Goal: Task Accomplishment & Management: Manage account settings

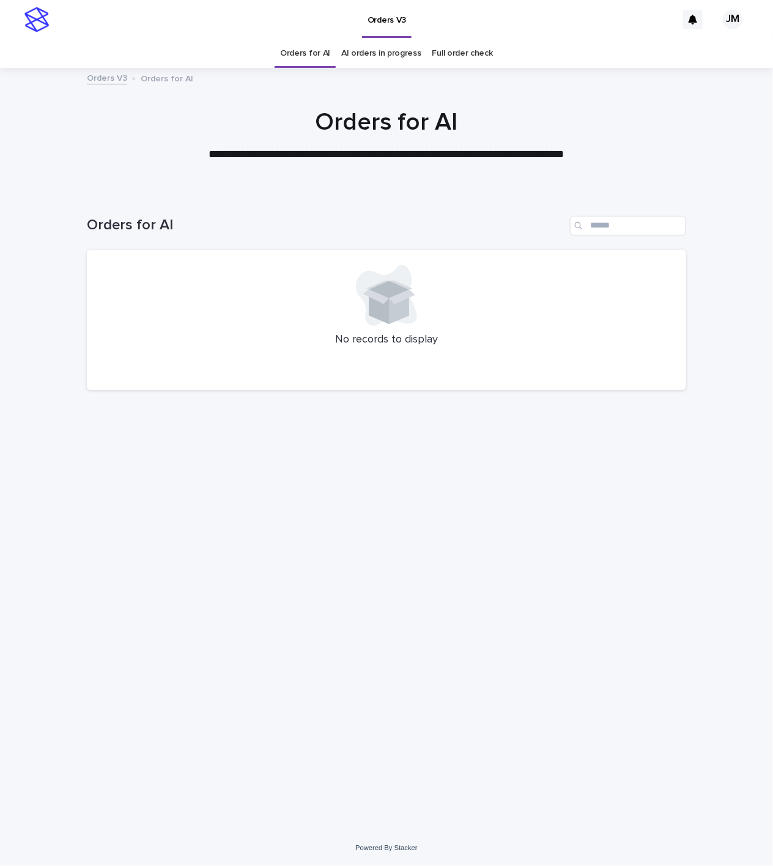
click at [431, 584] on div "Loading... Saving… Loading... Saving… Orders for AI No records to display" at bounding box center [387, 495] width 612 height 609
click at [391, 52] on link "AI orders in progress" at bounding box center [381, 53] width 80 height 29
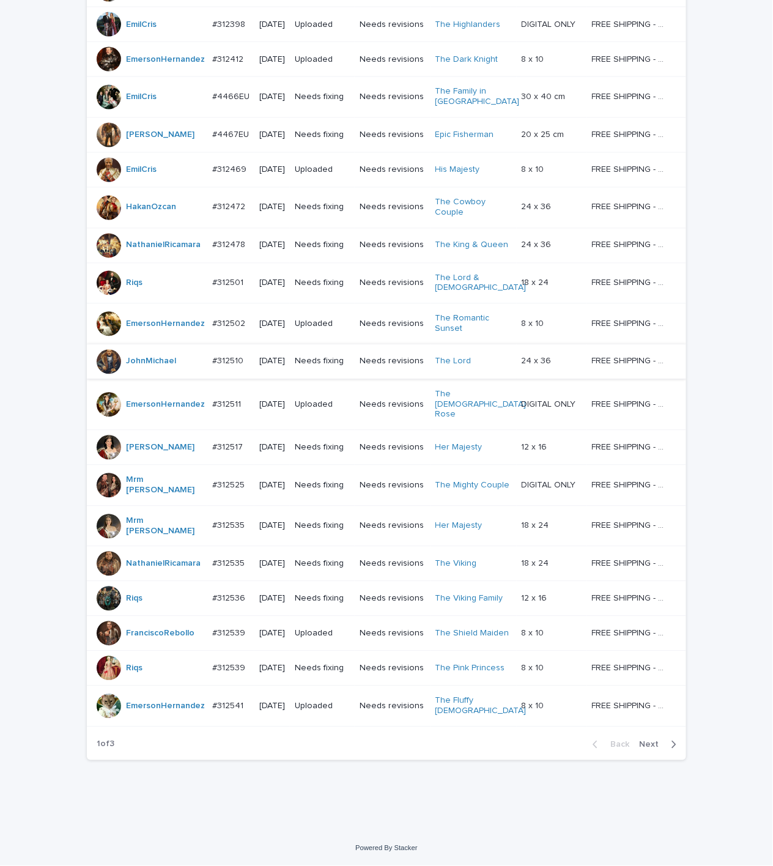
scroll to position [692, 0]
click at [644, 742] on span "Next" at bounding box center [652, 745] width 27 height 9
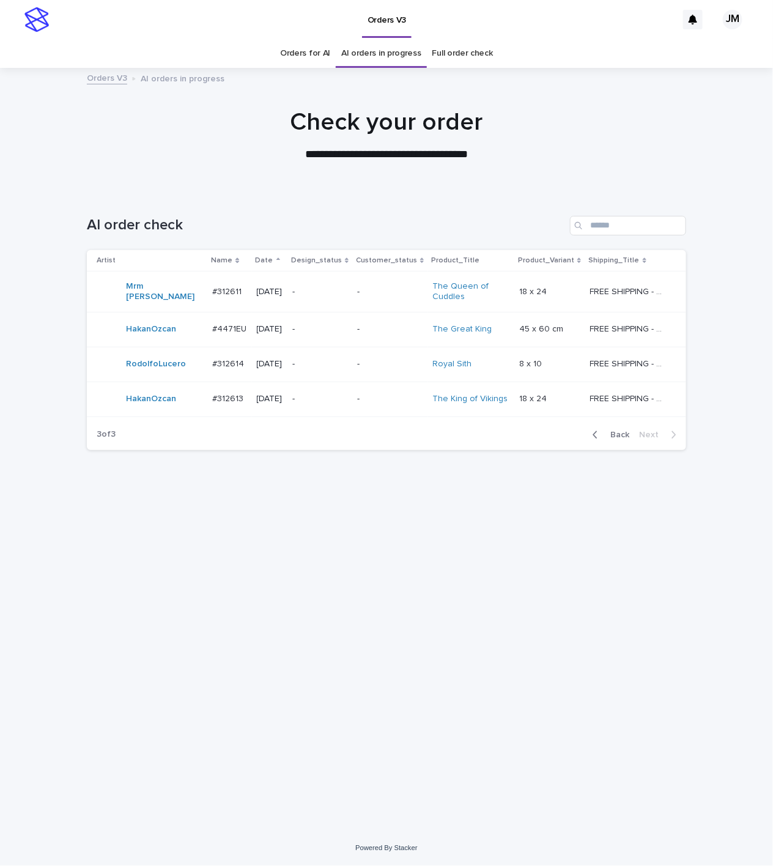
click at [622, 431] on span "Back" at bounding box center [616, 435] width 26 height 9
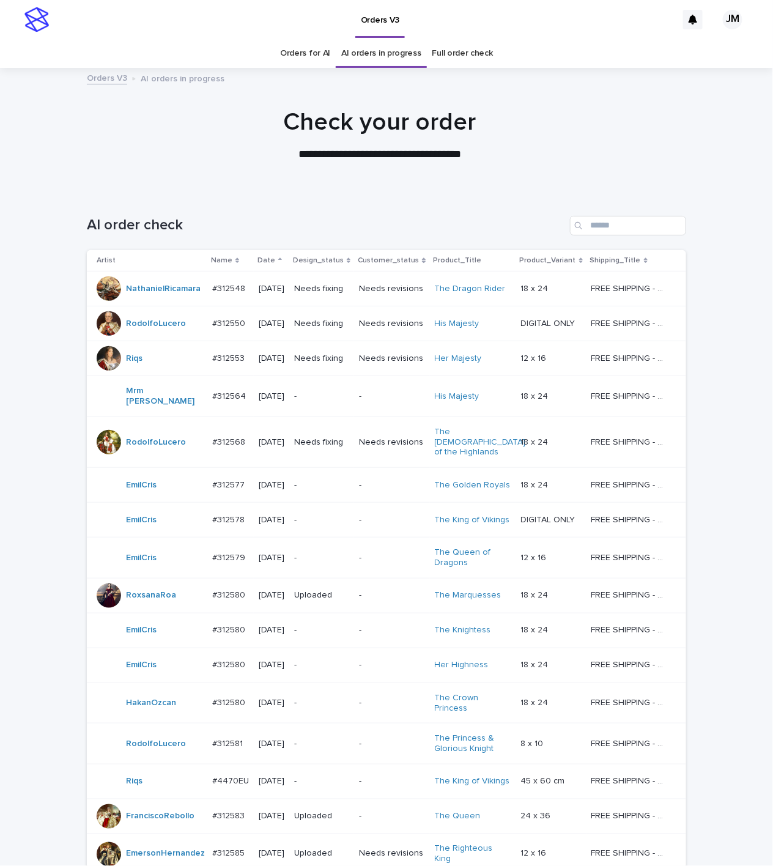
click at [289, 50] on link "Orders for AI" at bounding box center [305, 53] width 50 height 29
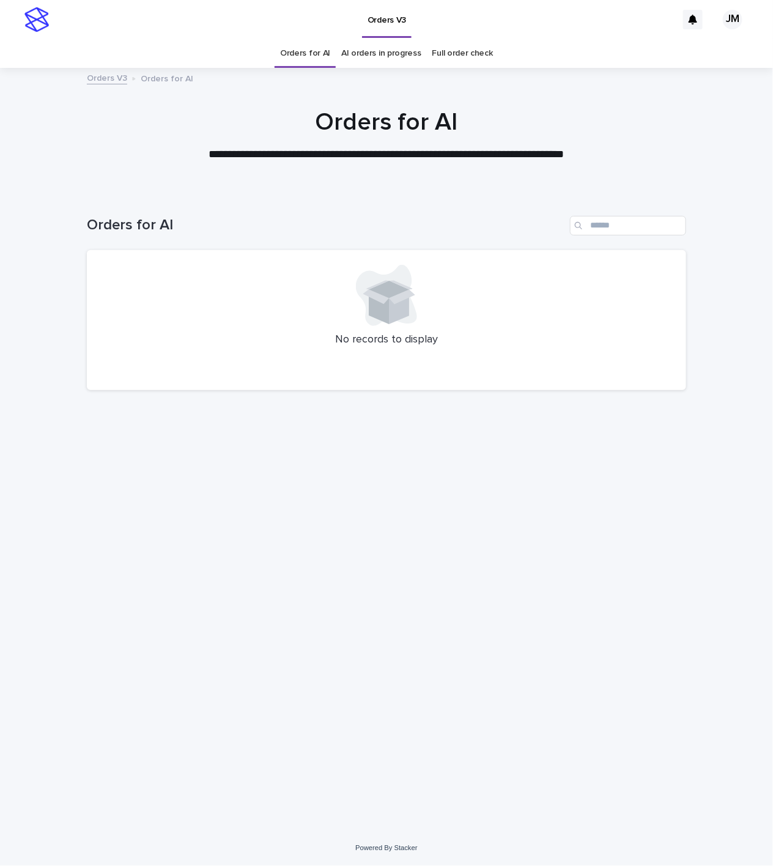
click at [123, 298] on div at bounding box center [387, 295] width 570 height 61
click at [208, 591] on div "Loading... Saving… Loading... Saving… Orders for AI No records to display" at bounding box center [387, 495] width 612 height 609
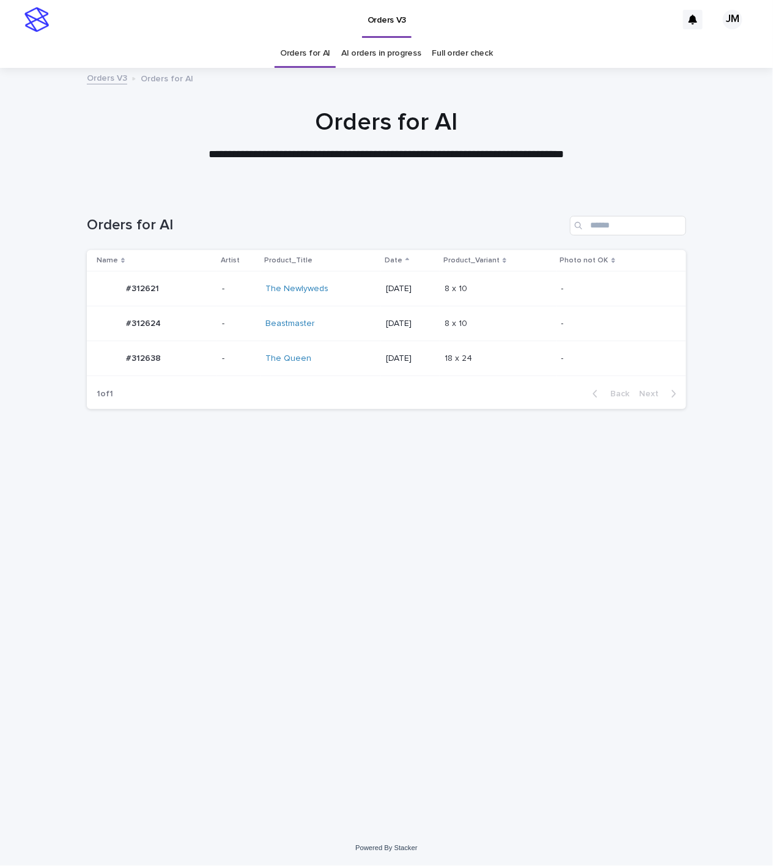
click at [333, 360] on div "The Queen" at bounding box center [316, 359] width 102 height 10
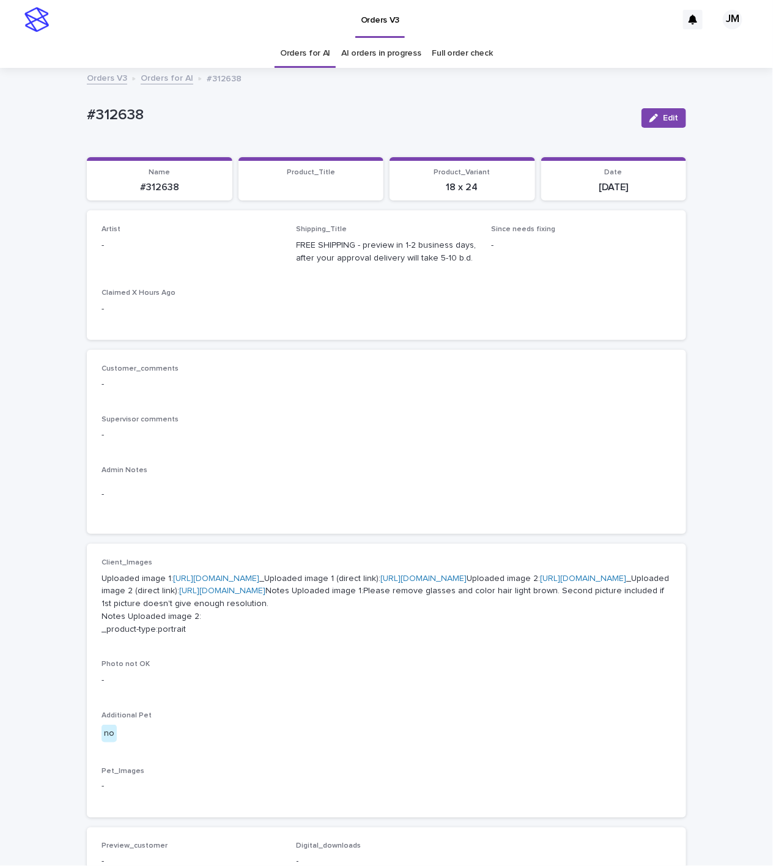
drag, startPoint x: 661, startPoint y: 119, endPoint x: 314, endPoint y: 204, distance: 357.7
click at [663, 119] on span "Edit" at bounding box center [670, 118] width 15 height 9
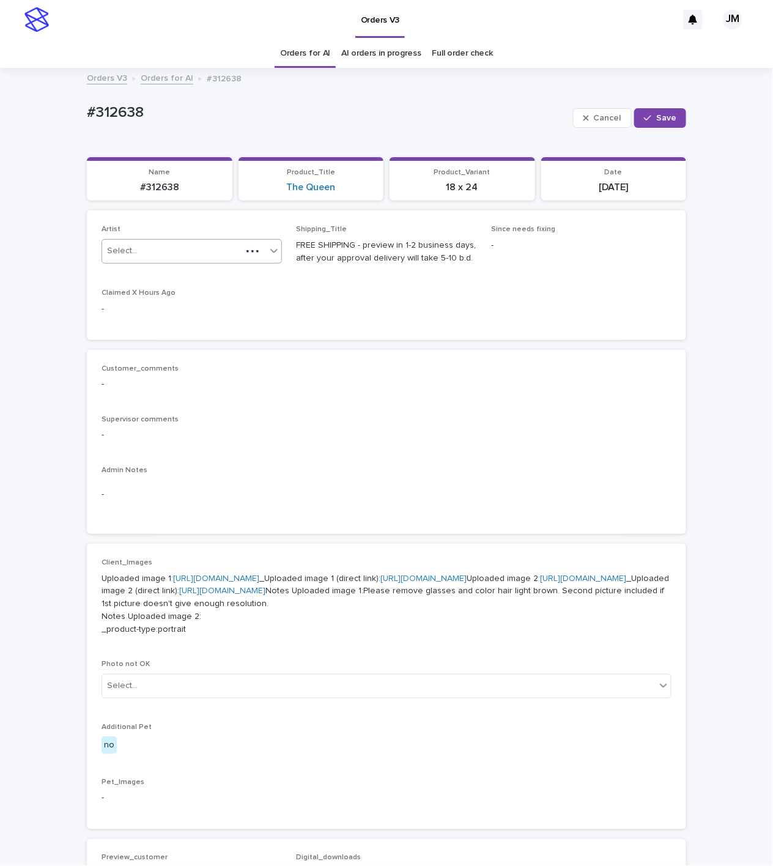
click at [217, 254] on div "Select..." at bounding box center [171, 251] width 139 height 20
type input "******"
click at [176, 281] on div "JohnMichael" at bounding box center [184, 275] width 179 height 21
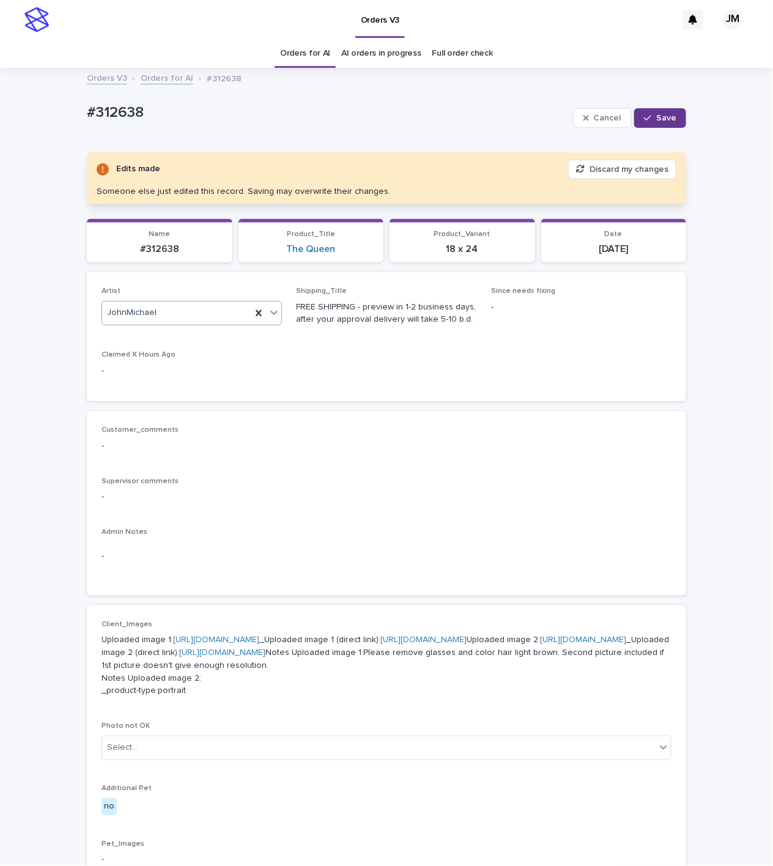
click at [662, 125] on button "Save" at bounding box center [660, 118] width 52 height 20
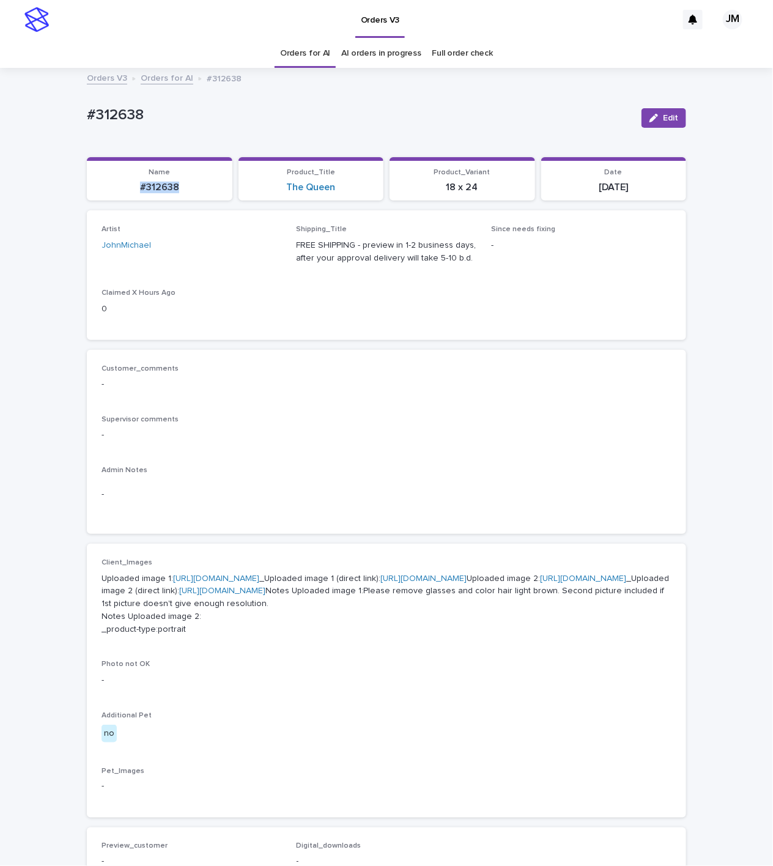
drag, startPoint x: 173, startPoint y: 180, endPoint x: 120, endPoint y: 186, distance: 53.0
click at [120, 186] on div "#312638" at bounding box center [159, 186] width 131 height 14
copy p "#312638"
click at [107, 24] on div "Orders V3" at bounding box center [366, 19] width 622 height 39
drag, startPoint x: 667, startPoint y: 116, endPoint x: 305, endPoint y: 217, distance: 375.5
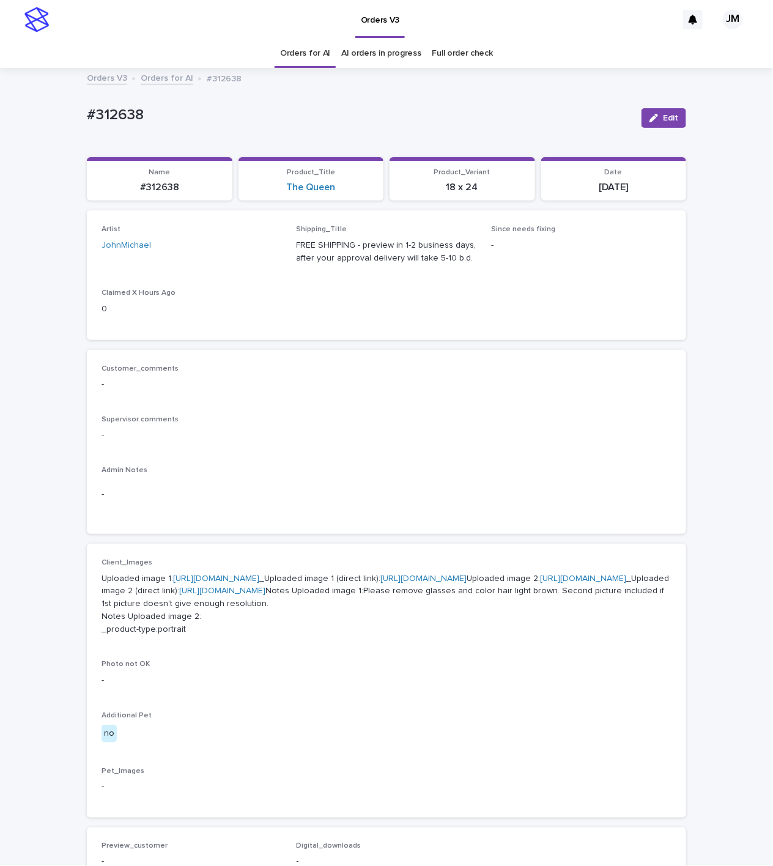
click at [664, 116] on span "Edit" at bounding box center [670, 118] width 15 height 9
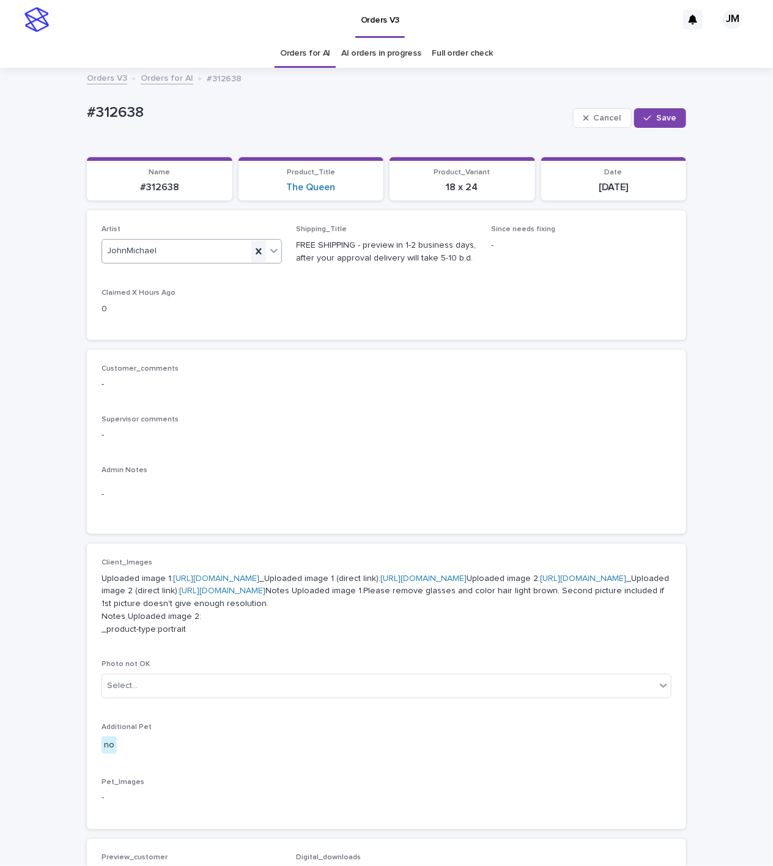
click at [256, 251] on icon at bounding box center [259, 251] width 6 height 6
type input "****"
click at [644, 111] on button "Save" at bounding box center [660, 118] width 52 height 20
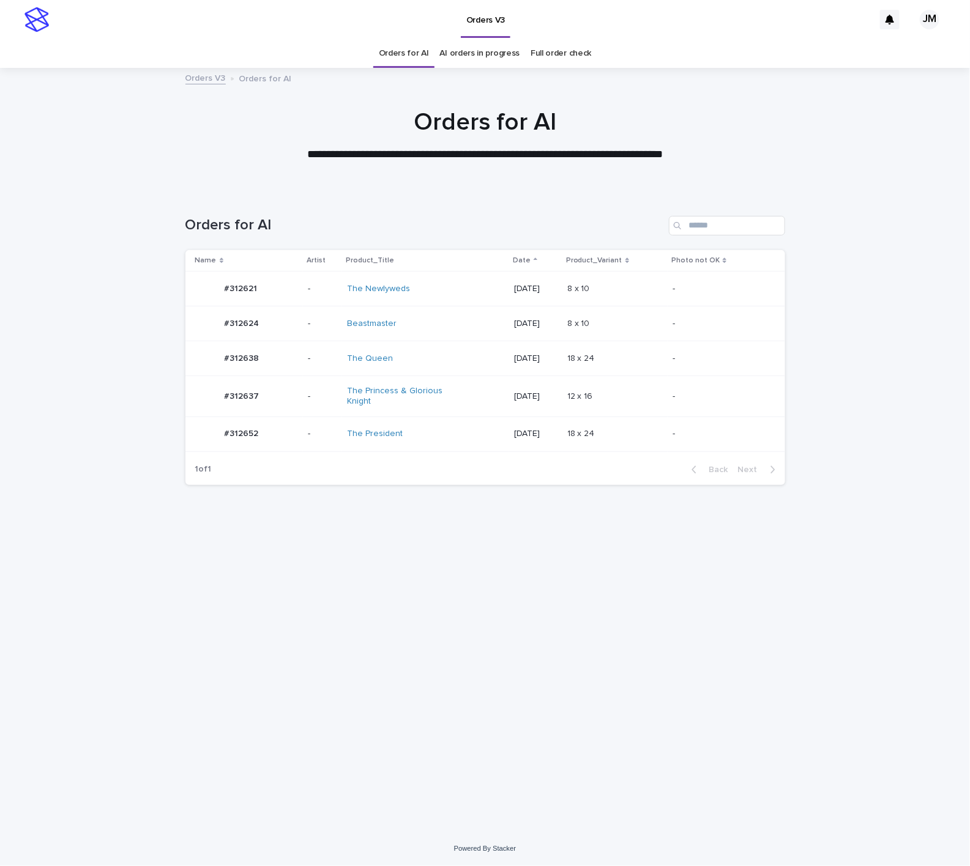
click at [470, 390] on div "The Princess & Glorious Knight" at bounding box center [425, 396] width 157 height 31
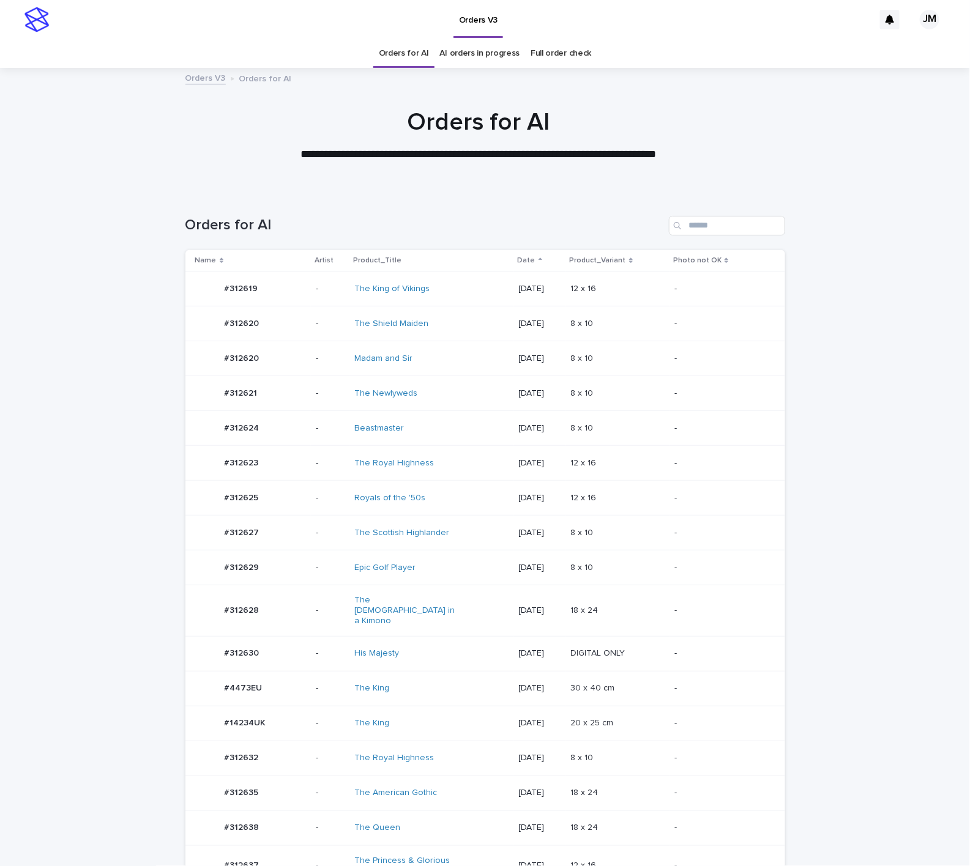
click at [450, 606] on div "The Lady in a Kimono" at bounding box center [431, 610] width 154 height 40
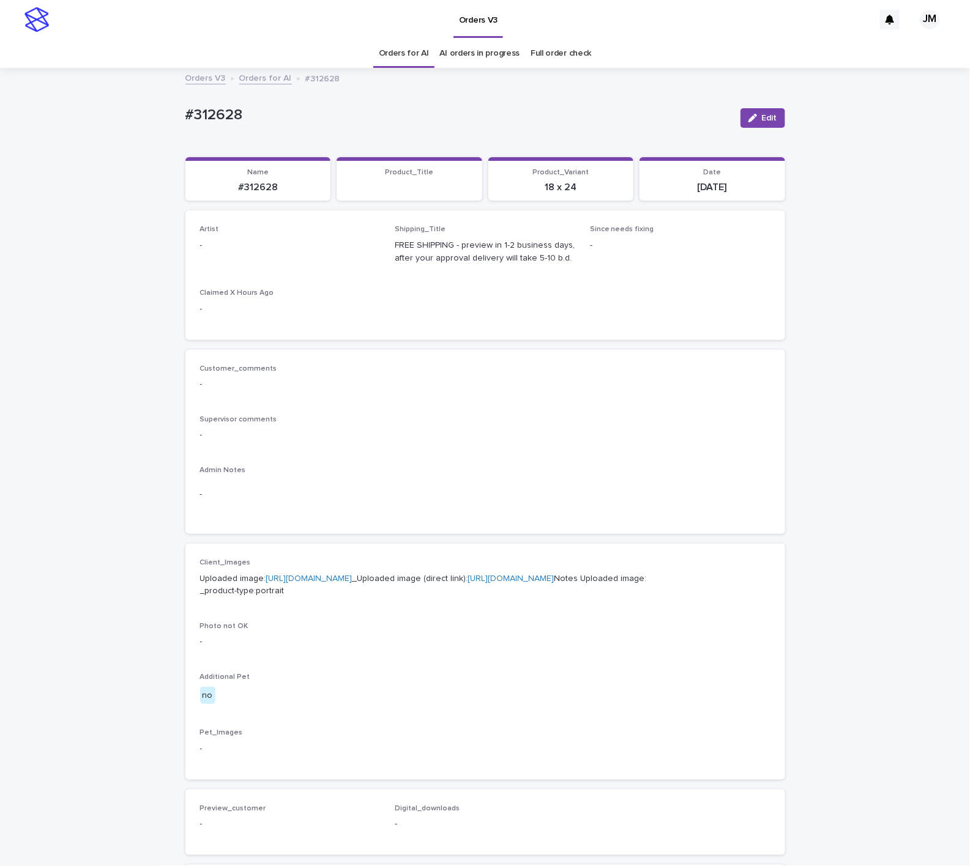
drag, startPoint x: 760, startPoint y: 114, endPoint x: 378, endPoint y: 221, distance: 396.4
click at [762, 119] on span "Edit" at bounding box center [769, 118] width 15 height 9
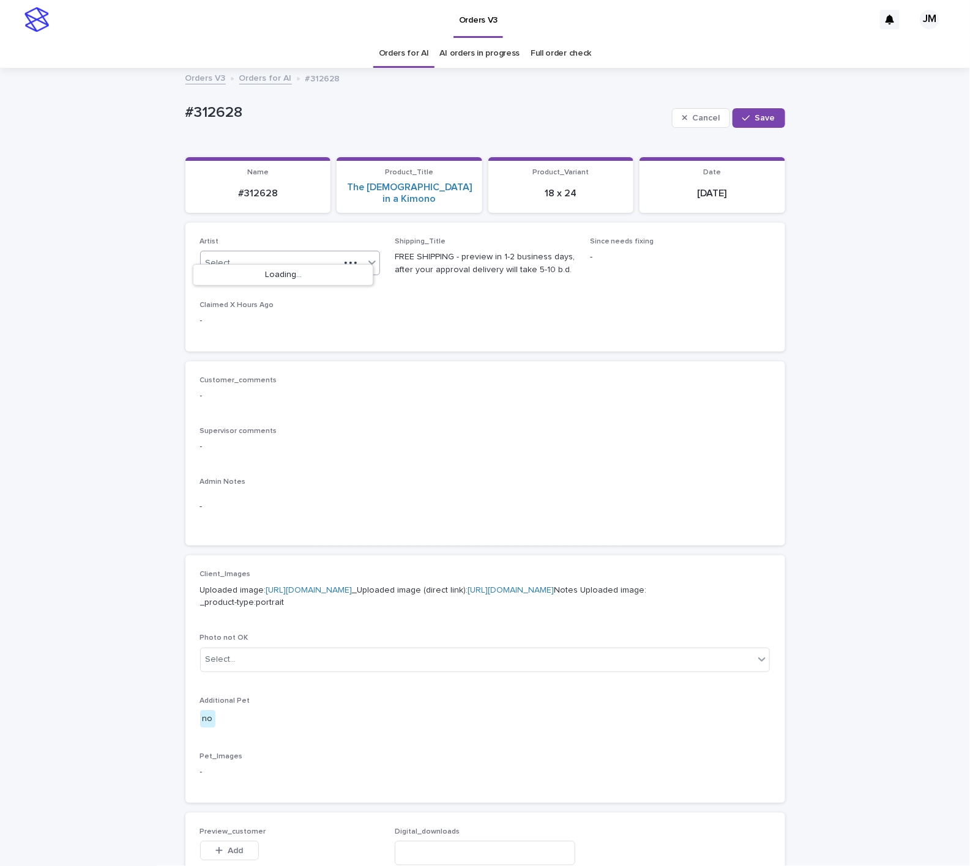
click at [259, 253] on div "Select..." at bounding box center [270, 263] width 139 height 20
type input "******"
click at [278, 273] on div "JohnMichael" at bounding box center [282, 275] width 179 height 21
click at [746, 123] on button "Save" at bounding box center [758, 118] width 52 height 20
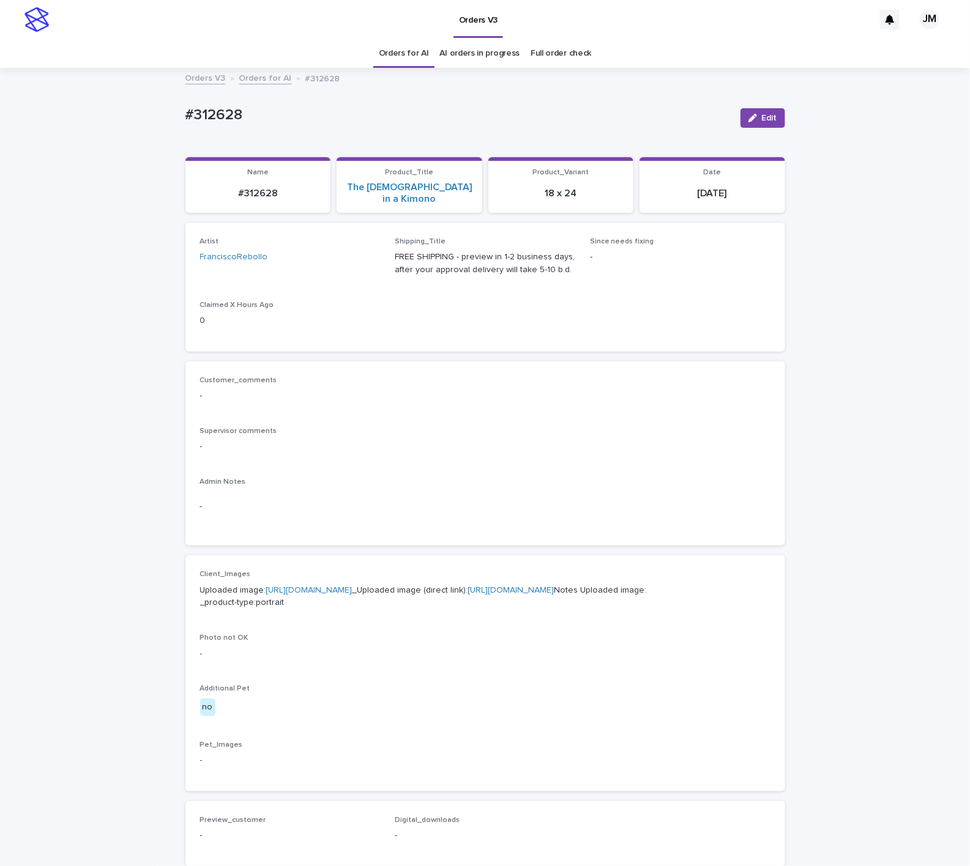
click at [648, 15] on div "Orders V3" at bounding box center [464, 19] width 818 height 39
drag, startPoint x: 270, startPoint y: 191, endPoint x: 221, endPoint y: 184, distance: 50.1
click at [221, 188] on p "#312628" at bounding box center [258, 194] width 131 height 12
copy p "#312628"
drag, startPoint x: 35, startPoint y: 188, endPoint x: 67, endPoint y: 182, distance: 31.7
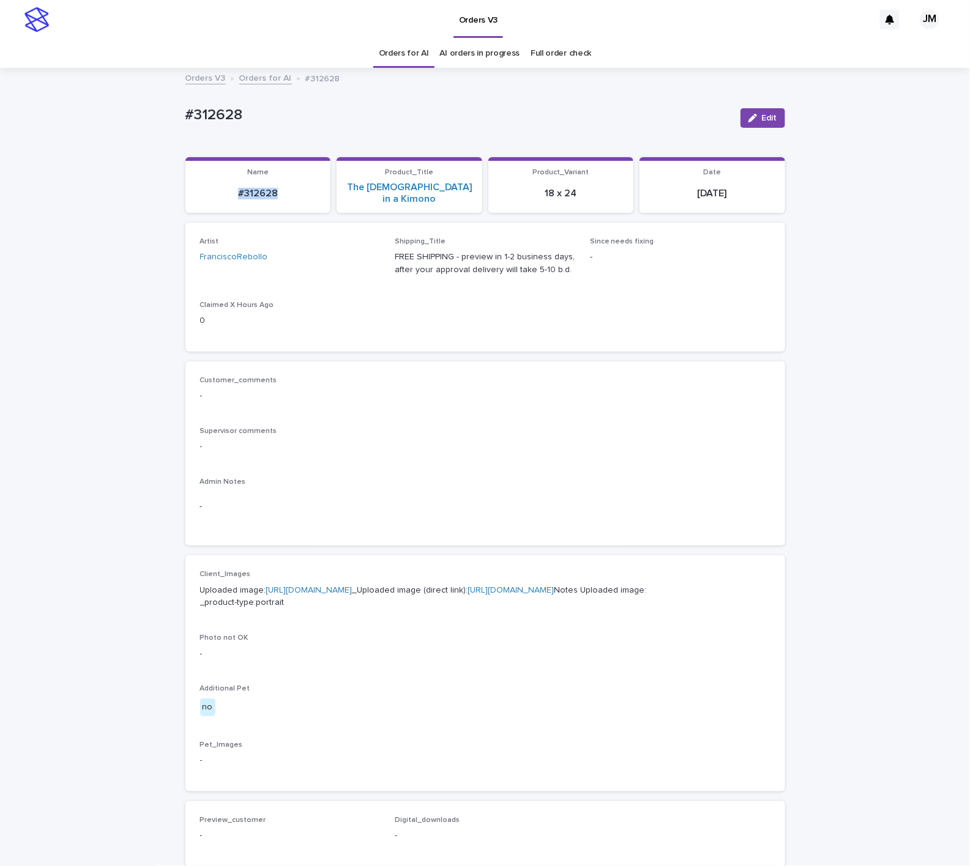
click at [35, 188] on div "Loading... Saving… Loading... Saving… #312628 Edit #312628 Edit Sorry, there wa…" at bounding box center [485, 632] width 970 height 1126
drag, startPoint x: 751, startPoint y: 113, endPoint x: 536, endPoint y: 210, distance: 236.3
click at [746, 114] on button "Edit" at bounding box center [762, 118] width 45 height 20
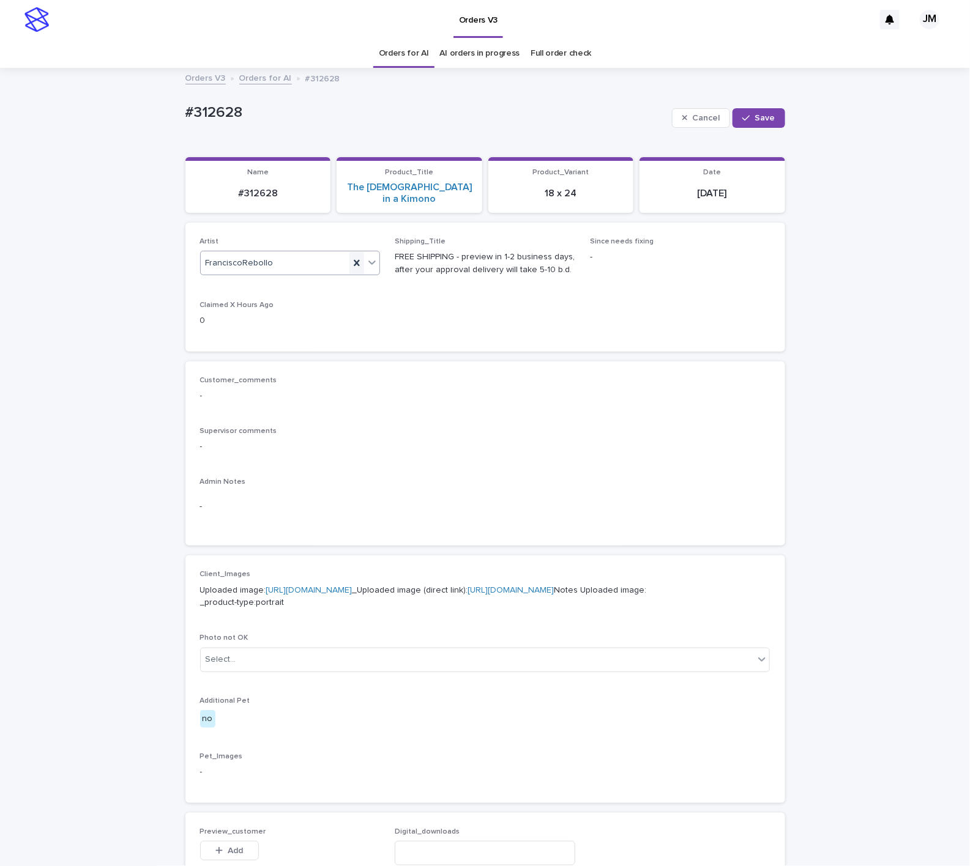
click at [351, 257] on icon at bounding box center [357, 263] width 12 height 12
type input "*****"
click at [276, 301] on div "JohnMichael" at bounding box center [282, 296] width 179 height 21
click at [749, 107] on div "Cancel Save" at bounding box center [728, 118] width 113 height 49
click at [740, 125] on button "Save" at bounding box center [758, 118] width 52 height 20
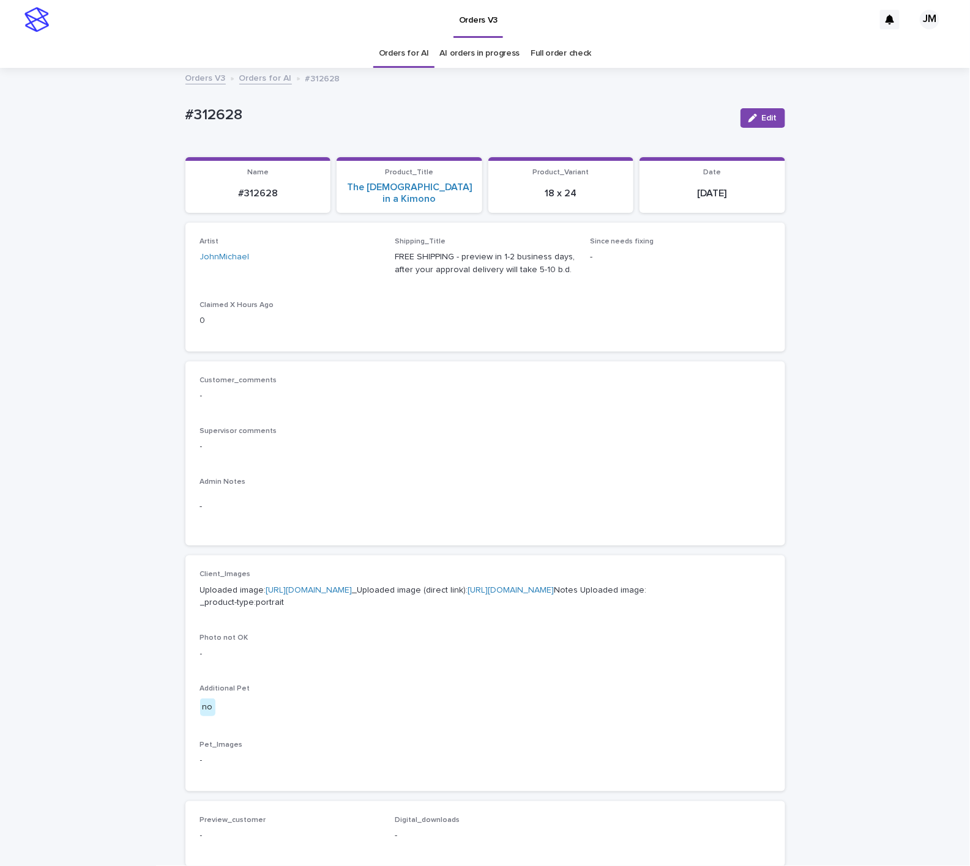
click at [468, 595] on link "https://files.getuploadkit.com/e11cfb23-3d37-4f5e-b252-d52a065c0f83/678948a1-9e…" at bounding box center [511, 590] width 86 height 9
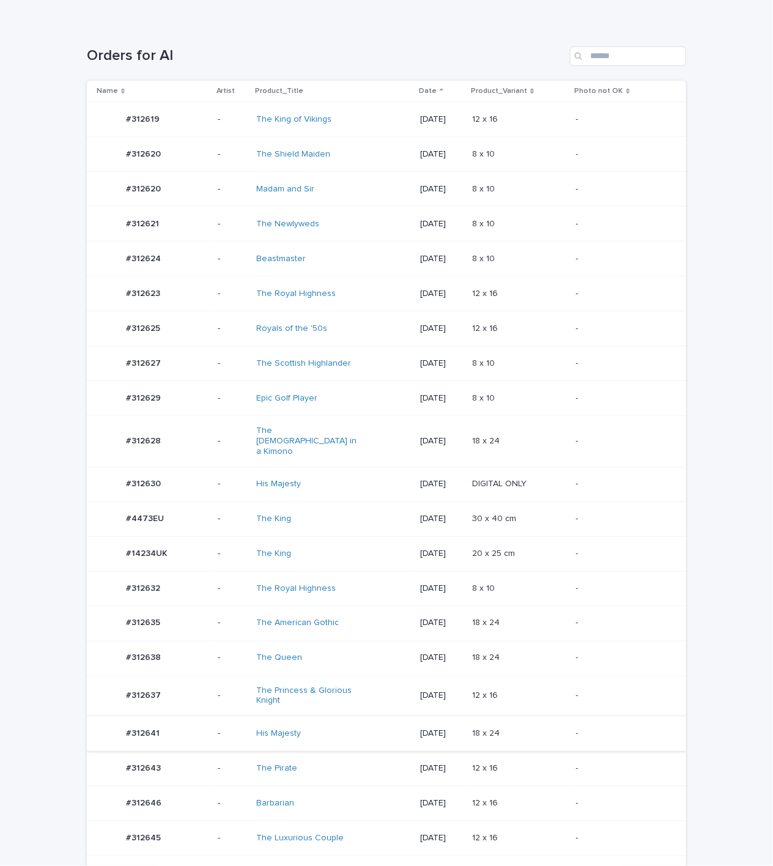
scroll to position [367, 0]
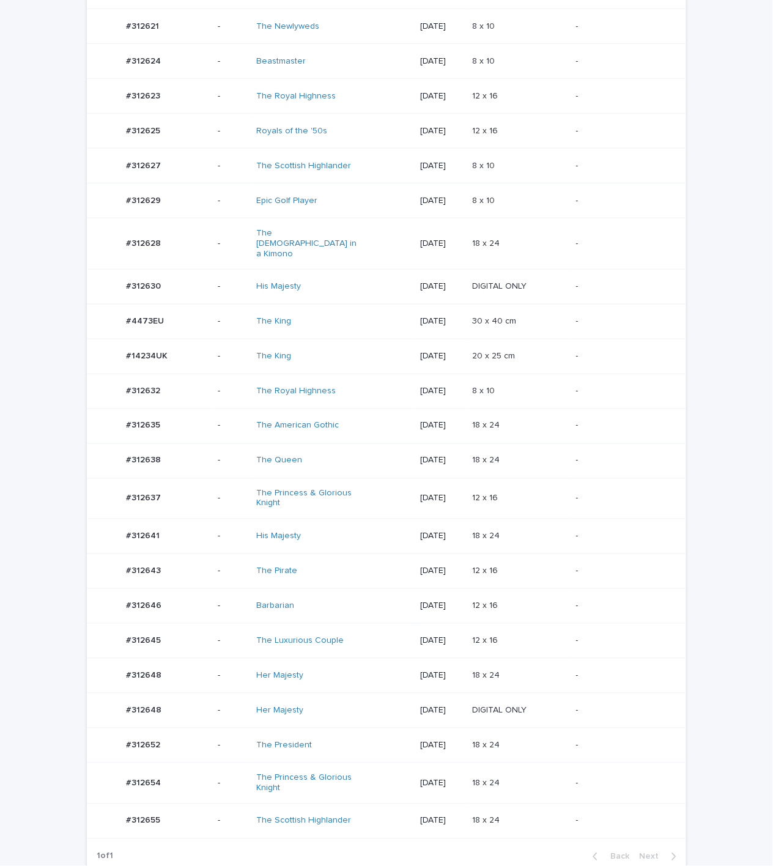
click at [336, 536] on td "His Majesty" at bounding box center [333, 536] width 164 height 35
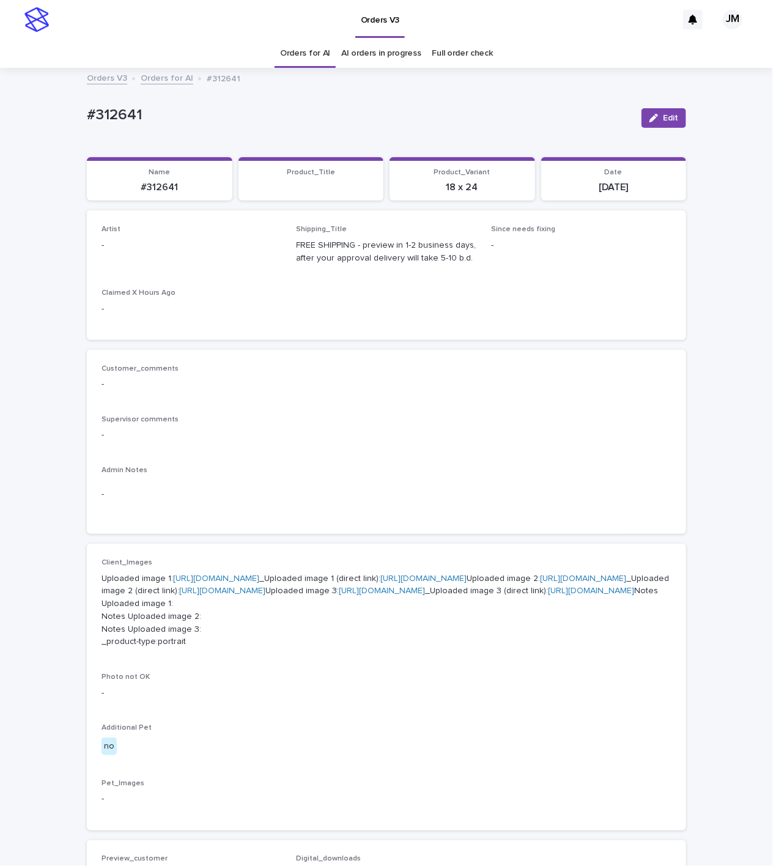
drag, startPoint x: 659, startPoint y: 112, endPoint x: 166, endPoint y: 197, distance: 500.9
click at [656, 112] on button "Edit" at bounding box center [664, 118] width 45 height 20
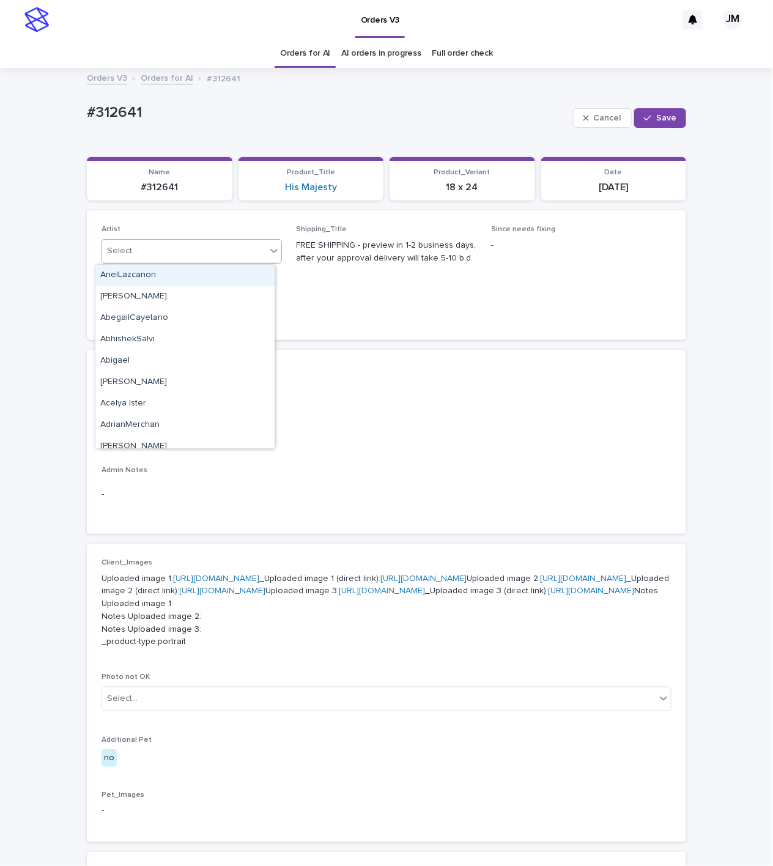
click at [141, 253] on div "Select..." at bounding box center [184, 251] width 164 height 20
type input "******"
drag, startPoint x: 191, startPoint y: 264, endPoint x: 201, endPoint y: 275, distance: 14.3
click at [201, 275] on div "JohnMichael" at bounding box center [184, 275] width 179 height 21
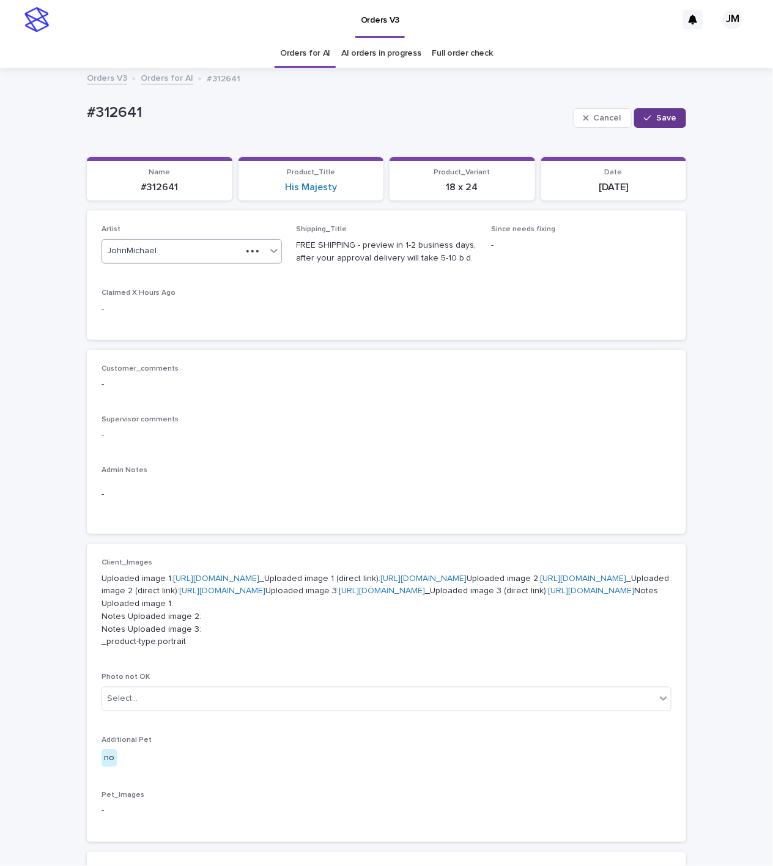
drag, startPoint x: 662, startPoint y: 112, endPoint x: 587, endPoint y: 112, distance: 75.2
click at [661, 112] on button "Save" at bounding box center [660, 118] width 52 height 20
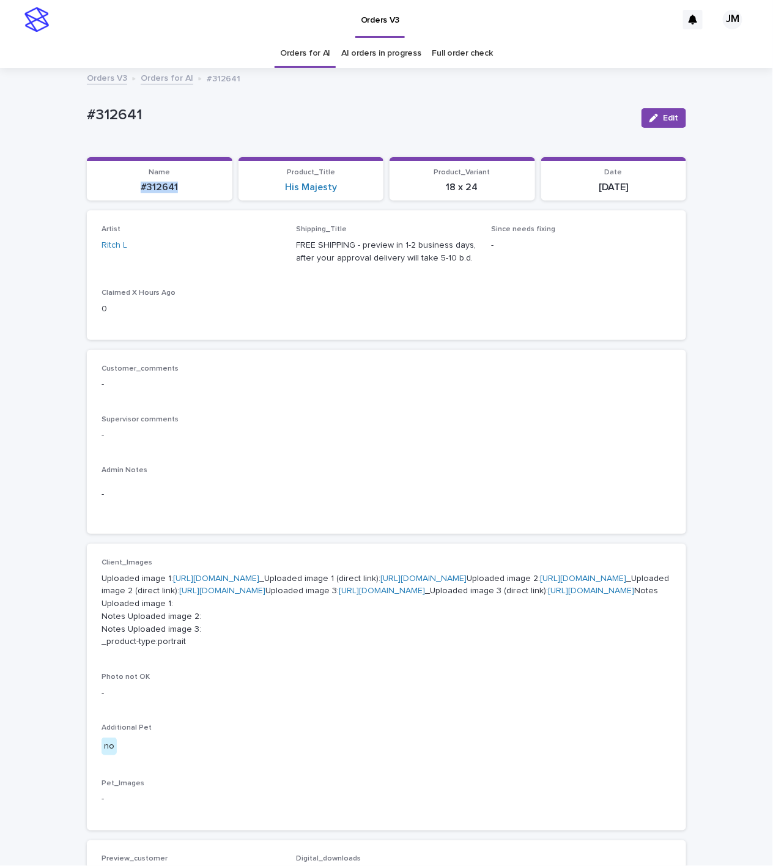
drag, startPoint x: 189, startPoint y: 193, endPoint x: 116, endPoint y: 193, distance: 73.4
click at [116, 193] on p "#312641" at bounding box center [159, 188] width 131 height 12
copy p "#312641"
drag, startPoint x: 657, startPoint y: 118, endPoint x: 319, endPoint y: 188, distance: 344.8
click at [663, 118] on span "Edit" at bounding box center [670, 118] width 15 height 9
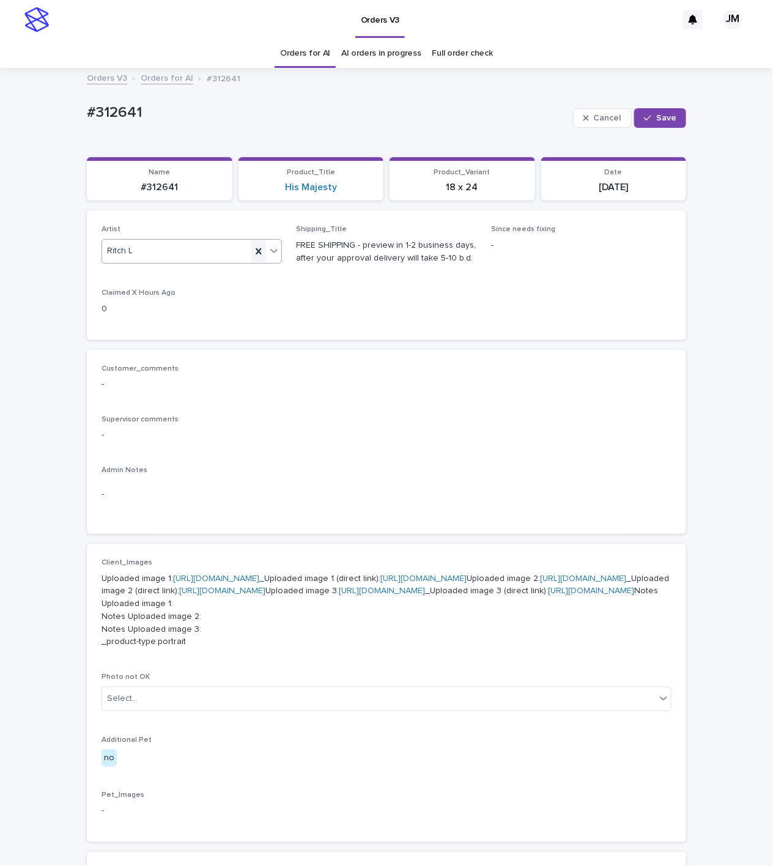
click at [253, 248] on icon at bounding box center [259, 251] width 12 height 12
type input "******"
click at [197, 276] on div "JohnMichael" at bounding box center [184, 275] width 179 height 21
click at [662, 119] on span "Save" at bounding box center [666, 118] width 20 height 9
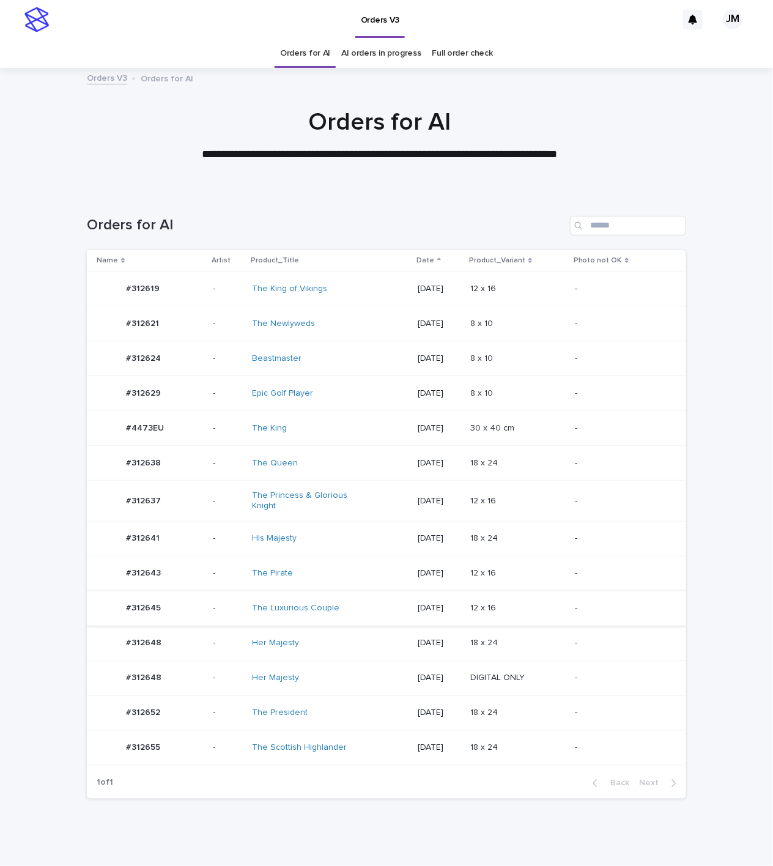
scroll to position [43, 0]
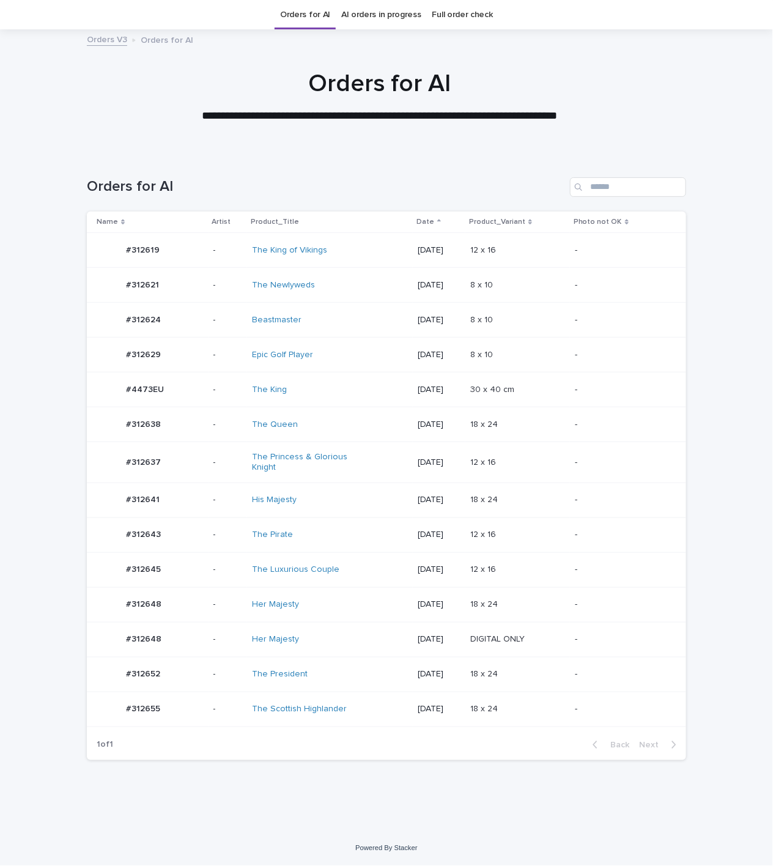
click at [347, 577] on div "The Luxurious Couple" at bounding box center [330, 570] width 156 height 20
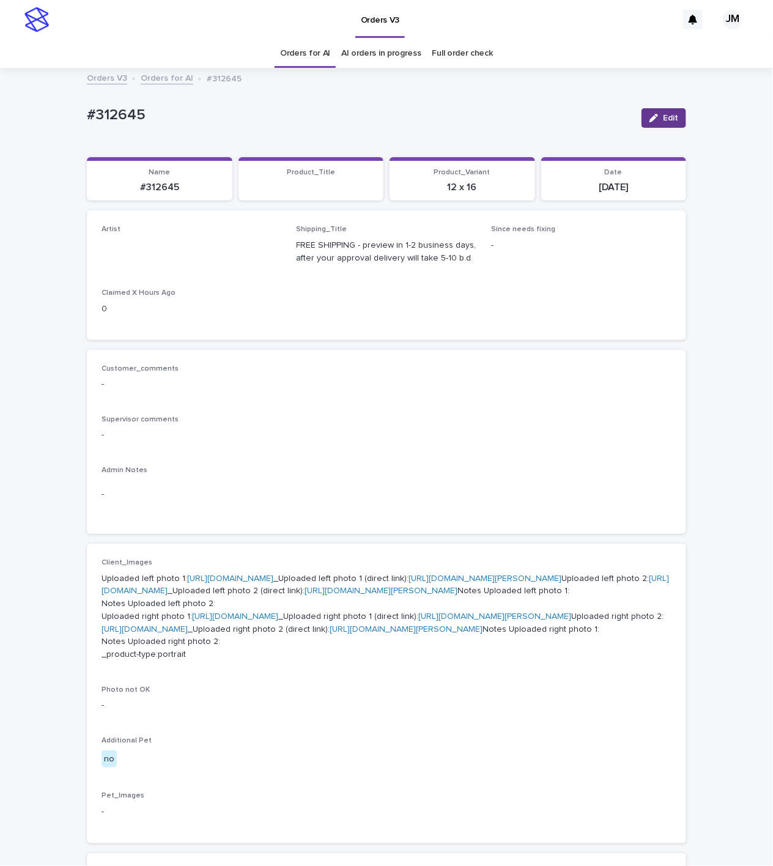
click at [661, 125] on button "Edit" at bounding box center [664, 118] width 45 height 20
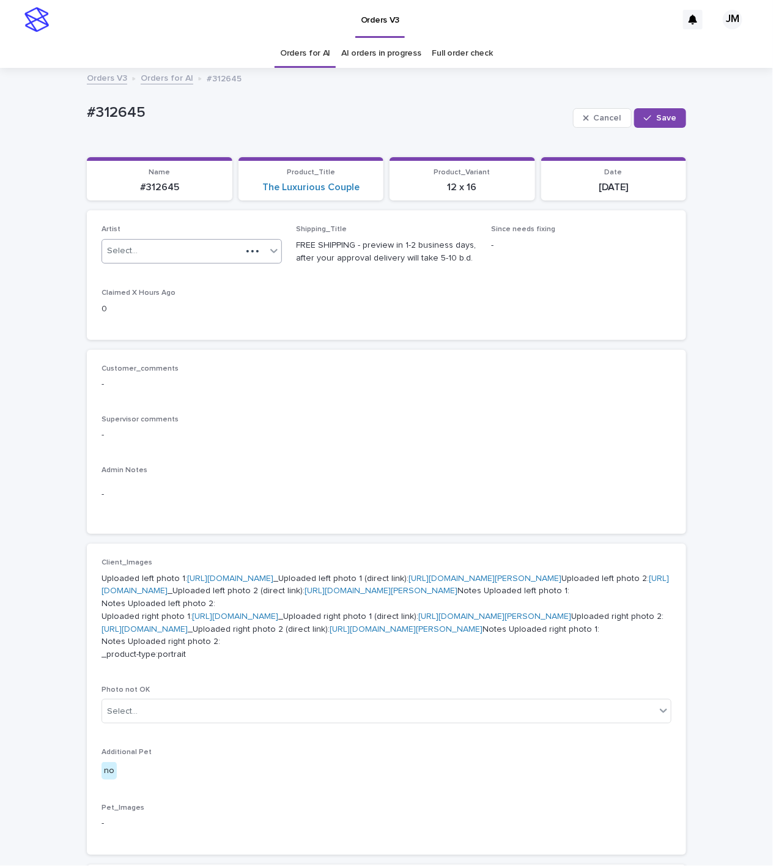
click at [171, 254] on div "Select..." at bounding box center [171, 251] width 139 height 20
type input "******"
click at [193, 279] on div "JohnMichael" at bounding box center [184, 275] width 179 height 21
drag, startPoint x: 668, startPoint y: 117, endPoint x: 610, endPoint y: 116, distance: 58.1
click at [659, 117] on button "Save" at bounding box center [660, 118] width 52 height 20
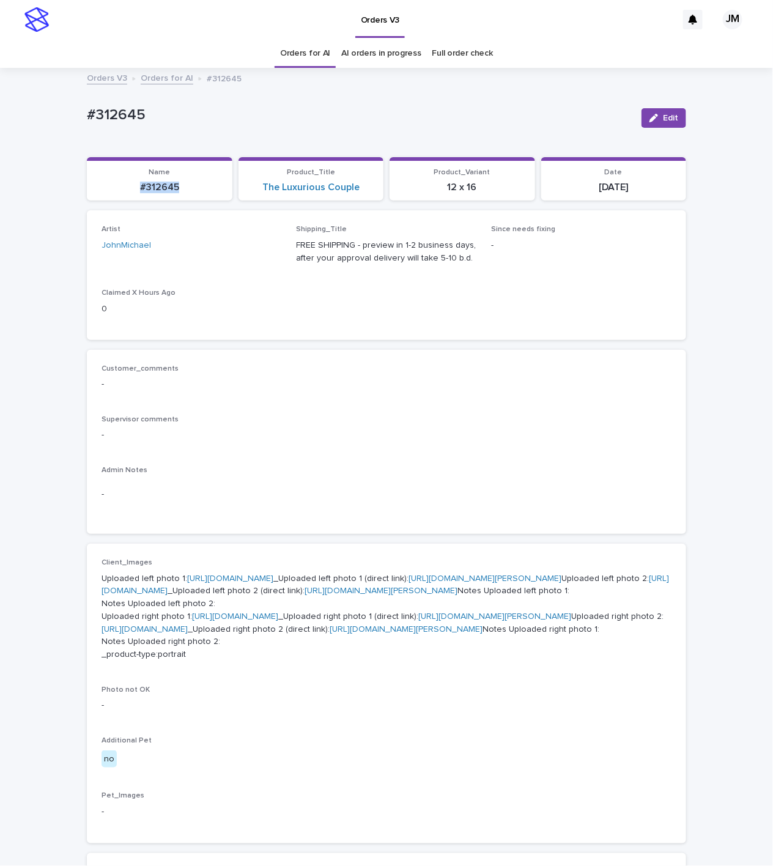
drag, startPoint x: 186, startPoint y: 190, endPoint x: 114, endPoint y: 191, distance: 71.6
click at [114, 191] on p "#312645" at bounding box center [159, 188] width 131 height 12
copy p "#312645"
click at [461, 77] on div "Orders V3 Orders for AI #312645" at bounding box center [387, 78] width 612 height 17
click at [375, 65] on link "AI orders in progress" at bounding box center [381, 53] width 80 height 29
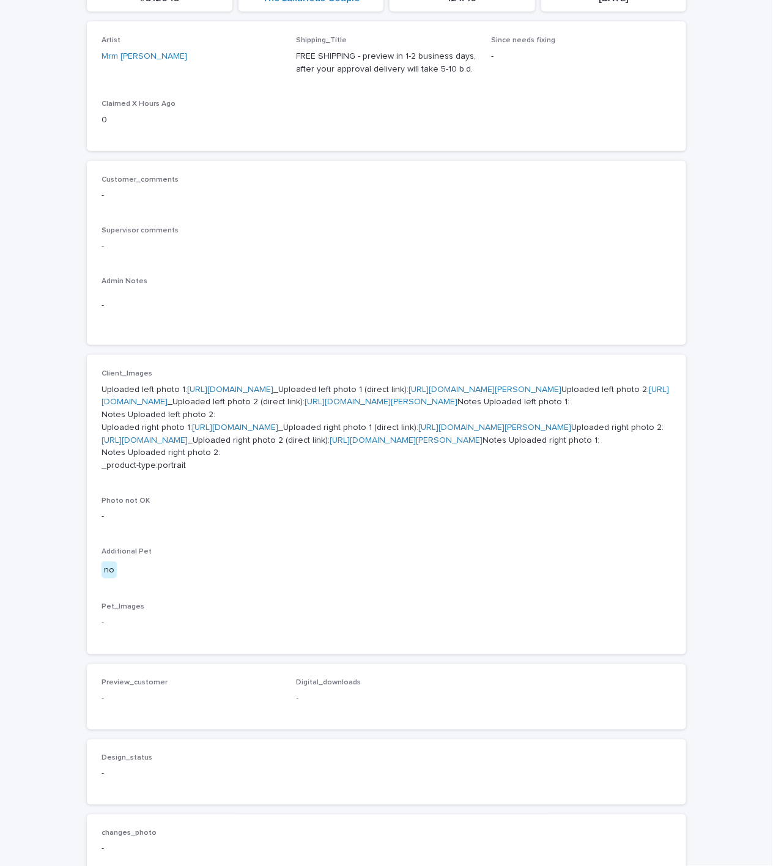
scroll to position [406, 0]
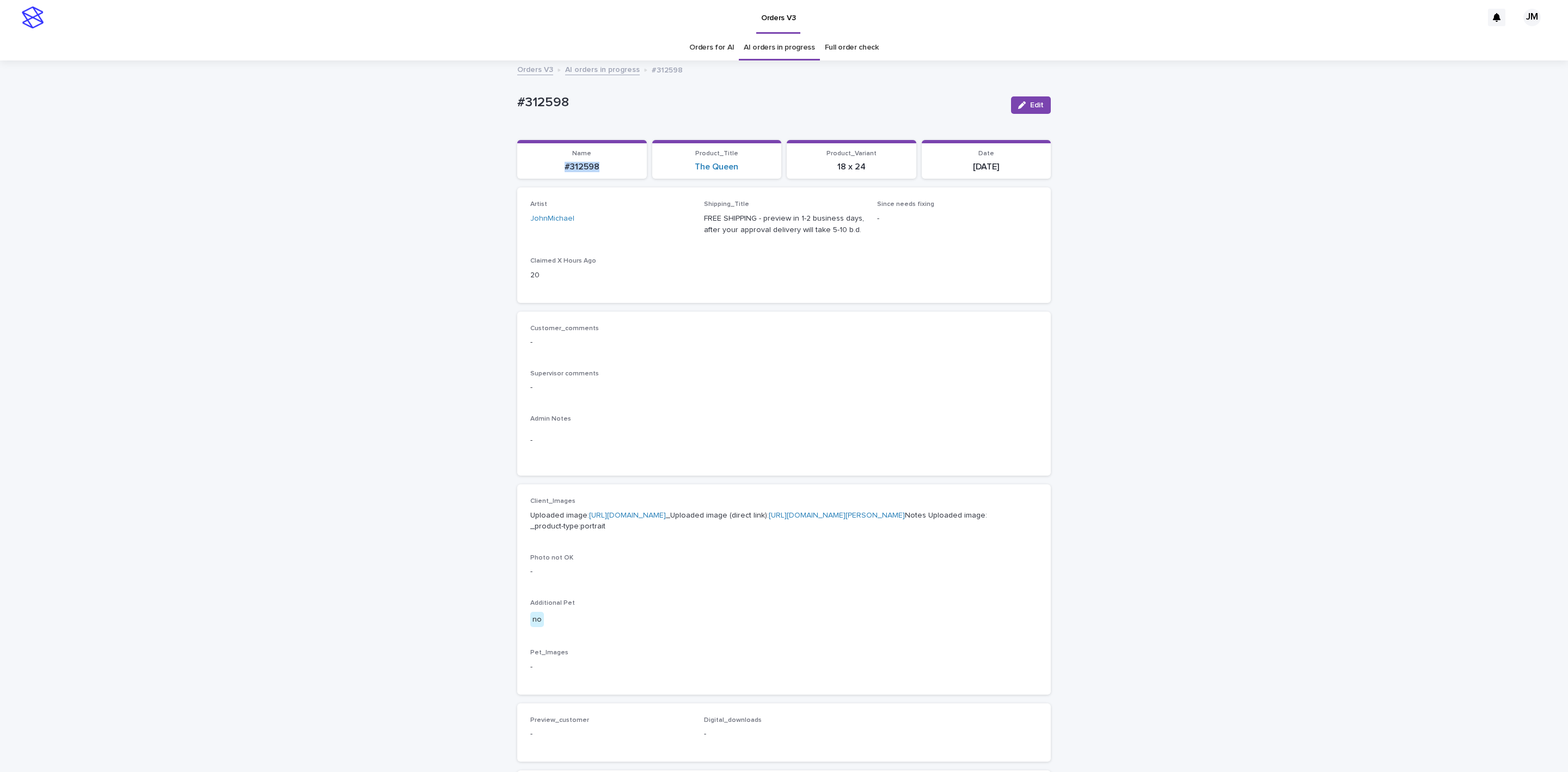
drag, startPoint x: 546, startPoint y: 175, endPoint x: 586, endPoint y: 182, distance: 40.6
click at [586, 182] on div "Loading... Saving… Name #312598 Product_Title The Queen Product_Variant 18 x 24…" at bounding box center [783, 164] width 533 height 48
drag, startPoint x: 588, startPoint y: 174, endPoint x: 256, endPoint y: 211, distance: 334.1
click at [256, 211] on div "Loading... Saving… Loading... Saving… #312598 Edit #312598 Edit Sorry, there wa…" at bounding box center [784, 557] width 1568 height 993
drag, startPoint x: 598, startPoint y: 169, endPoint x: 571, endPoint y: 167, distance: 27.1
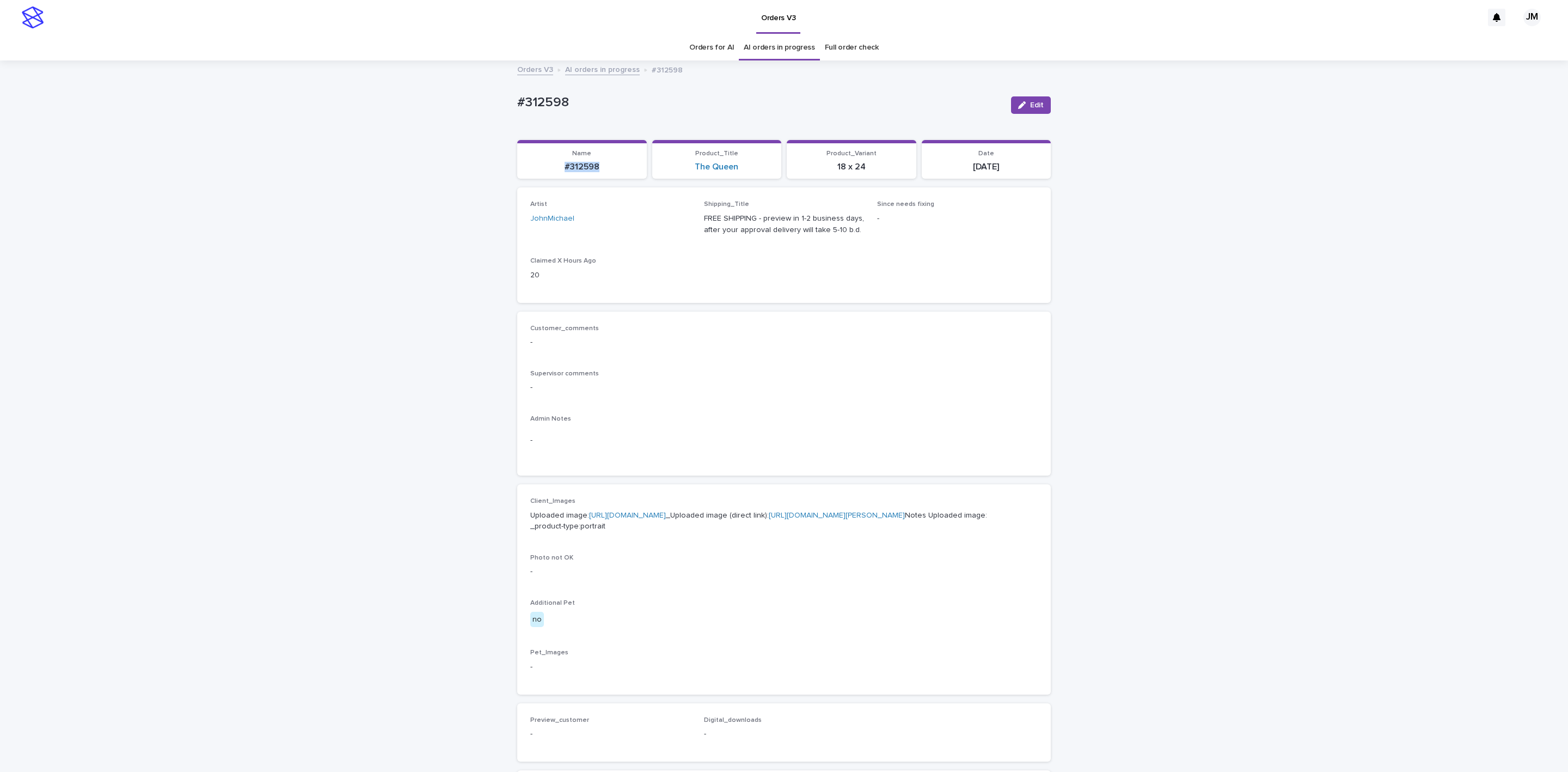
click at [543, 162] on p "#312598" at bounding box center [581, 167] width 117 height 11
copy p "#312598"
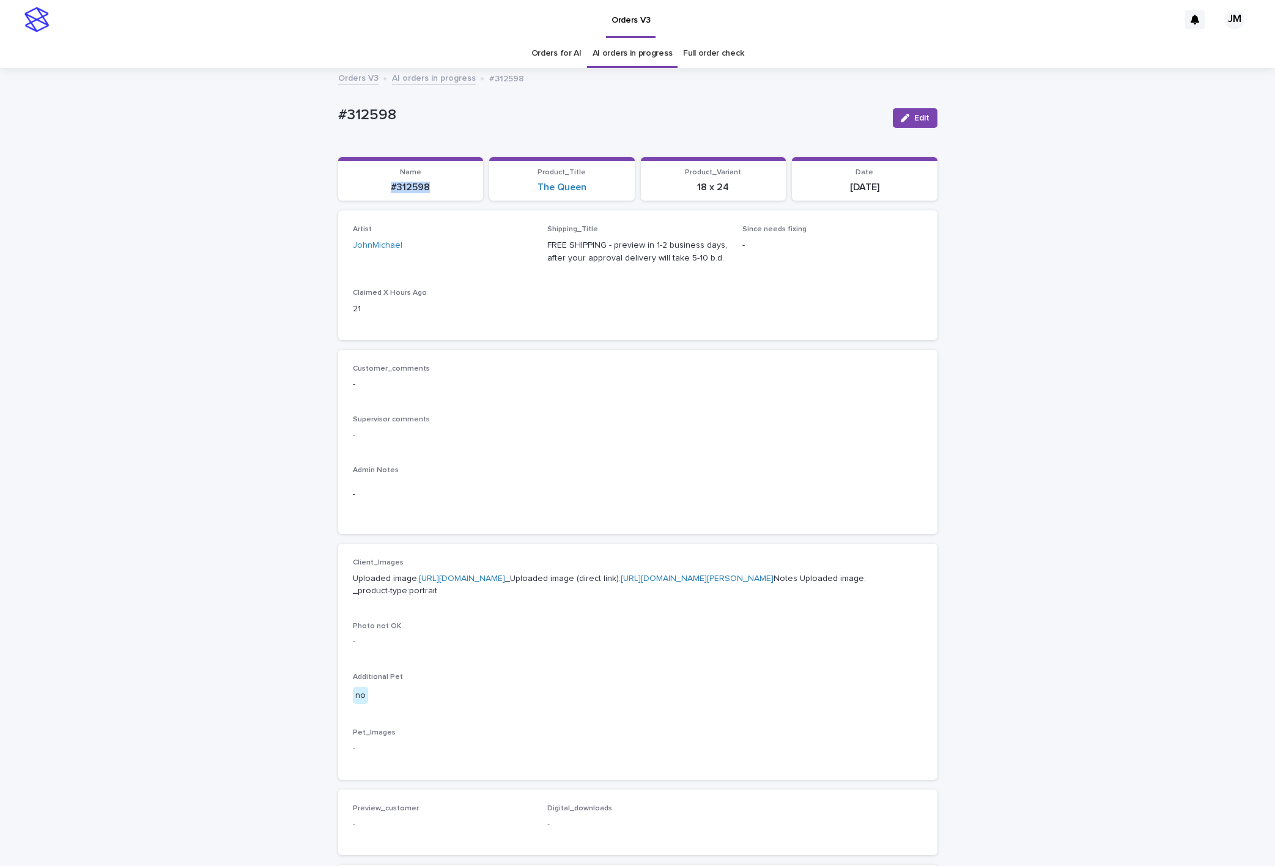
copy p "#312598"
drag, startPoint x: 914, startPoint y: 120, endPoint x: 672, endPoint y: 320, distance: 314.2
click at [915, 119] on span "Edit" at bounding box center [922, 118] width 15 height 9
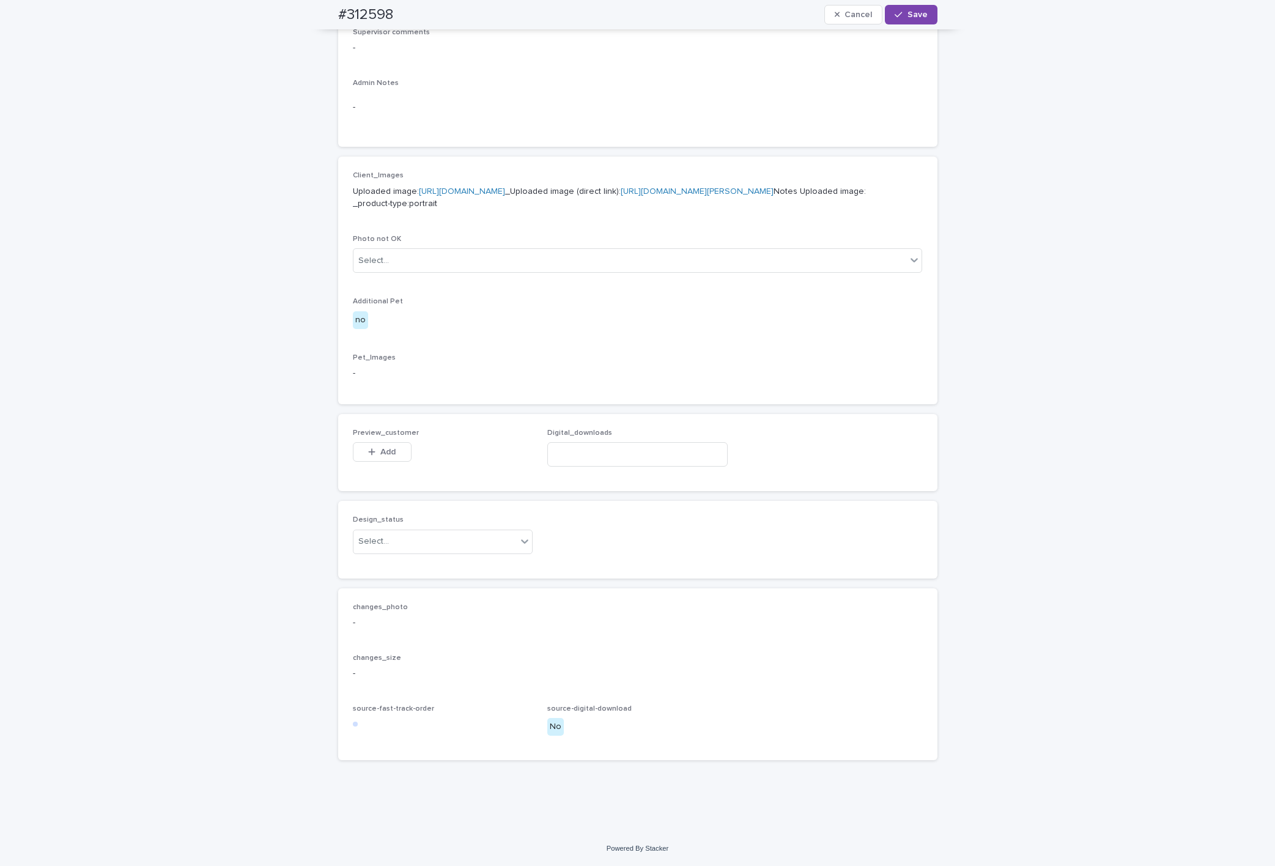
scroll to position [451, 0]
click at [414, 560] on div "Design_status Select..." at bounding box center [443, 540] width 180 height 48
click at [409, 547] on div "Select..." at bounding box center [436, 542] width 164 height 20
drag, startPoint x: 406, startPoint y: 566, endPoint x: 395, endPoint y: 525, distance: 42.6
click at [406, 566] on div "Uploaded" at bounding box center [435, 565] width 179 height 21
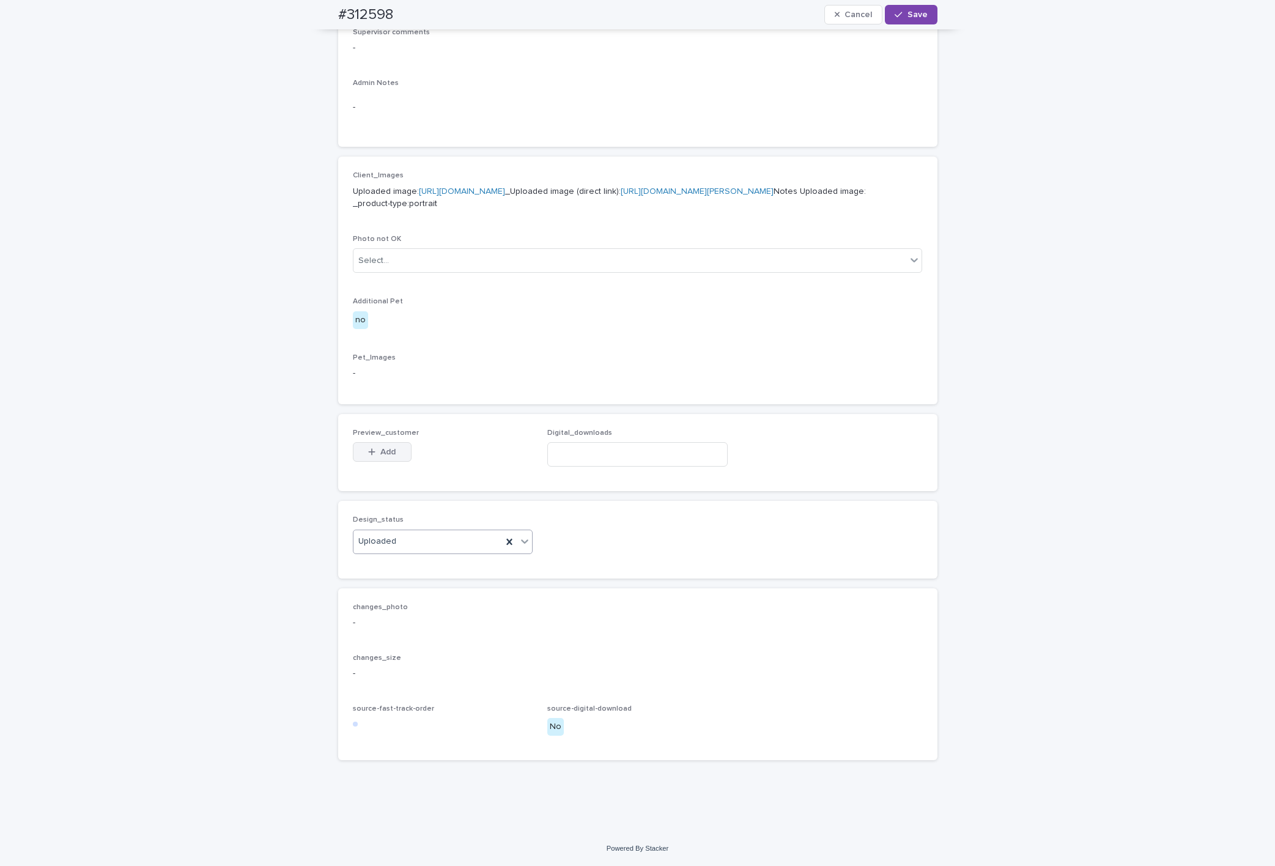
click at [369, 450] on div "button" at bounding box center [374, 452] width 12 height 9
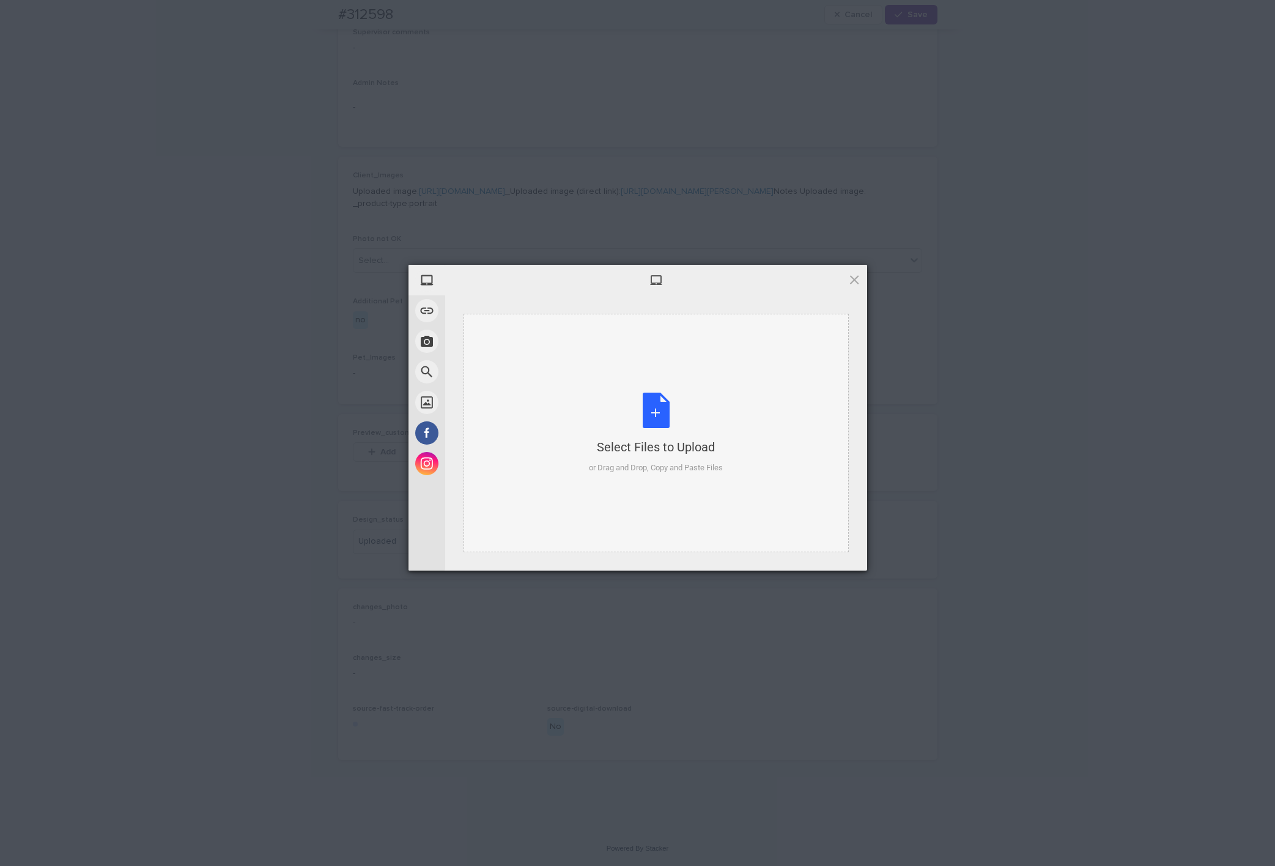
click at [694, 382] on div "Select Files to Upload or Drag and Drop, Copy and Paste Files" at bounding box center [656, 433] width 385 height 239
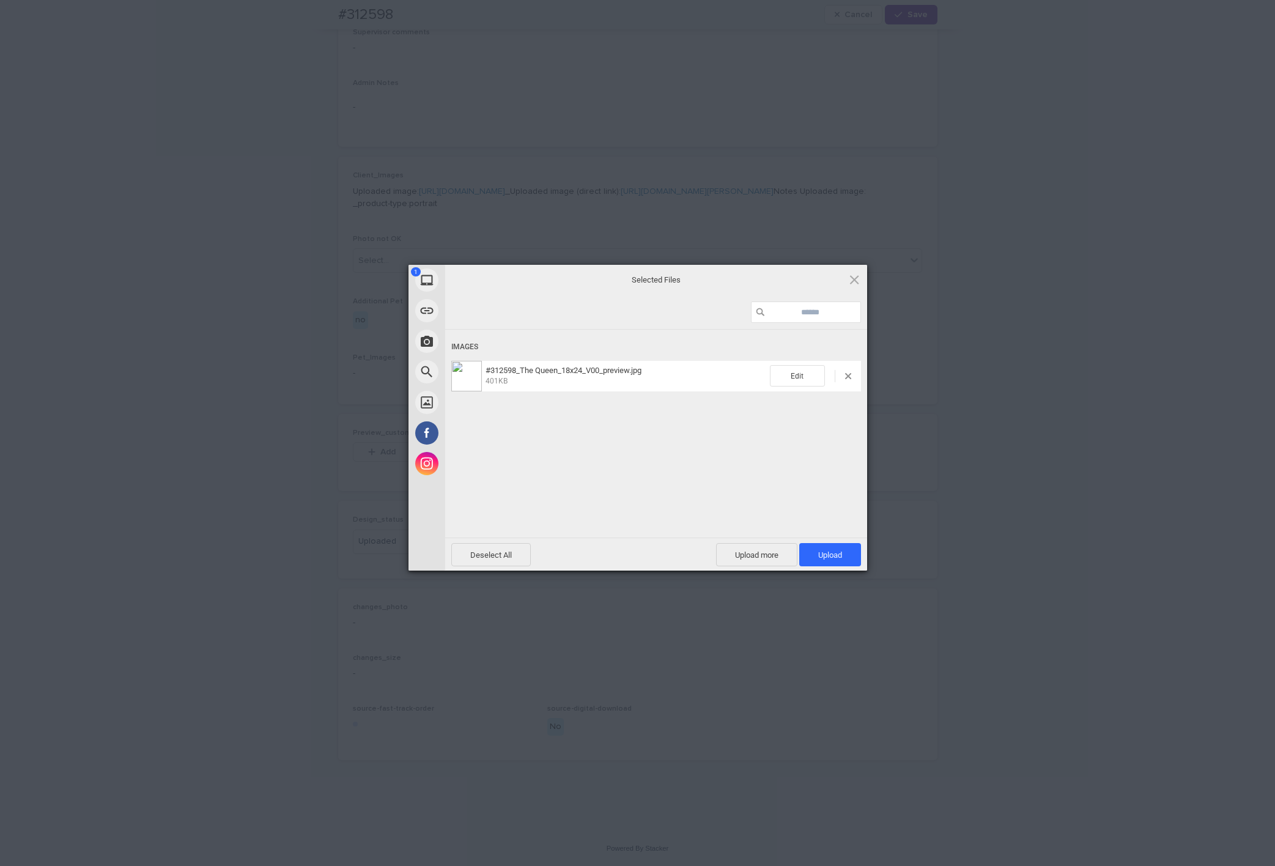
click at [841, 540] on div "Deselect All Upload more Upload 1" at bounding box center [656, 554] width 422 height 33
click at [832, 547] on span "Upload 1" at bounding box center [831, 554] width 62 height 23
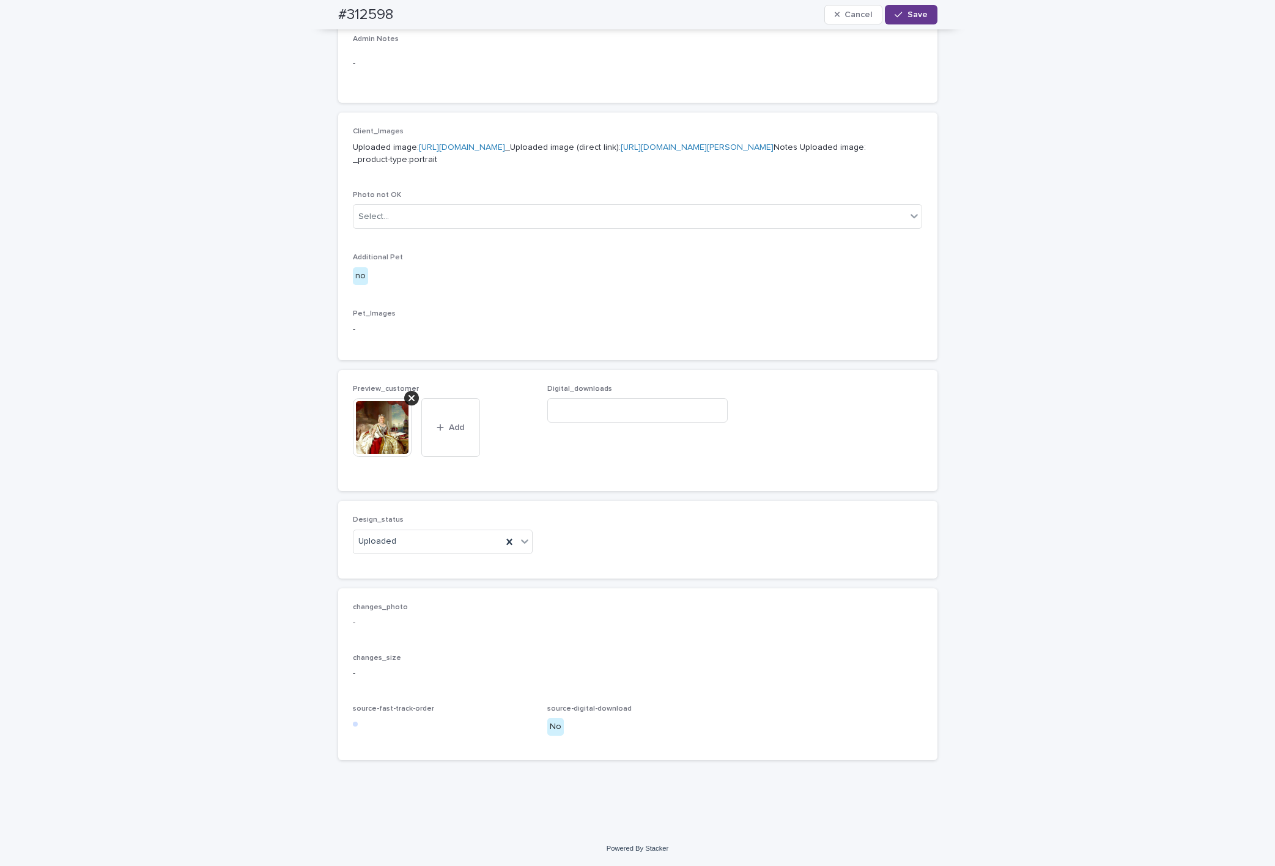
click at [908, 15] on span "Save" at bounding box center [918, 14] width 20 height 9
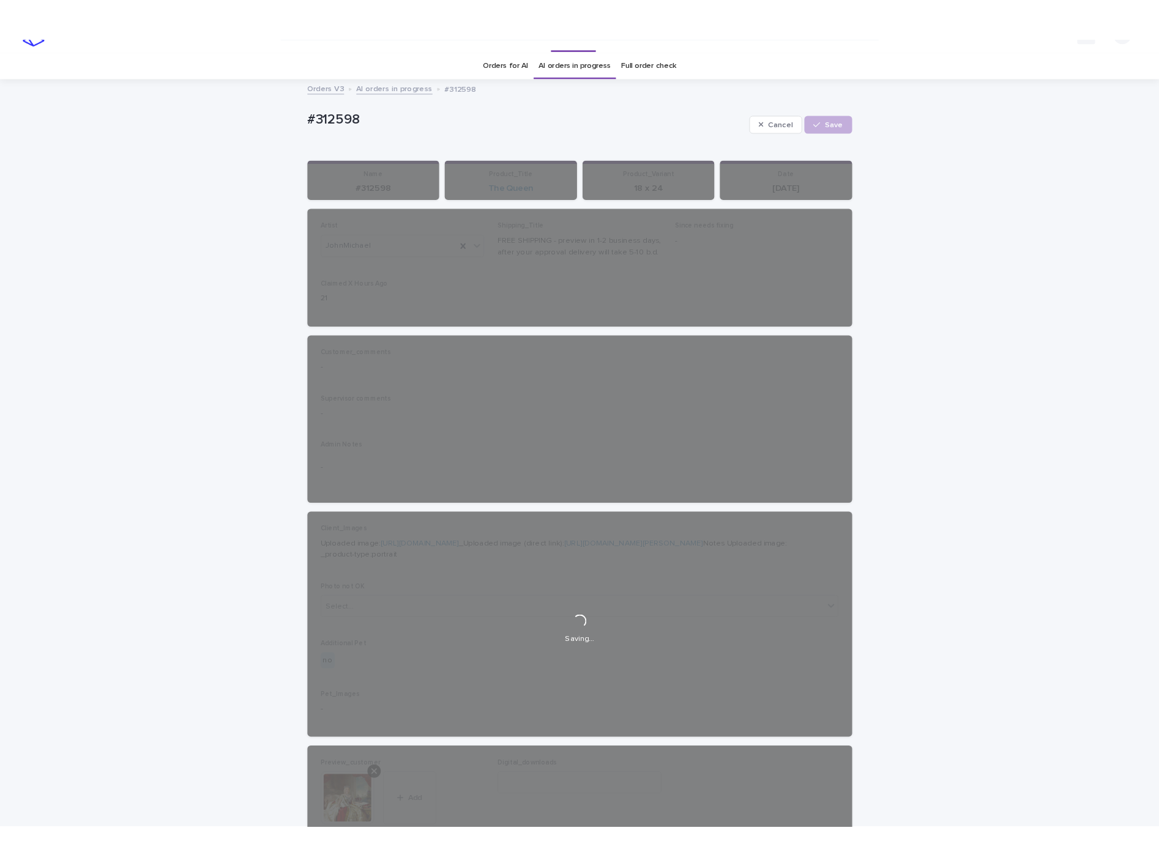
scroll to position [0, 0]
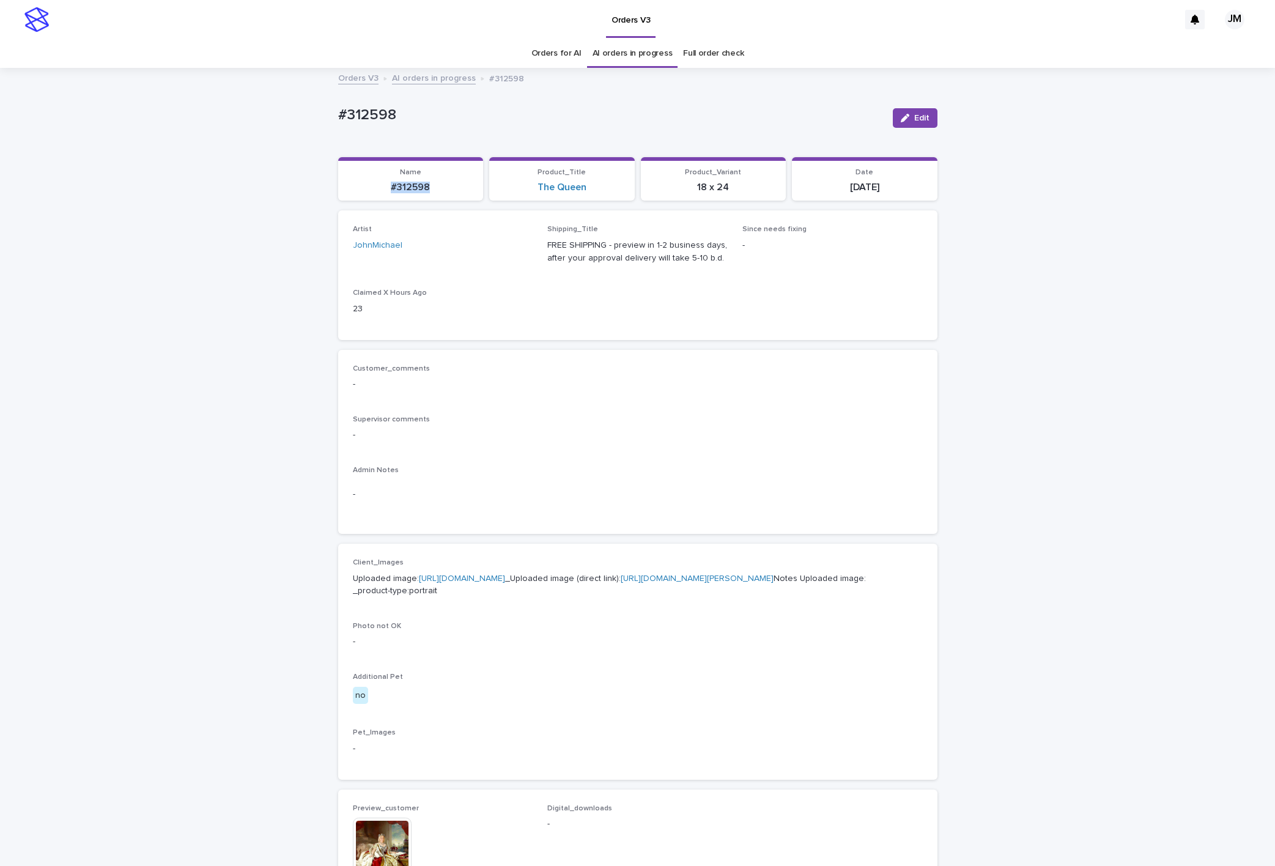
drag, startPoint x: 377, startPoint y: 185, endPoint x: 419, endPoint y: 191, distance: 42.6
click at [457, 195] on section "Name #312598" at bounding box center [411, 179] width 146 height 44
copy p "#312598"
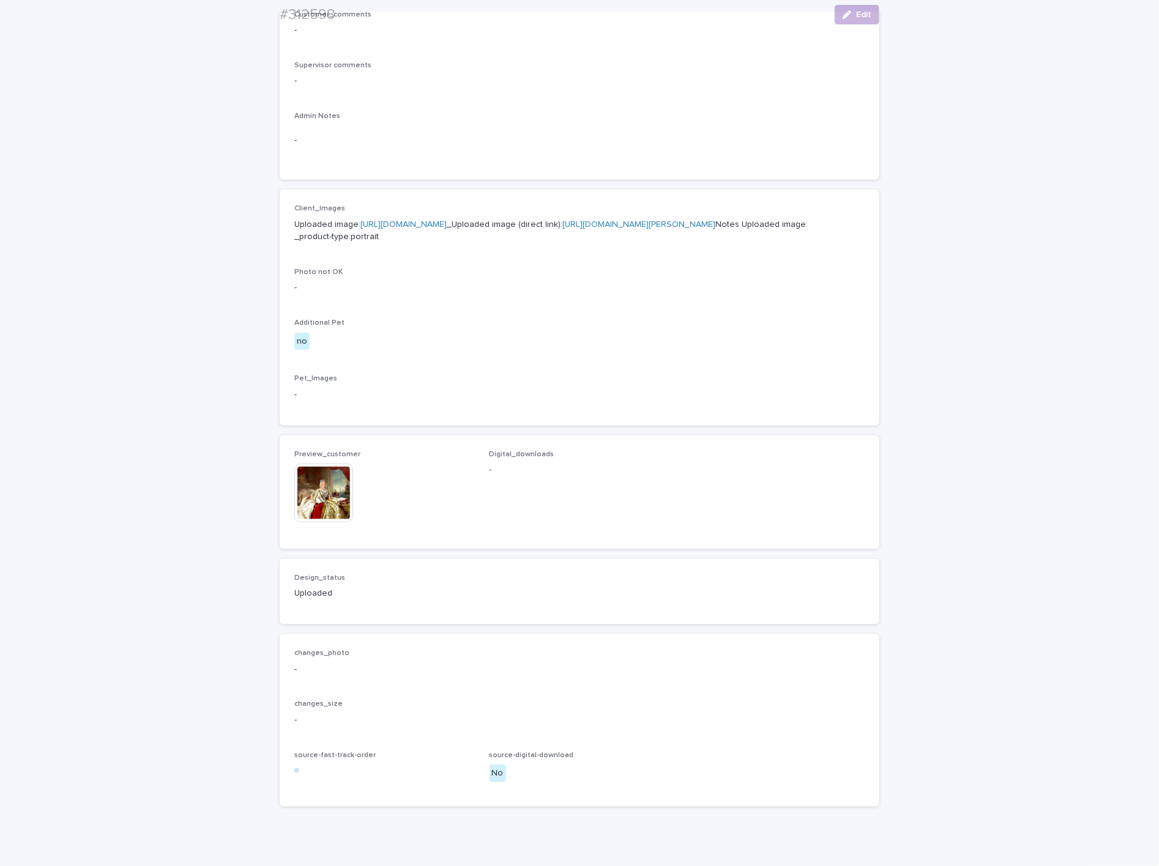
scroll to position [367, 0]
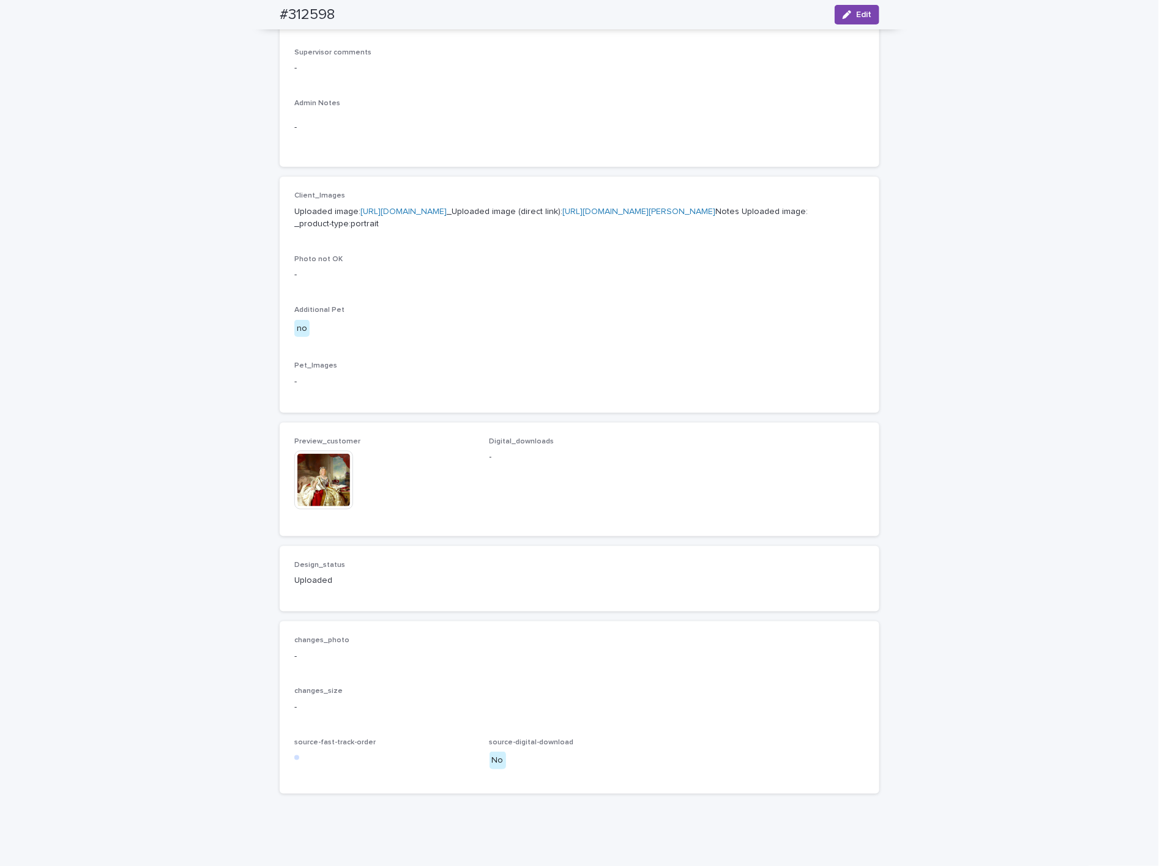
click at [310, 510] on img at bounding box center [323, 480] width 59 height 59
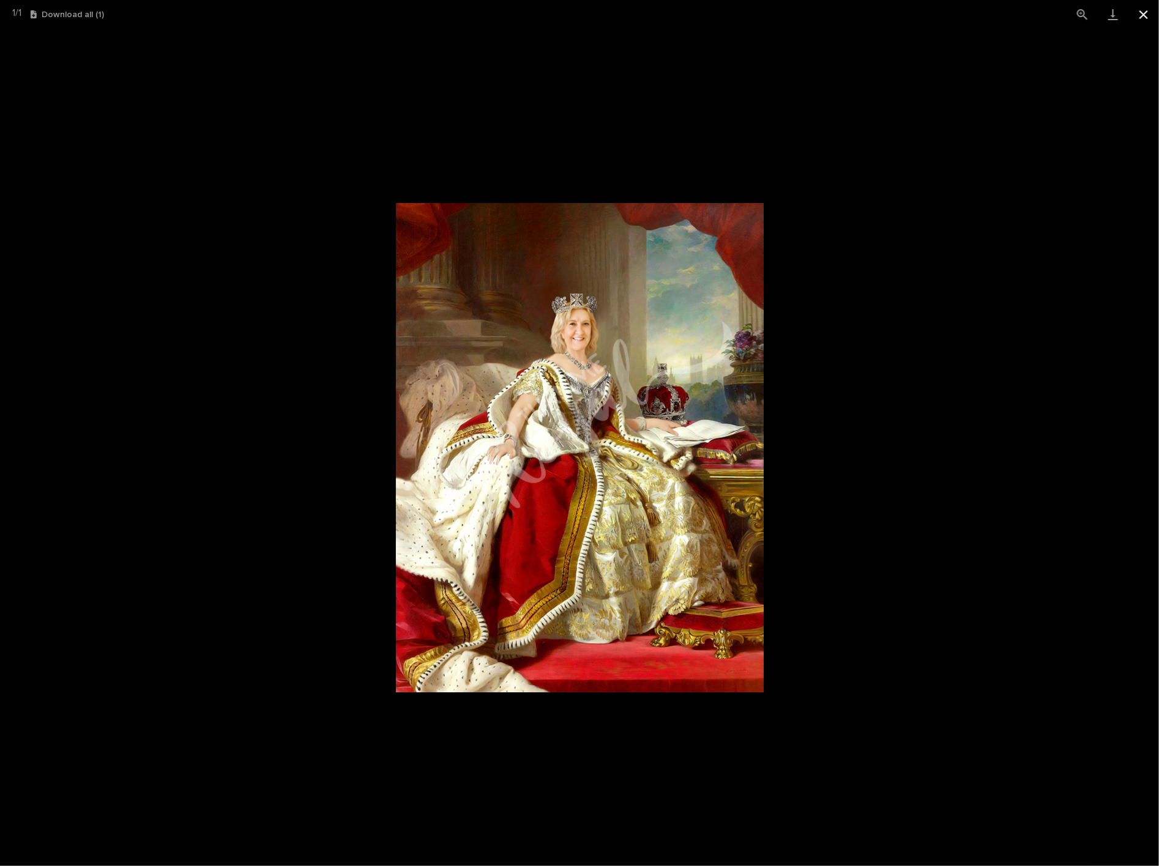
click at [1144, 8] on button "Close gallery" at bounding box center [1143, 14] width 31 height 29
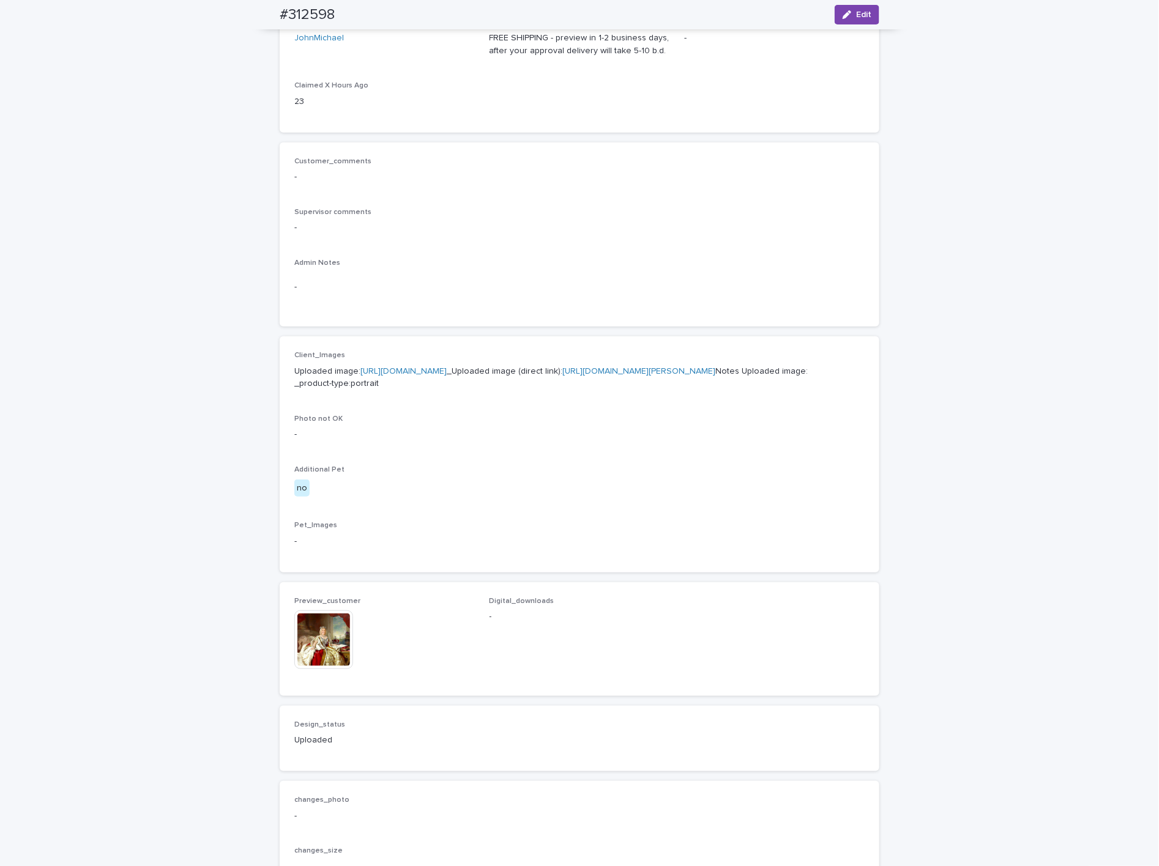
scroll to position [0, 0]
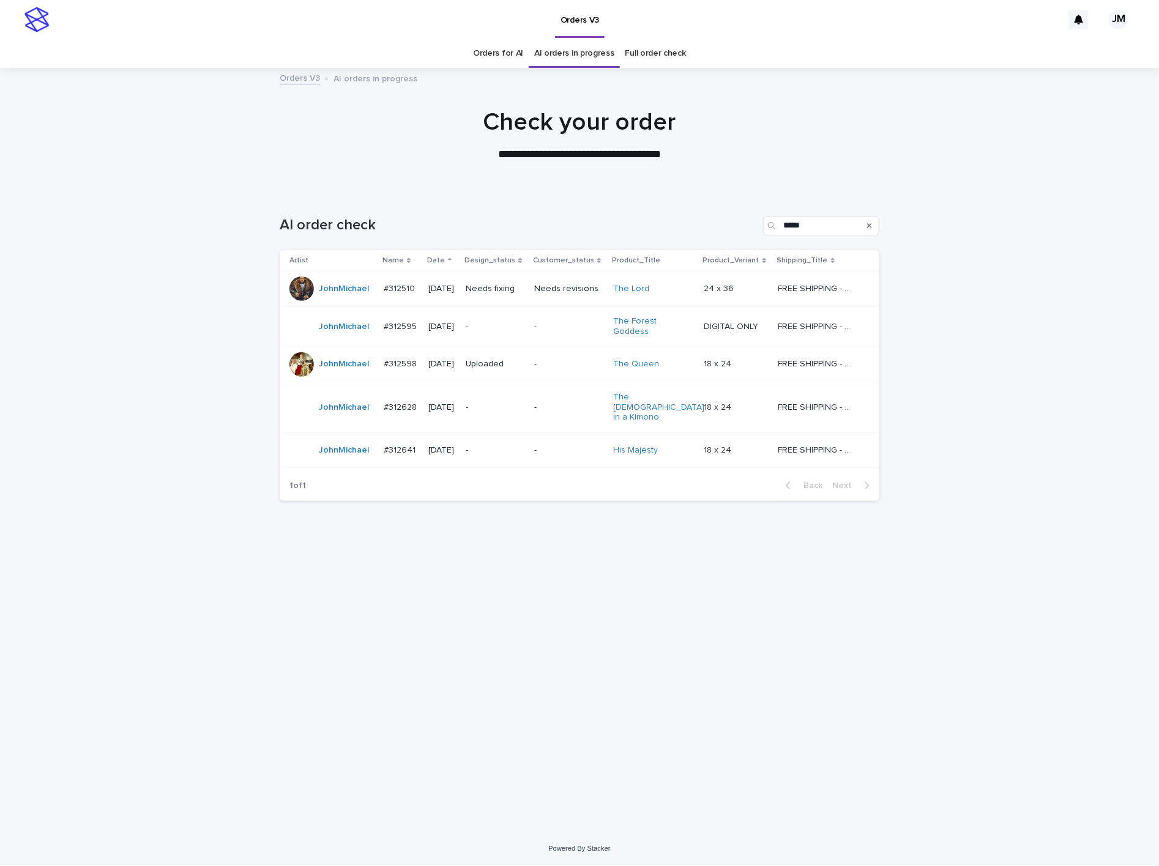
click at [500, 322] on p "-" at bounding box center [495, 327] width 59 height 10
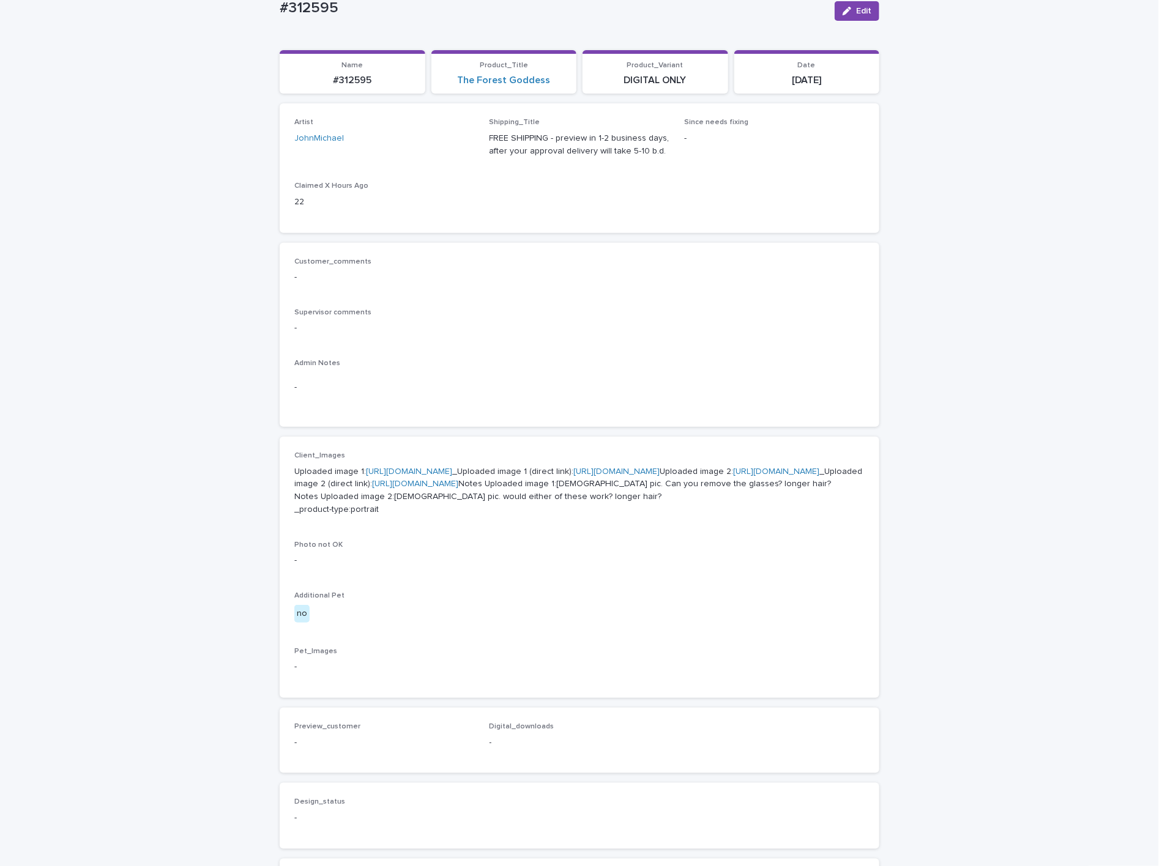
scroll to position [275, 0]
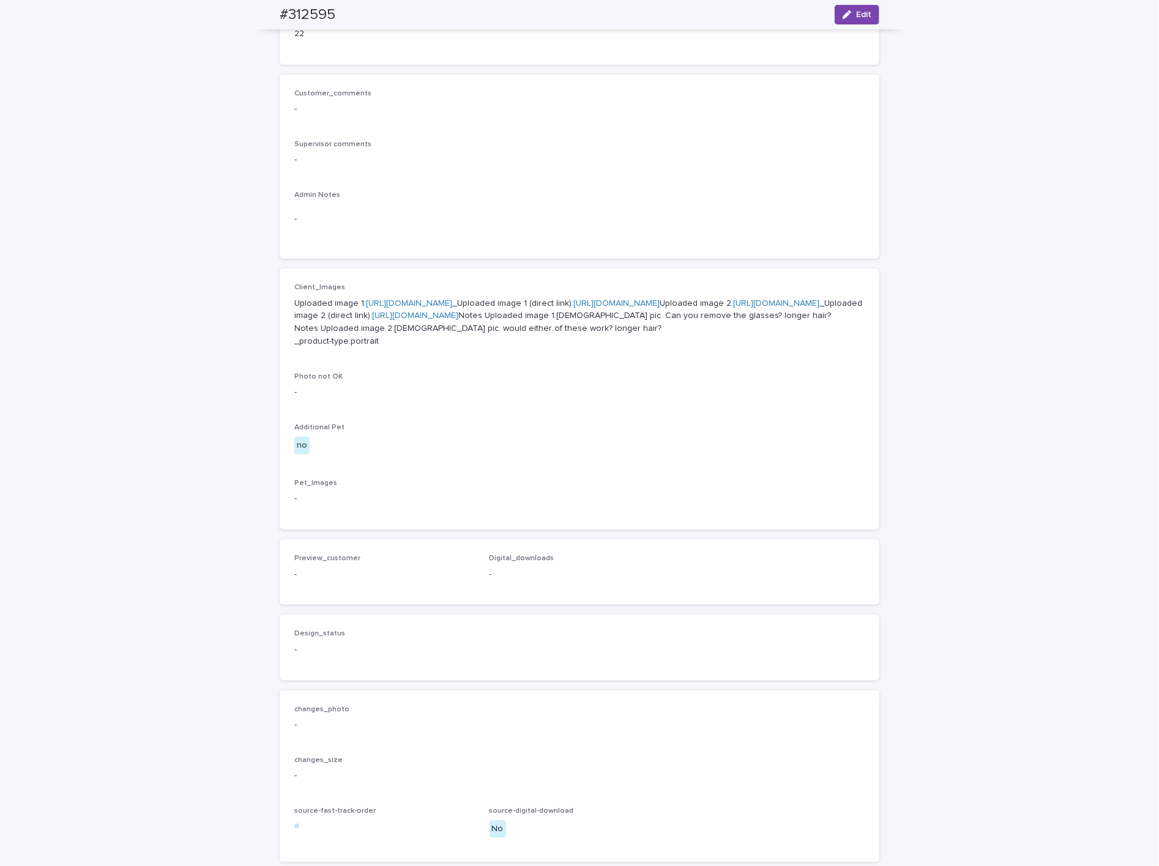
click at [733, 308] on link "https://cdn.shopify.com-uploadkit.app/s/files/1/0033/4807/0511/files/download.h…" at bounding box center [776, 303] width 86 height 9
click at [452, 308] on link "https://cdn.shopify.com-uploadkit.app/s/files/1/0033/4807/0511/files/download.h…" at bounding box center [409, 303] width 86 height 9
click at [458, 320] on link "https://files.getuploadkit.com/e11cfb23-3d37-4f5e-b252-d52a065c0f83/f6e17cc3-66…" at bounding box center [415, 315] width 86 height 9
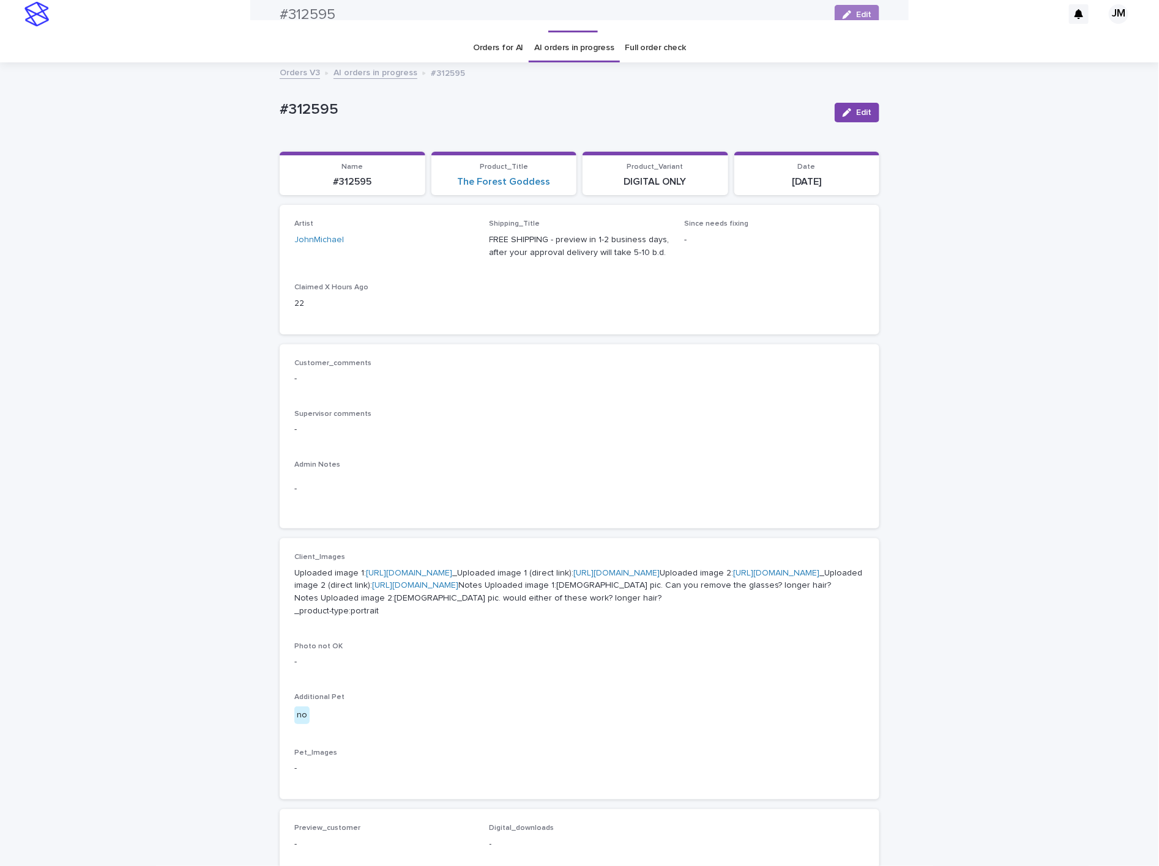
scroll to position [0, 0]
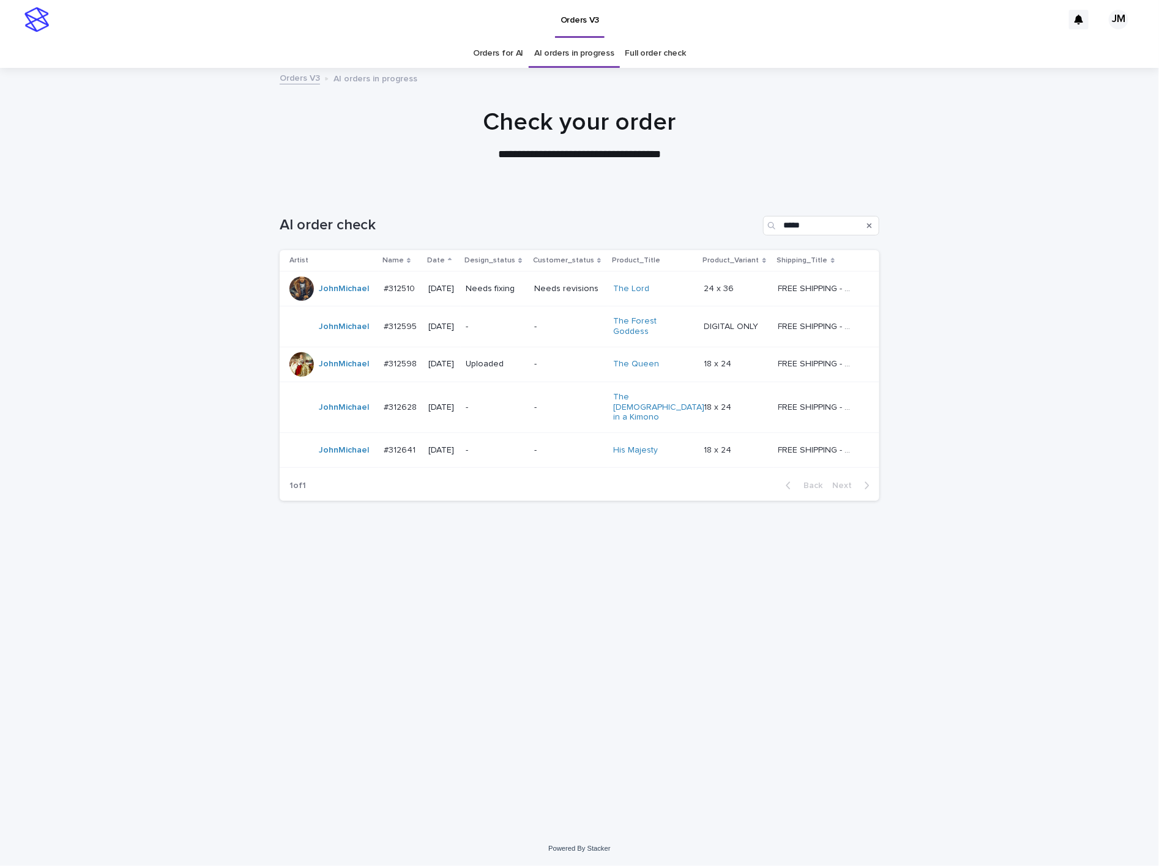
click at [541, 363] on td "-" at bounding box center [568, 364] width 79 height 35
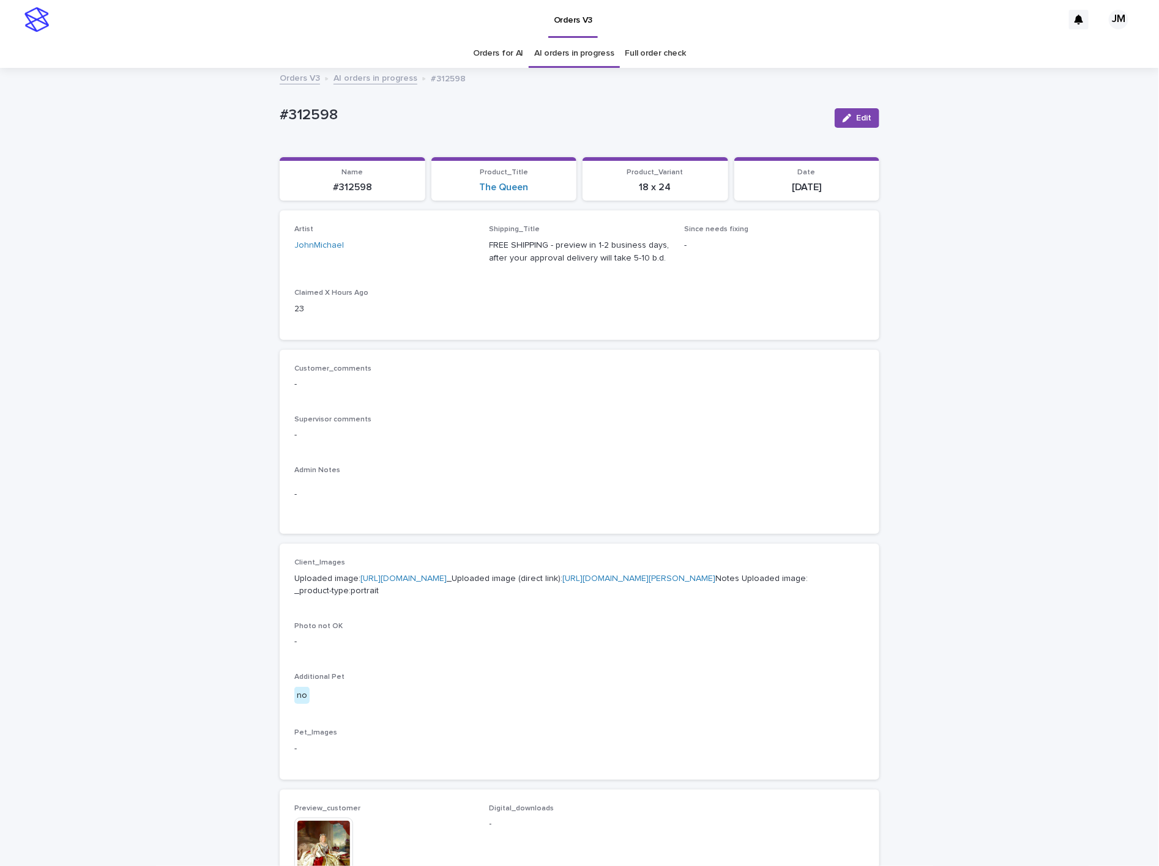
scroll to position [39, 0]
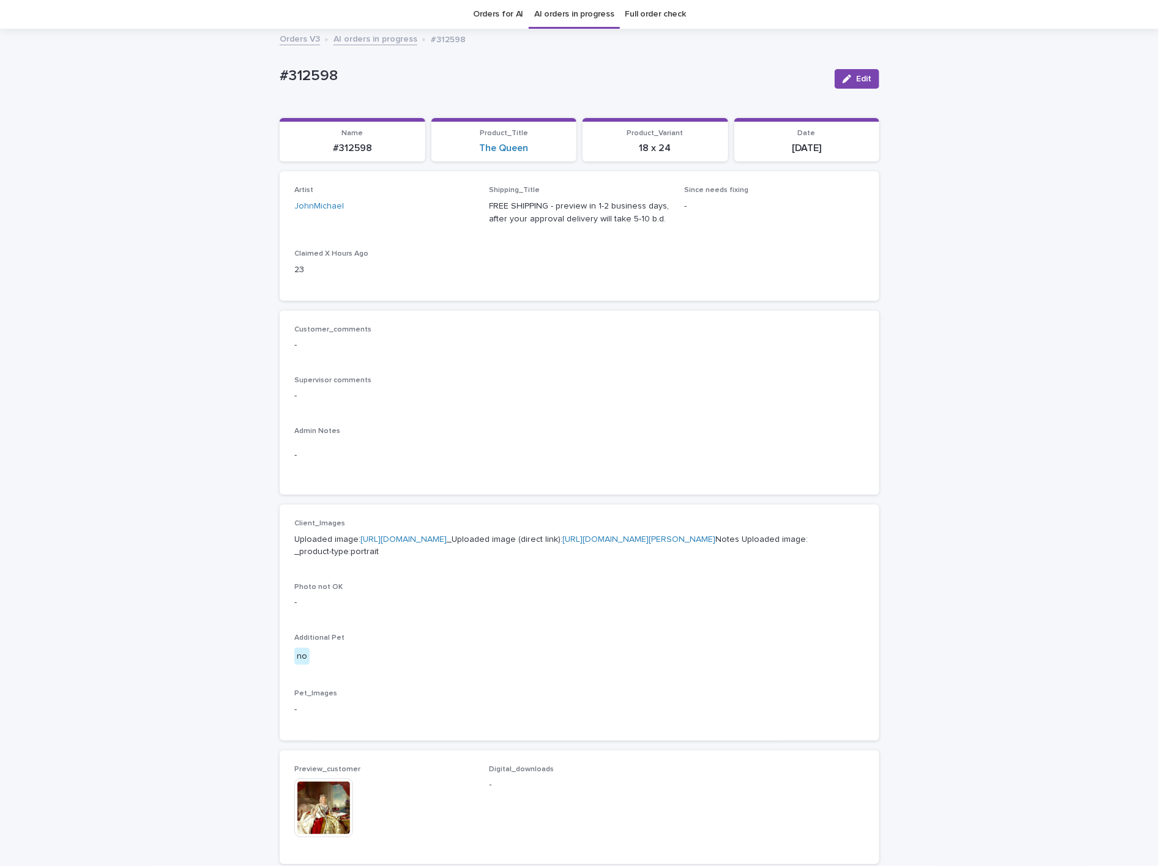
click at [856, 76] on span "Edit" at bounding box center [863, 79] width 15 height 9
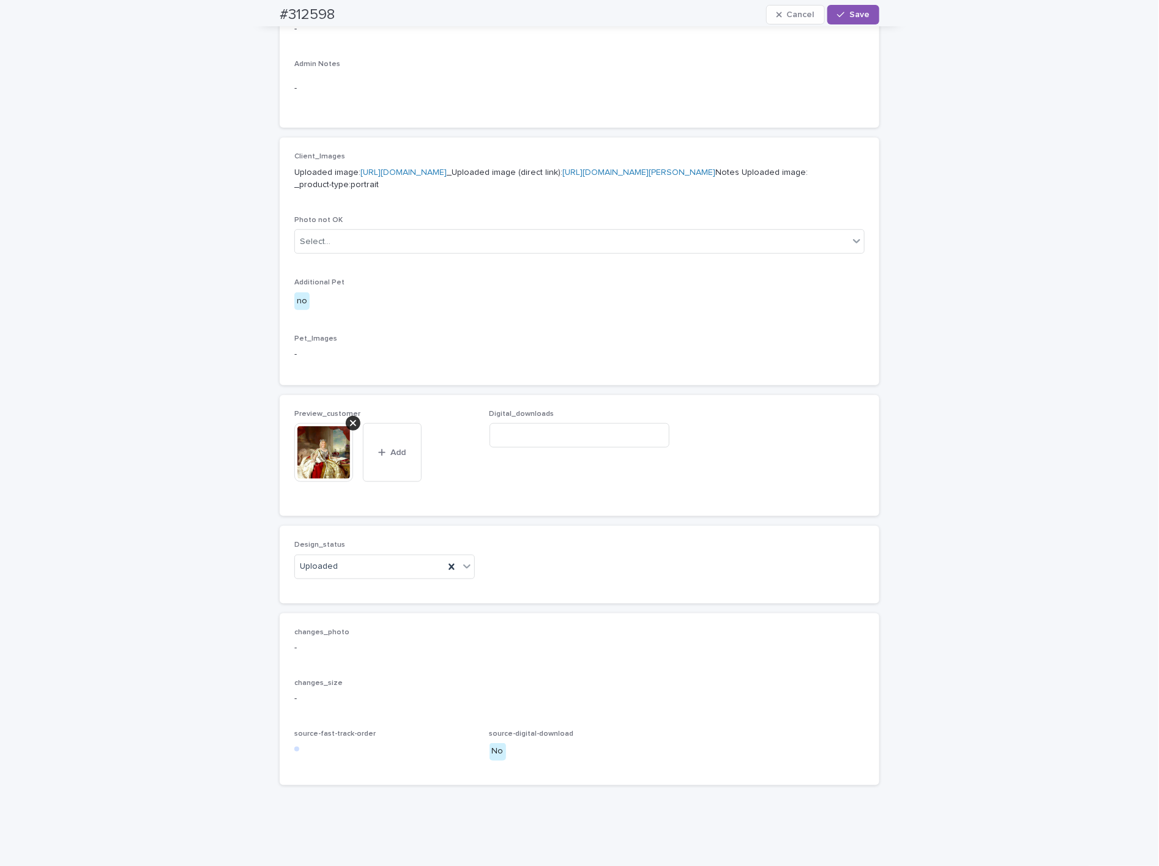
scroll to position [495, 0]
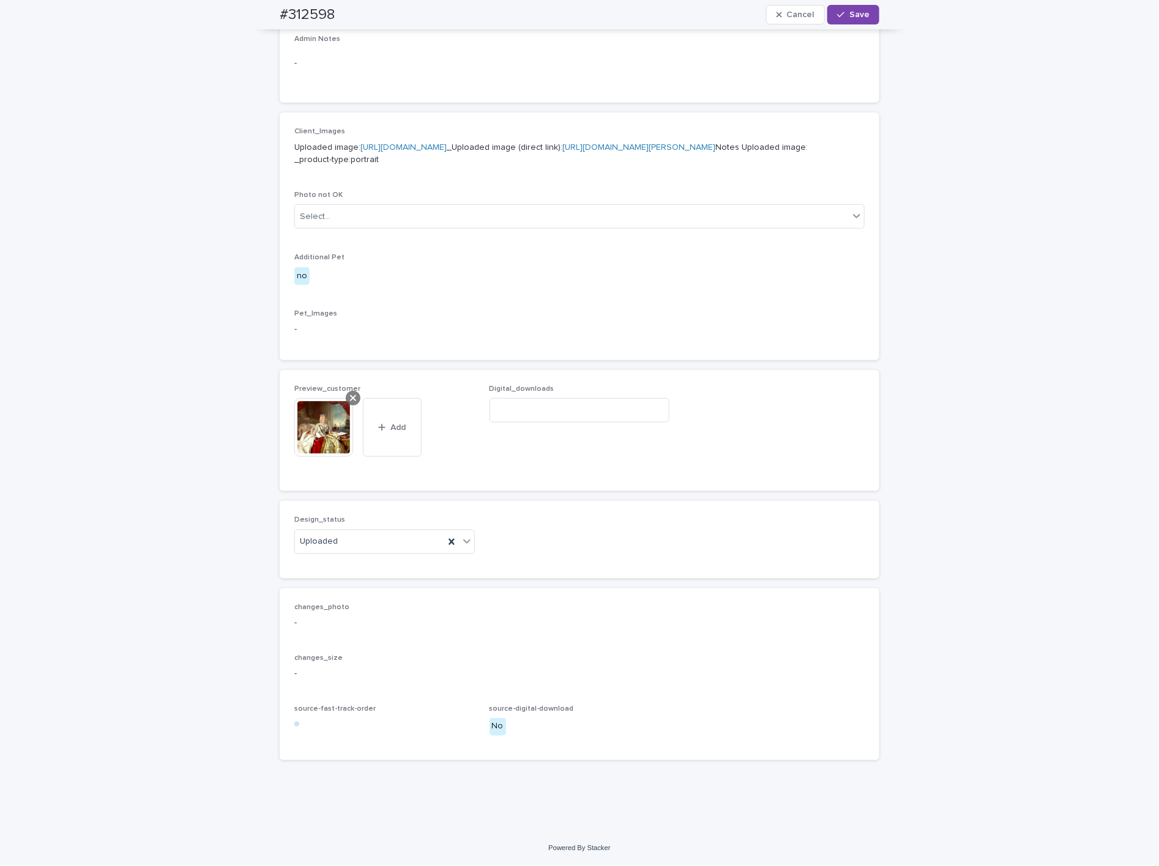
click at [351, 401] on div at bounding box center [353, 398] width 15 height 15
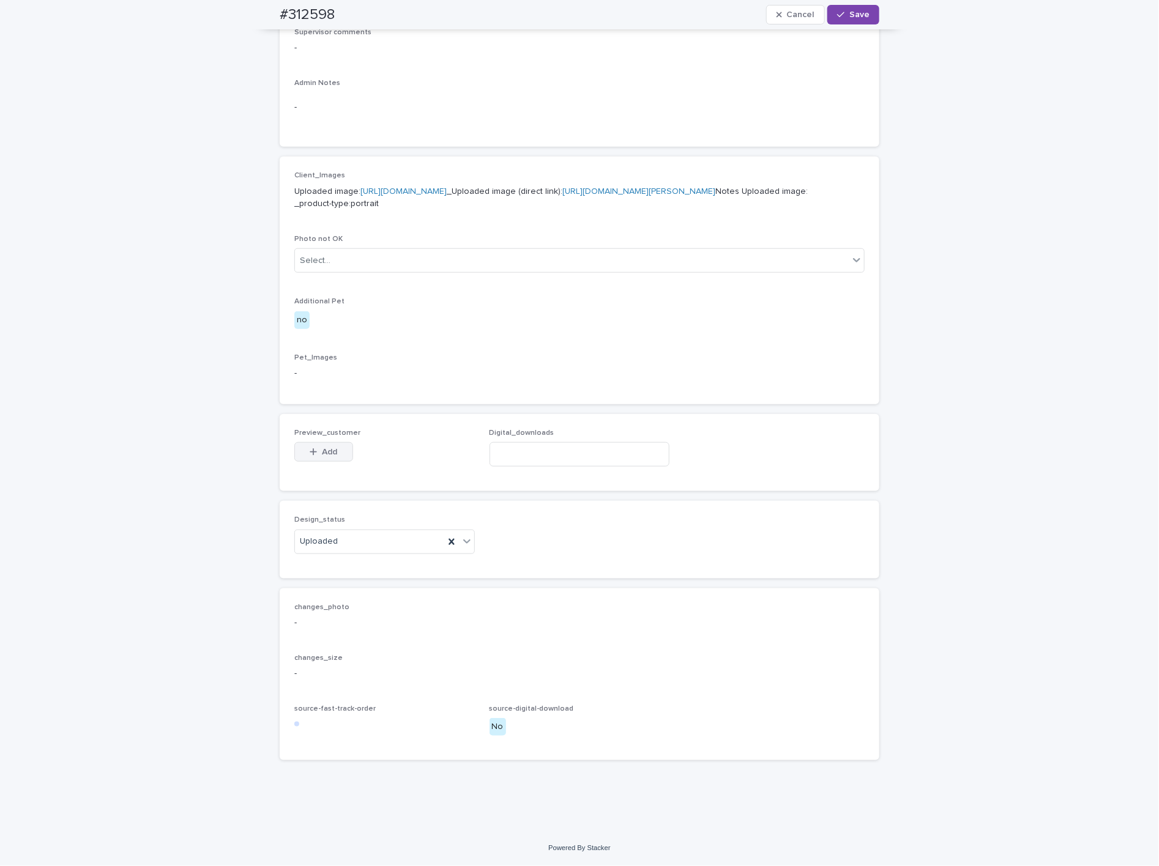
click at [328, 450] on span "Add" at bounding box center [329, 452] width 15 height 9
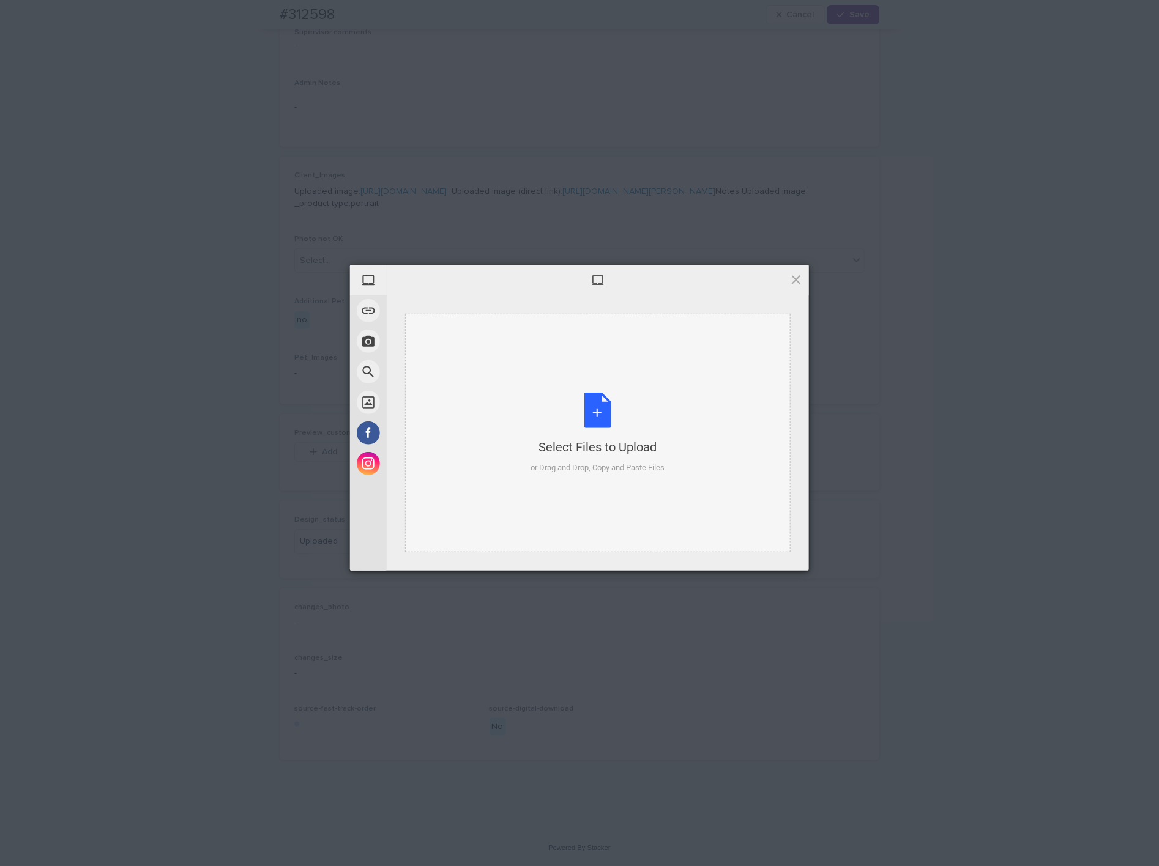
click at [774, 399] on div "Select Files to Upload or Drag and Drop, Copy and Paste Files" at bounding box center [597, 433] width 385 height 239
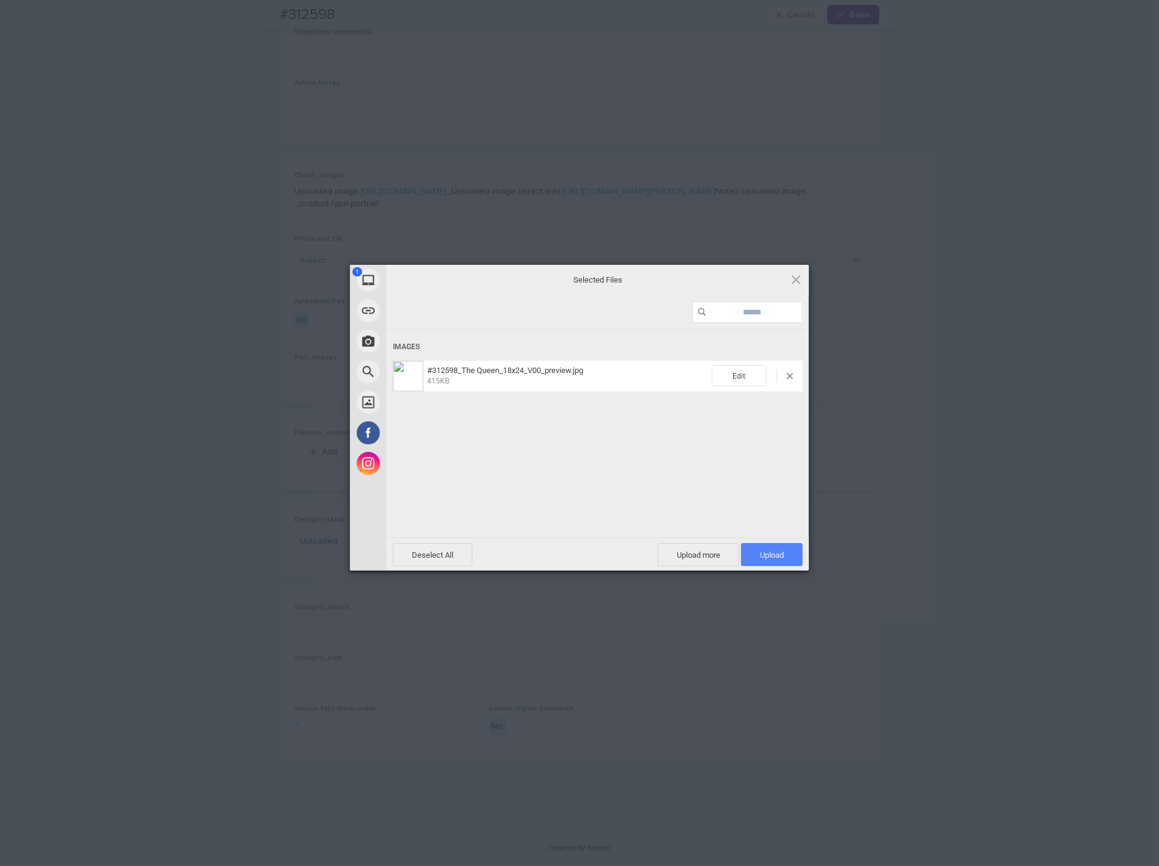
click at [764, 553] on span "Upload 1" at bounding box center [772, 555] width 24 height 9
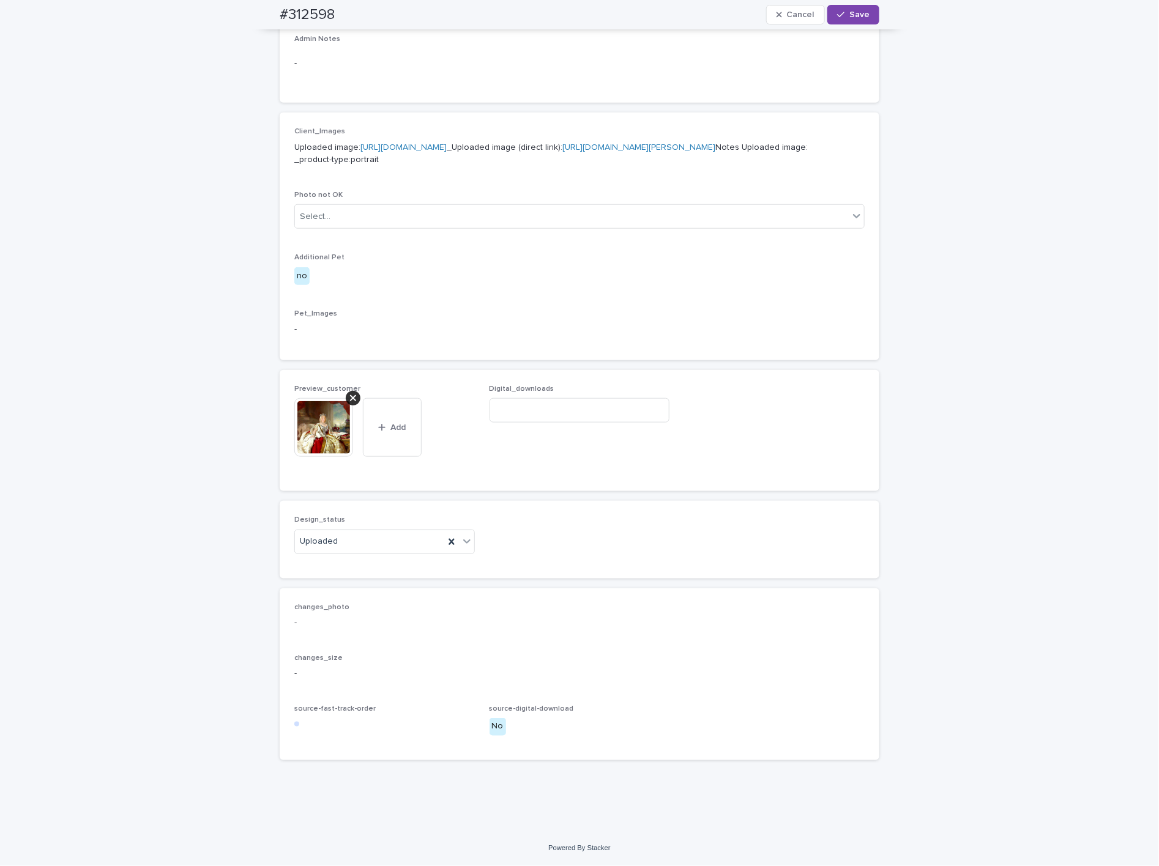
click at [849, 13] on span "Save" at bounding box center [859, 14] width 20 height 9
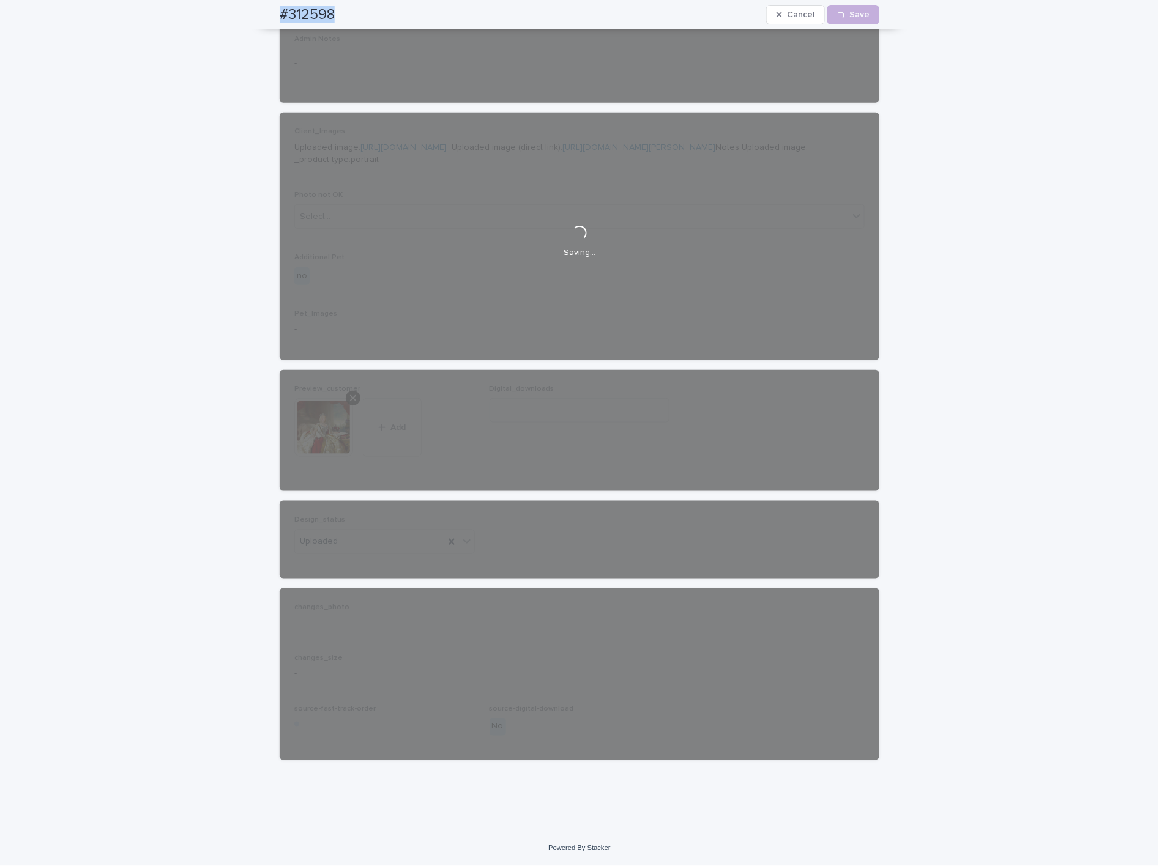
drag, startPoint x: 247, startPoint y: 13, endPoint x: 393, endPoint y: 28, distance: 146.9
click at [393, 28] on div "#312598 Cancel Loading... Save" at bounding box center [579, 14] width 658 height 29
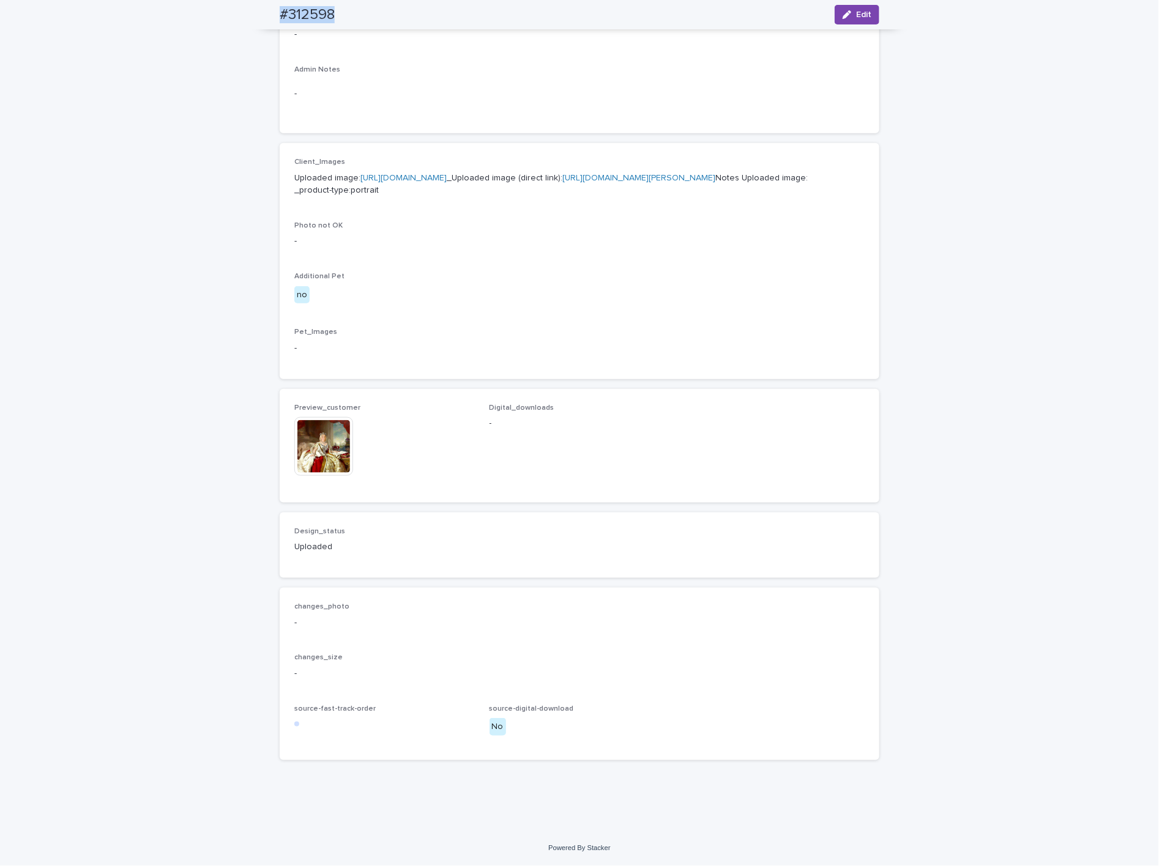
scroll to position [458, 0]
click at [324, 436] on img at bounding box center [323, 446] width 59 height 59
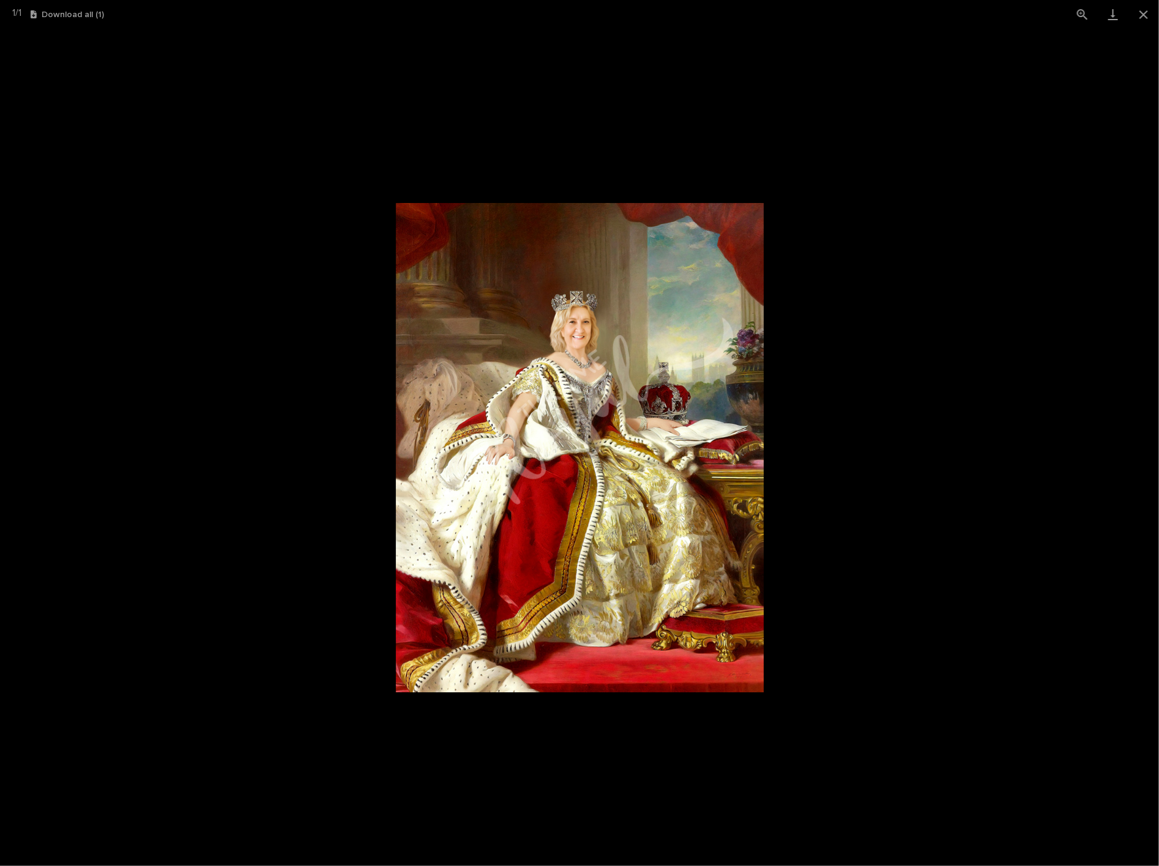
click at [92, 300] on picture at bounding box center [579, 447] width 1159 height 837
click at [1140, 18] on button "Close gallery" at bounding box center [1143, 14] width 31 height 29
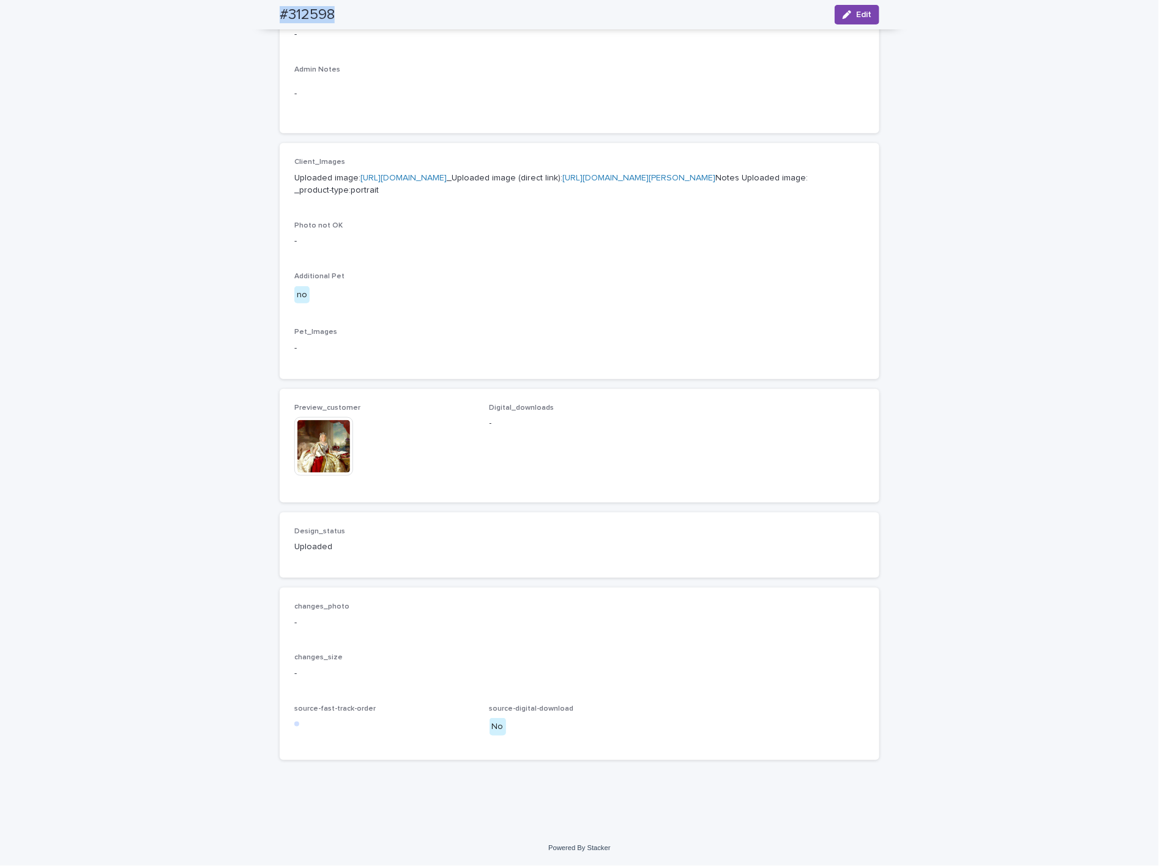
click at [562, 174] on link "https://files.getuploadkit.com/e11cfb23-3d37-4f5e-b252-d52a065c0f83/bf35e4b6-a3…" at bounding box center [638, 178] width 153 height 9
click at [309, 453] on img at bounding box center [323, 446] width 59 height 59
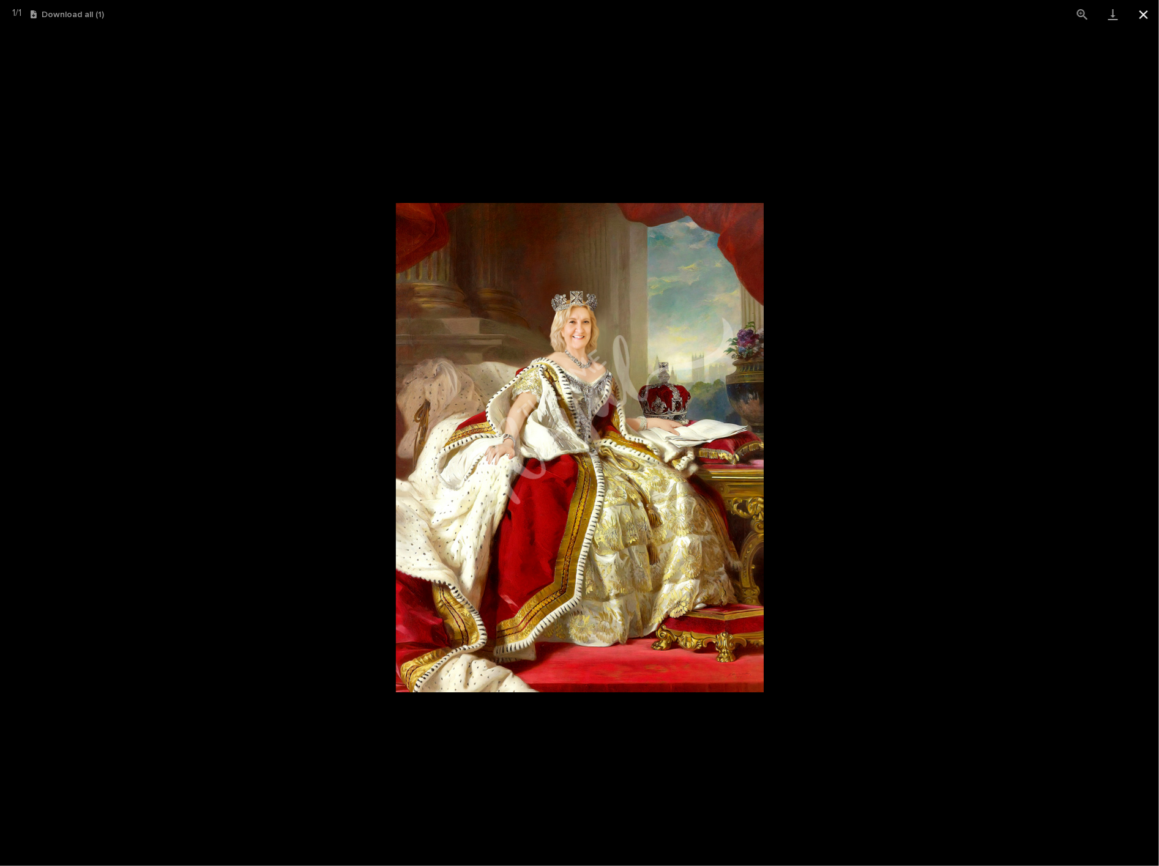
click at [1137, 17] on button "Close gallery" at bounding box center [1143, 14] width 31 height 29
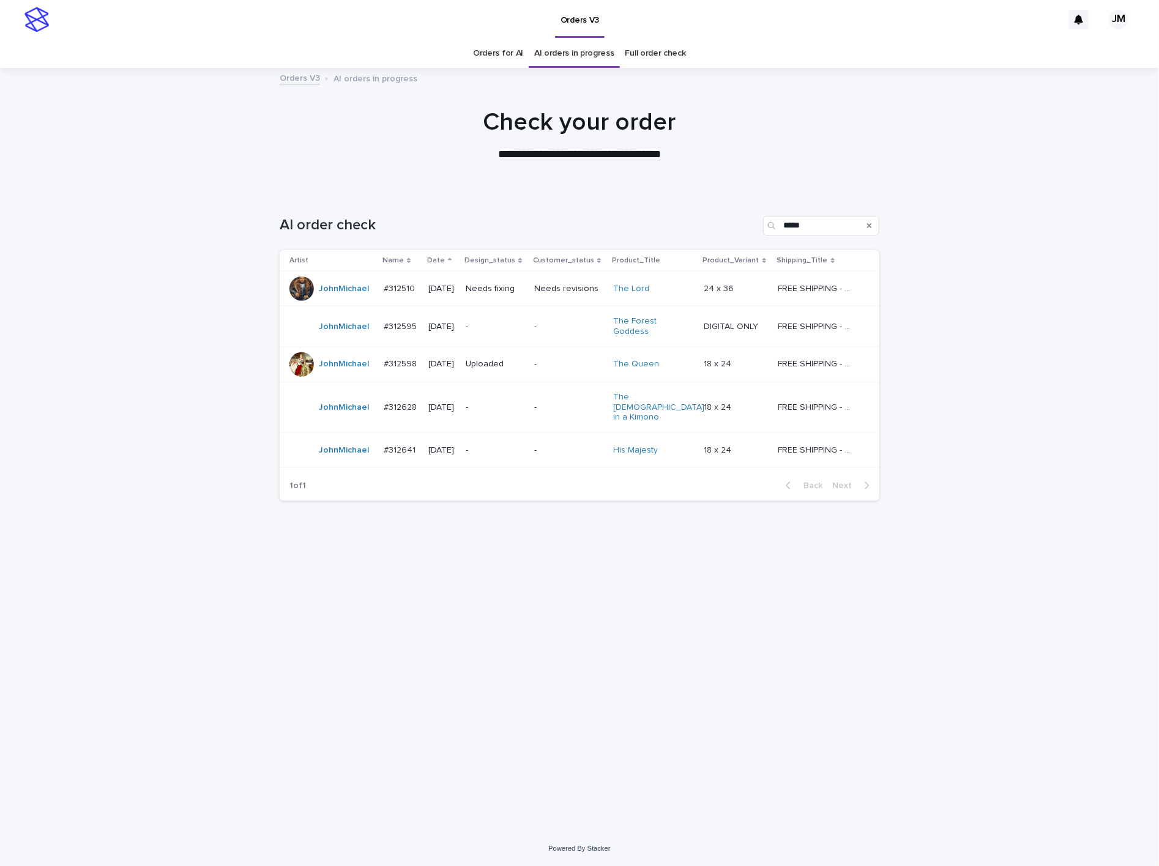
click at [501, 331] on div "-" at bounding box center [495, 327] width 59 height 20
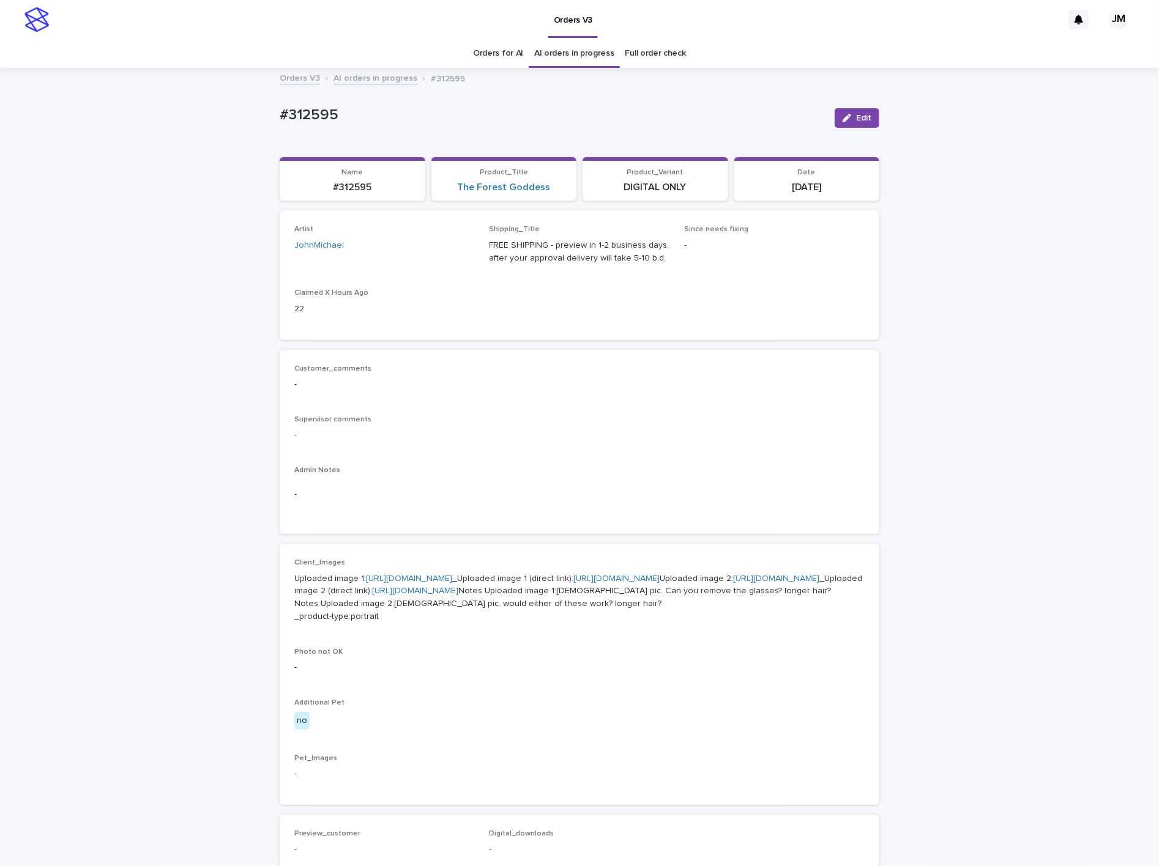
scroll to position [39, 0]
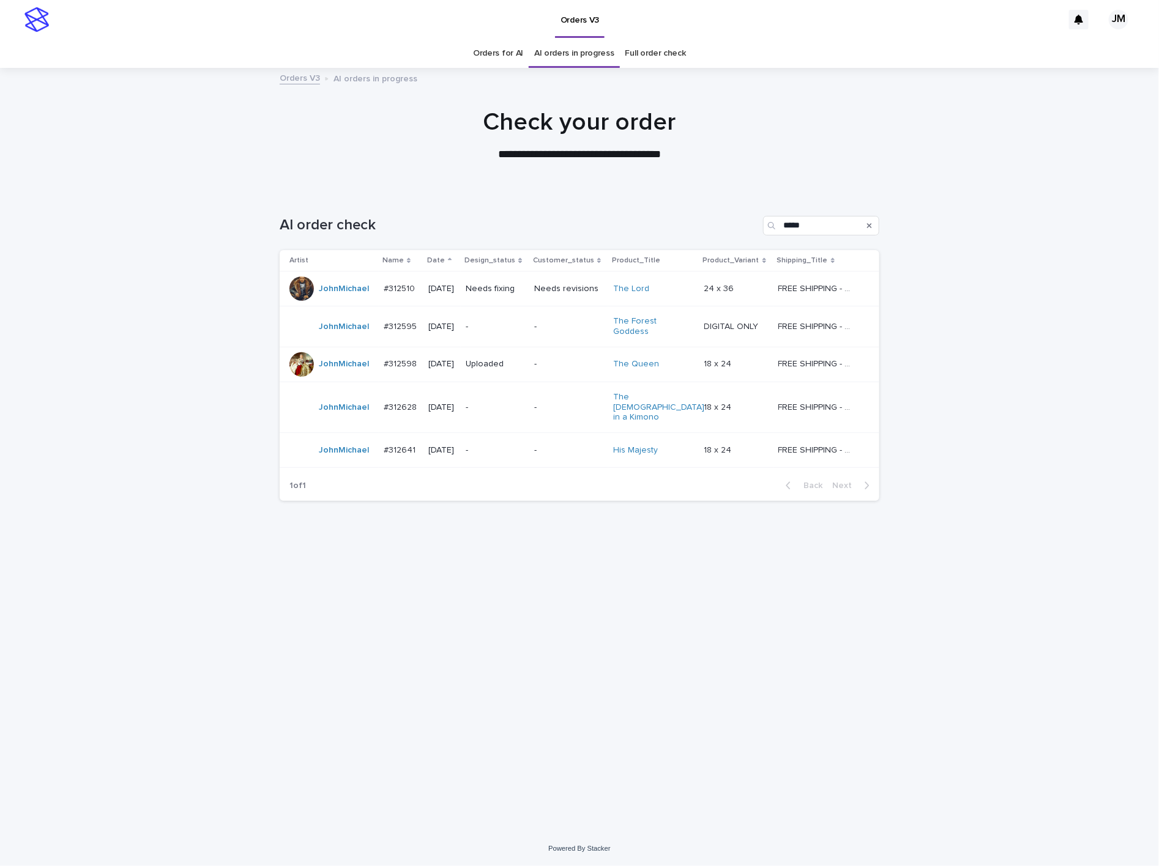
click at [524, 360] on p "Uploaded" at bounding box center [495, 364] width 59 height 10
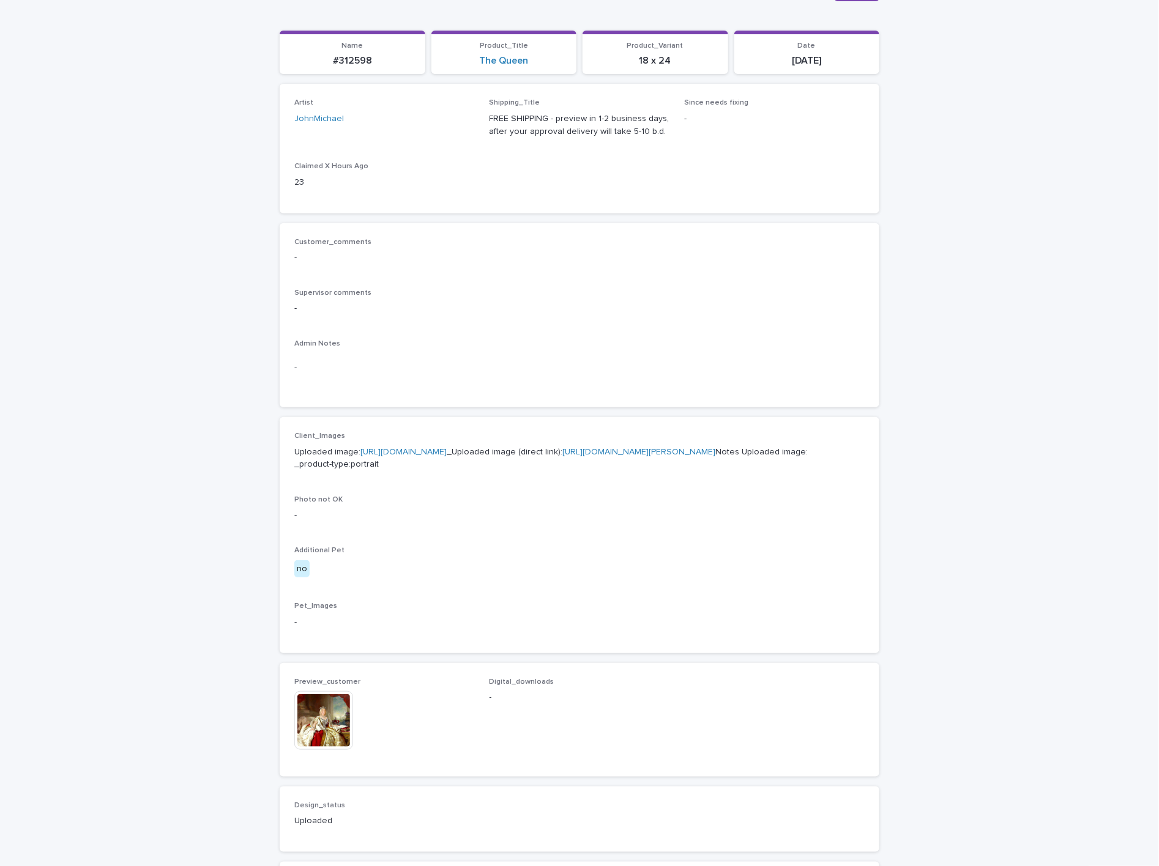
scroll to position [406, 0]
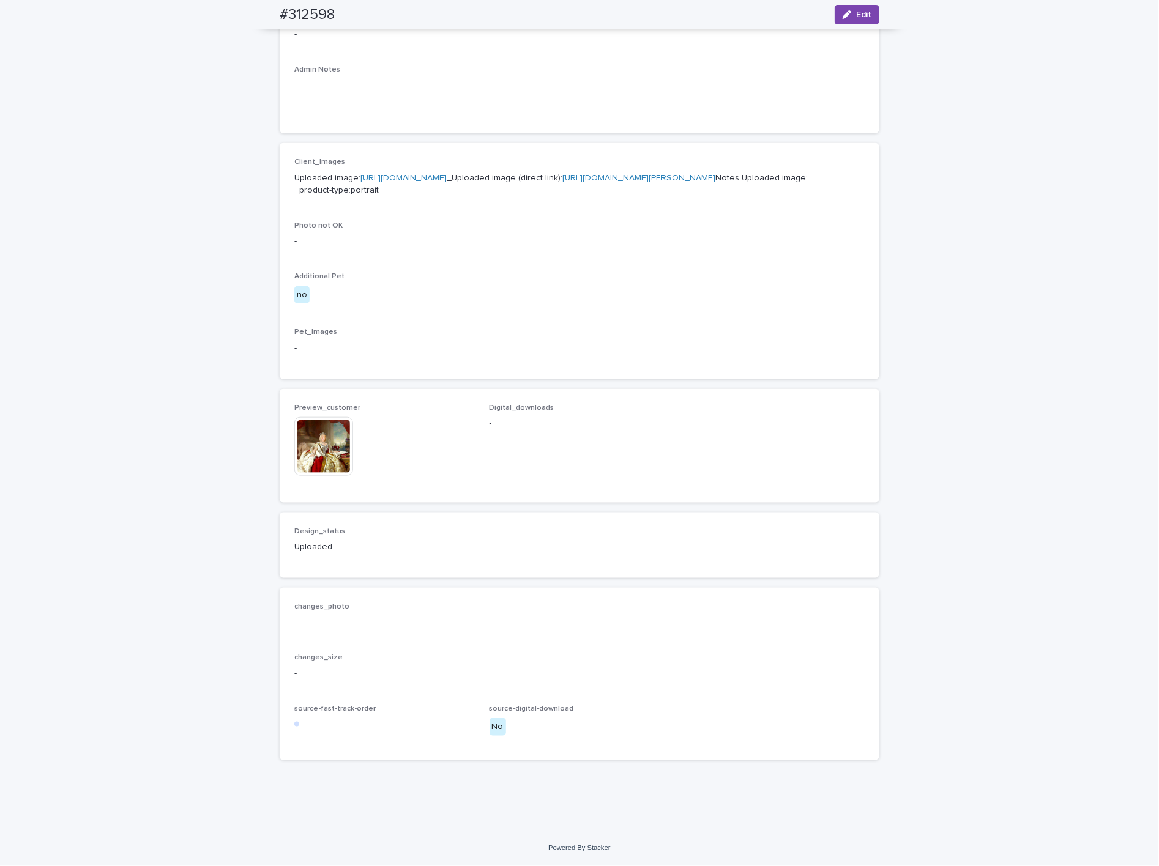
click at [324, 476] on img at bounding box center [323, 446] width 59 height 59
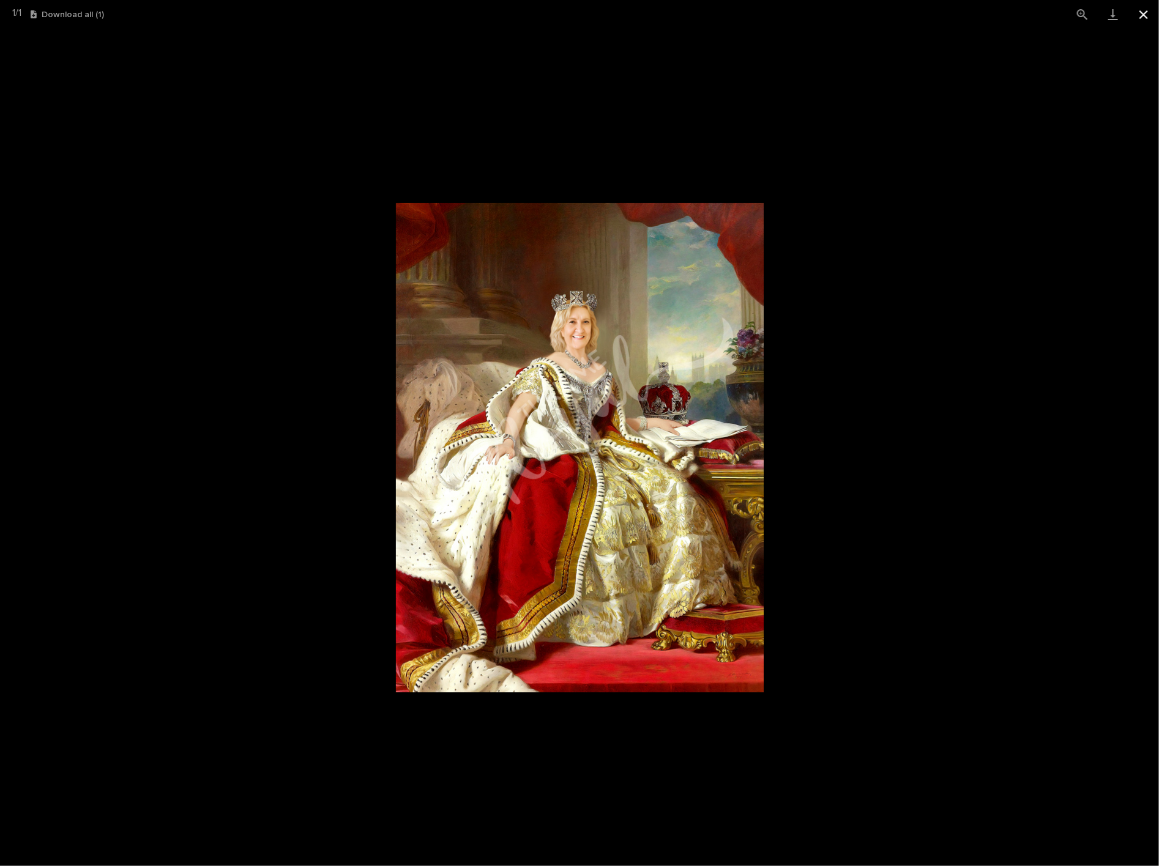
click at [1153, 20] on button "Close gallery" at bounding box center [1143, 14] width 31 height 29
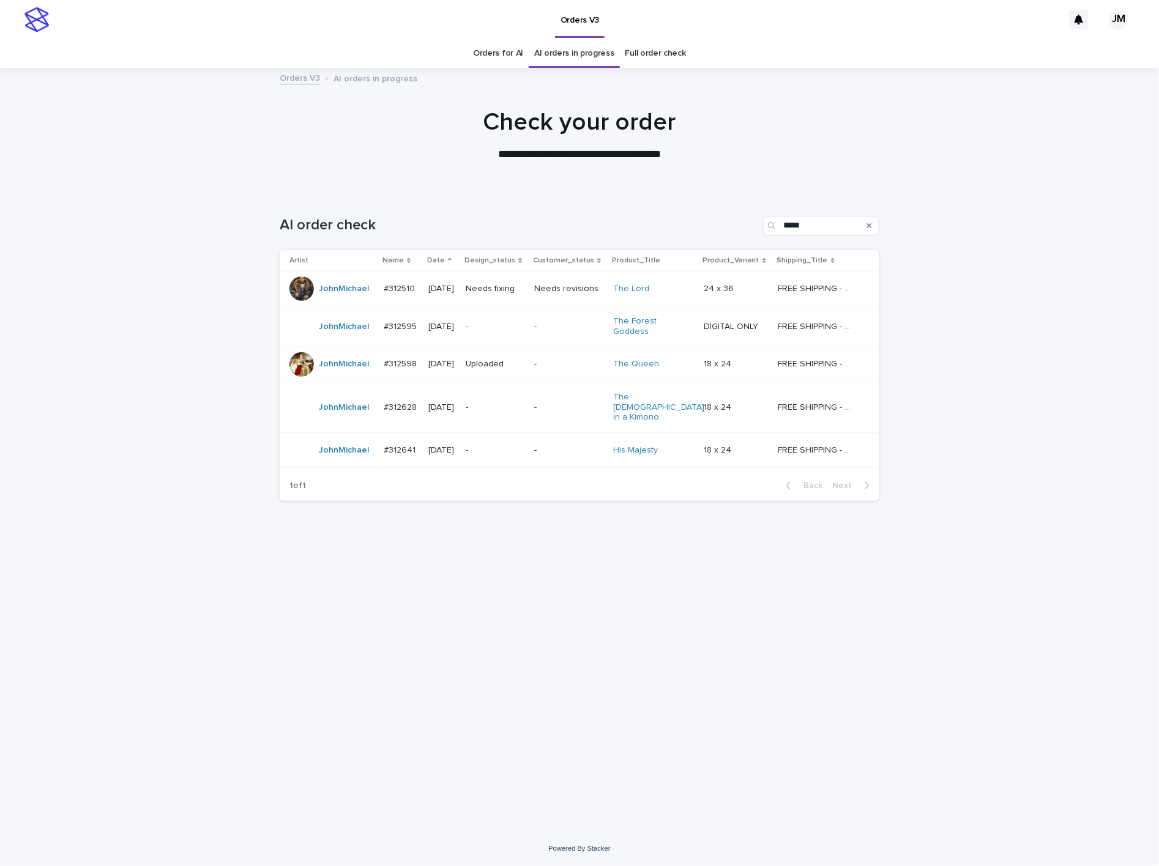
click at [495, 327] on p "-" at bounding box center [495, 327] width 59 height 10
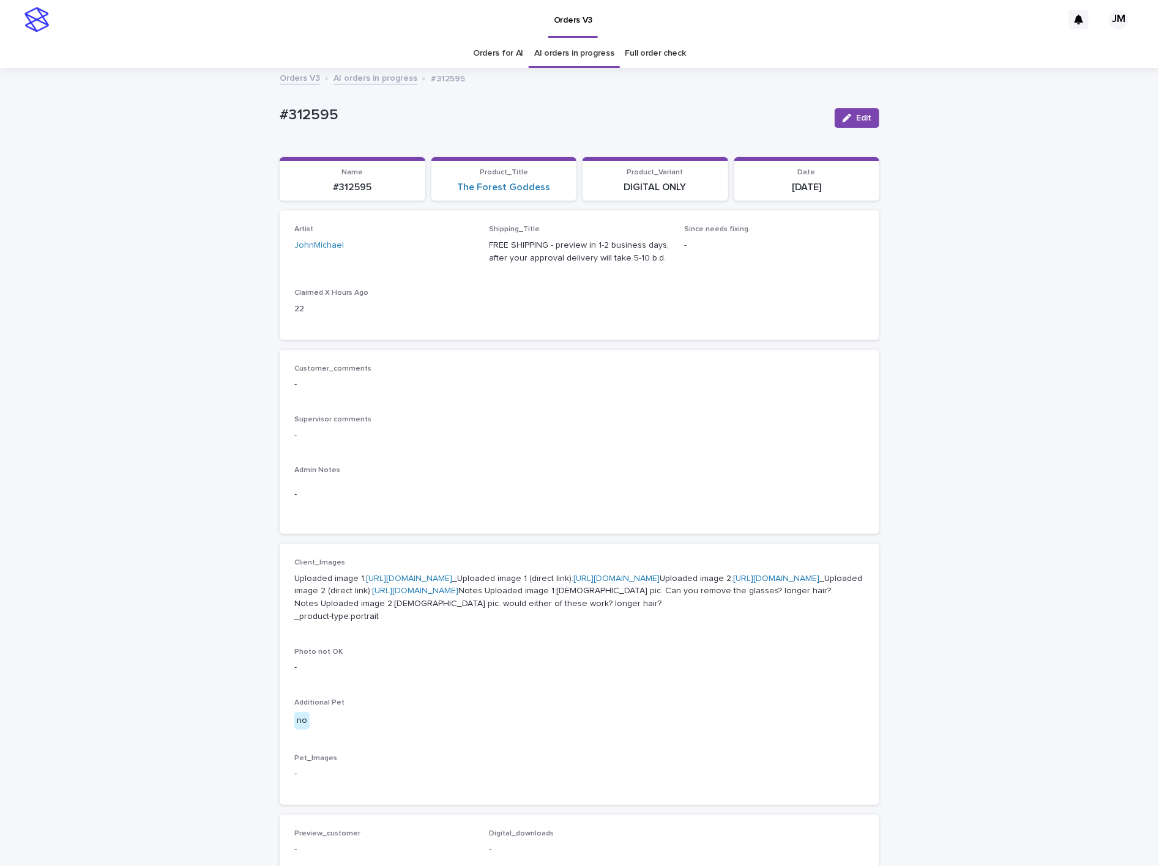
click at [452, 579] on link "https://cdn.shopify.com-uploadkit.app/s/files/1/0033/4807/0511/files/download.h…" at bounding box center [409, 578] width 86 height 9
drag, startPoint x: 308, startPoint y: 188, endPoint x: 363, endPoint y: 193, distance: 55.3
click at [369, 193] on p "#312595" at bounding box center [352, 188] width 131 height 12
copy p "#312595"
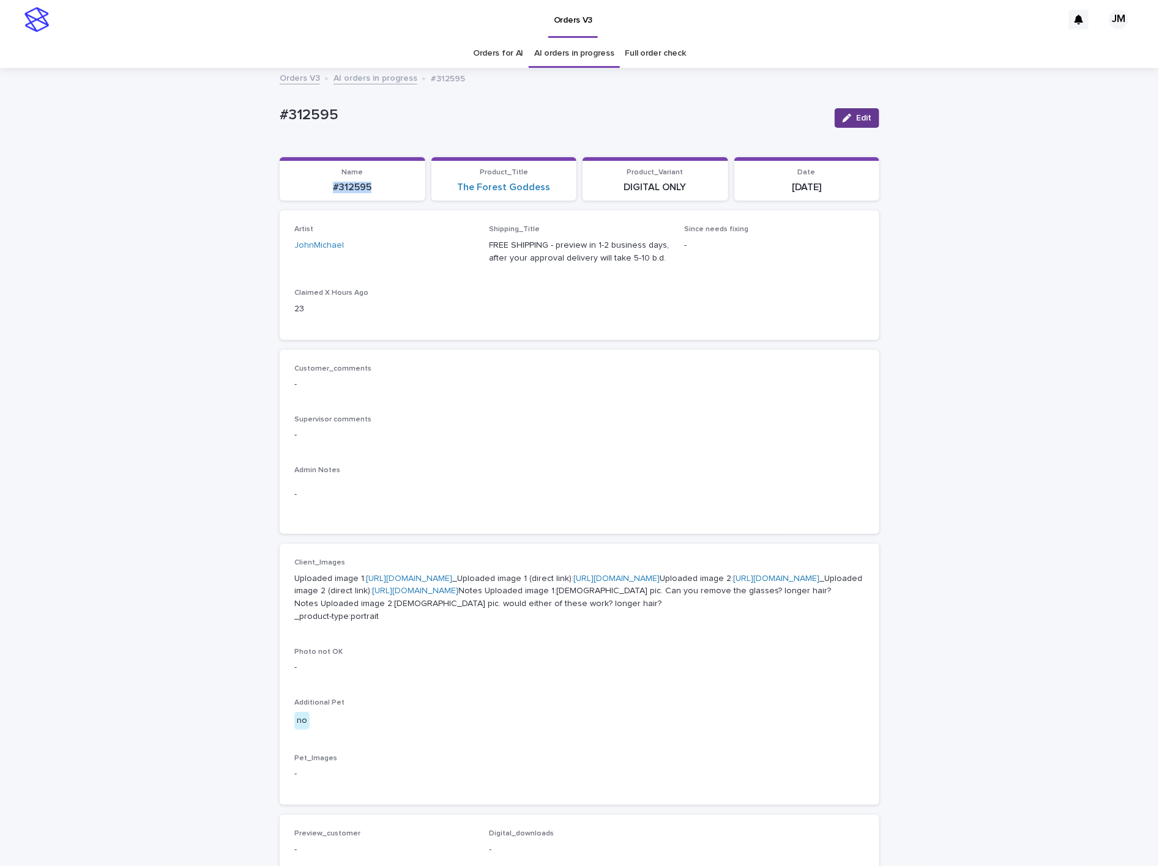
click at [845, 112] on button "Edit" at bounding box center [856, 118] width 45 height 20
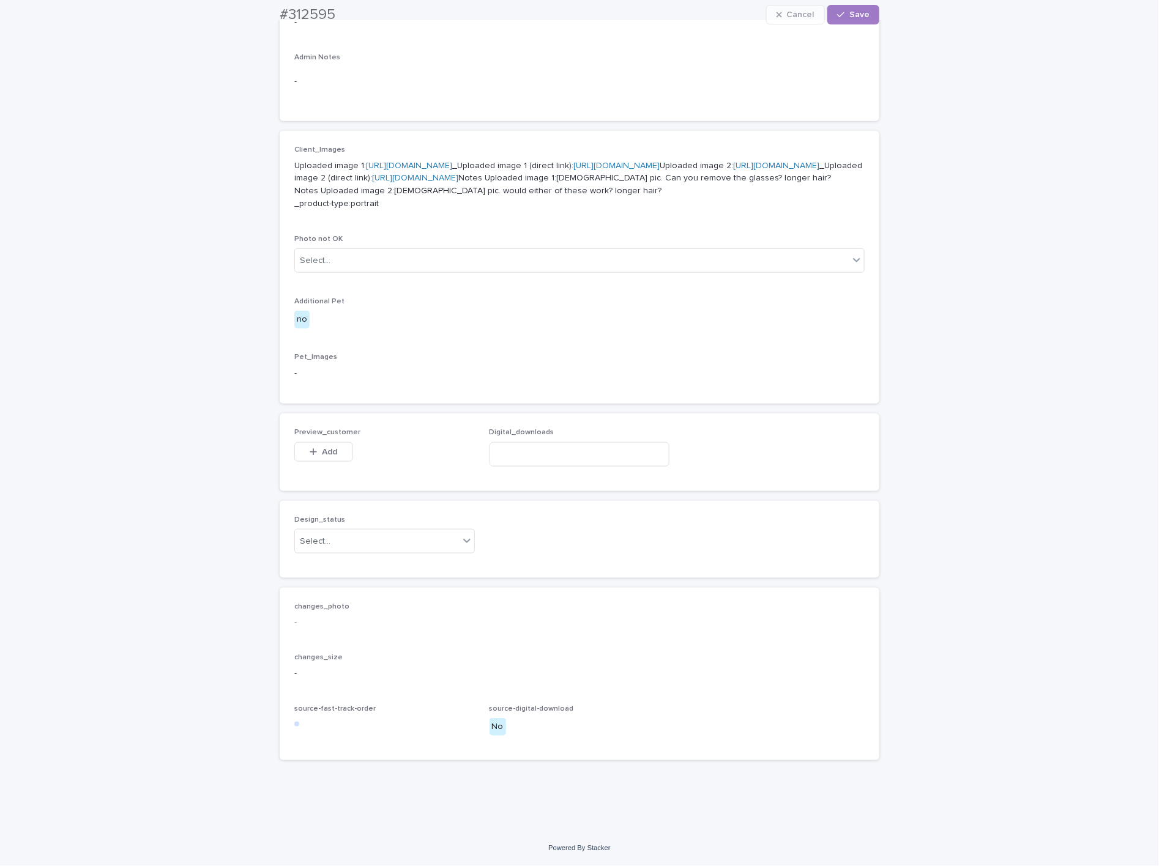
scroll to position [553, 0]
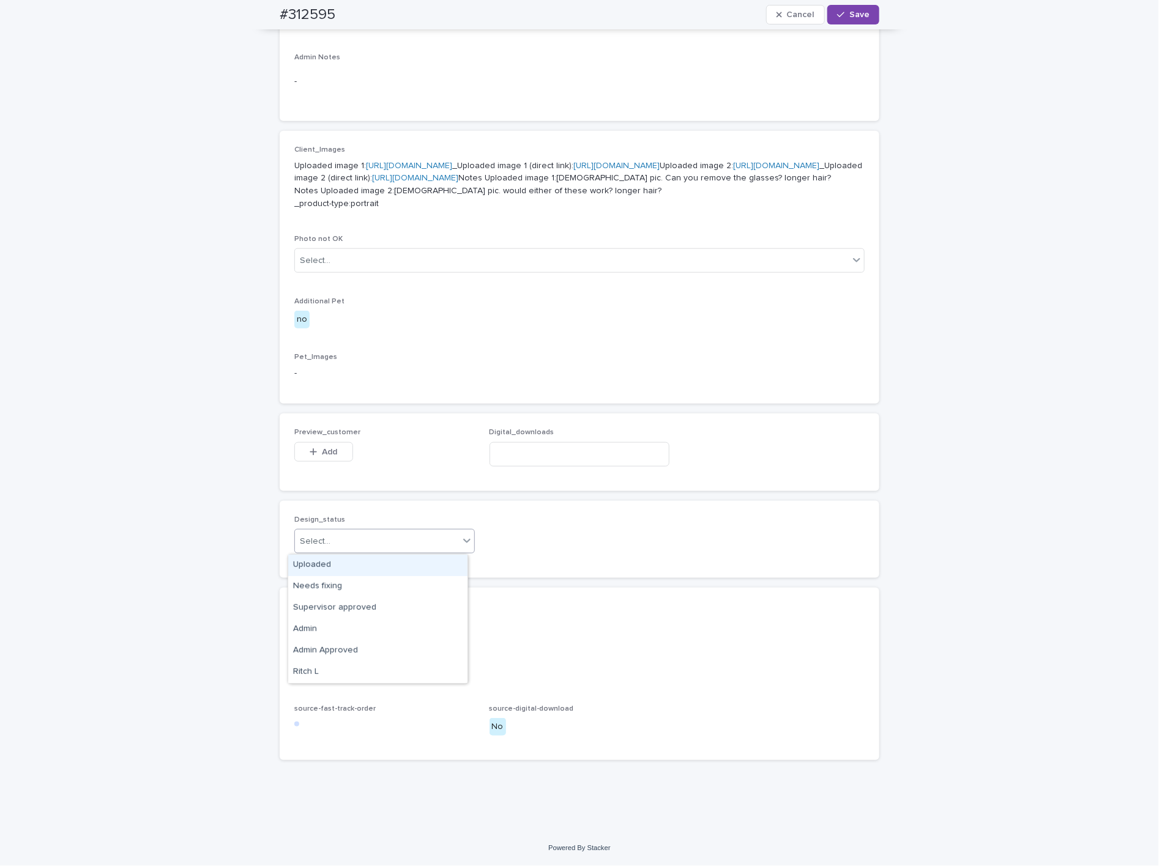
click at [338, 551] on div "Select..." at bounding box center [377, 542] width 164 height 20
click at [340, 571] on div "Uploaded" at bounding box center [377, 565] width 179 height 21
click at [335, 444] on button "Add" at bounding box center [323, 452] width 59 height 20
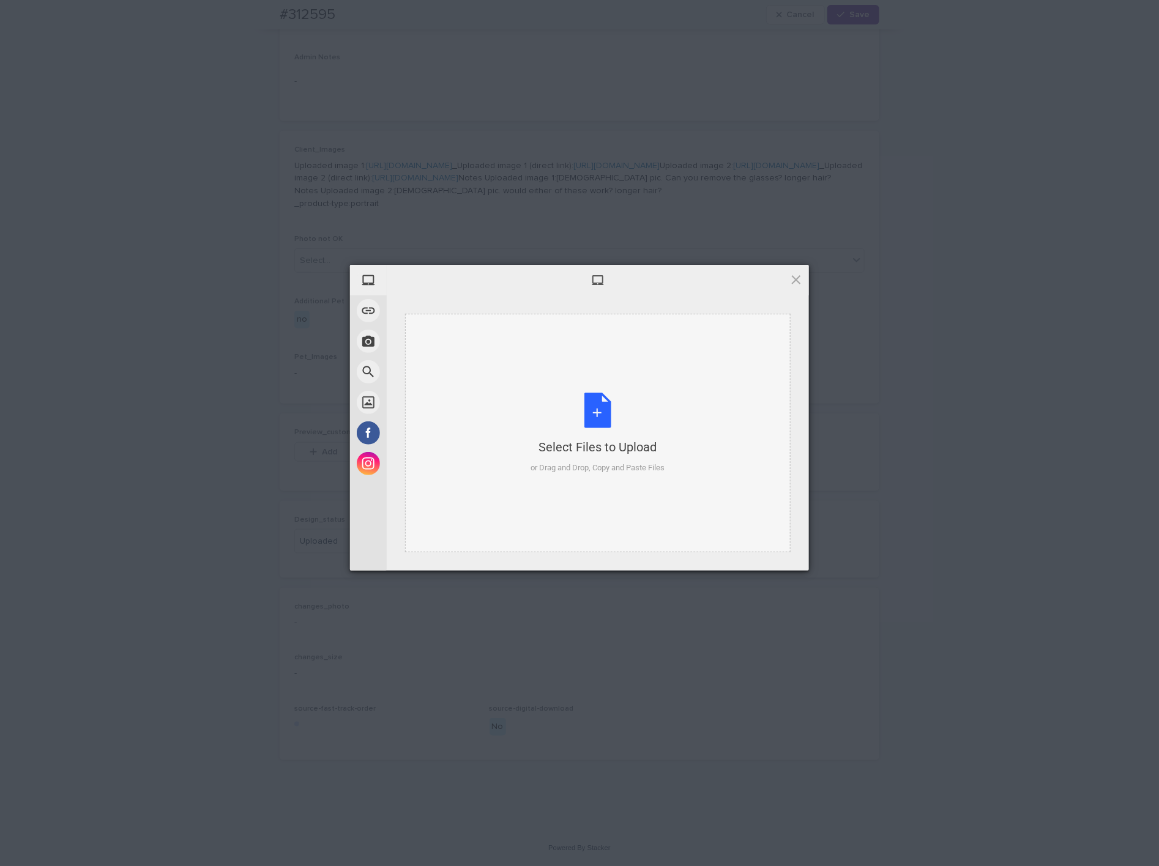
click at [675, 415] on div "Select Files to Upload or Drag and Drop, Copy and Paste Files" at bounding box center [597, 433] width 385 height 239
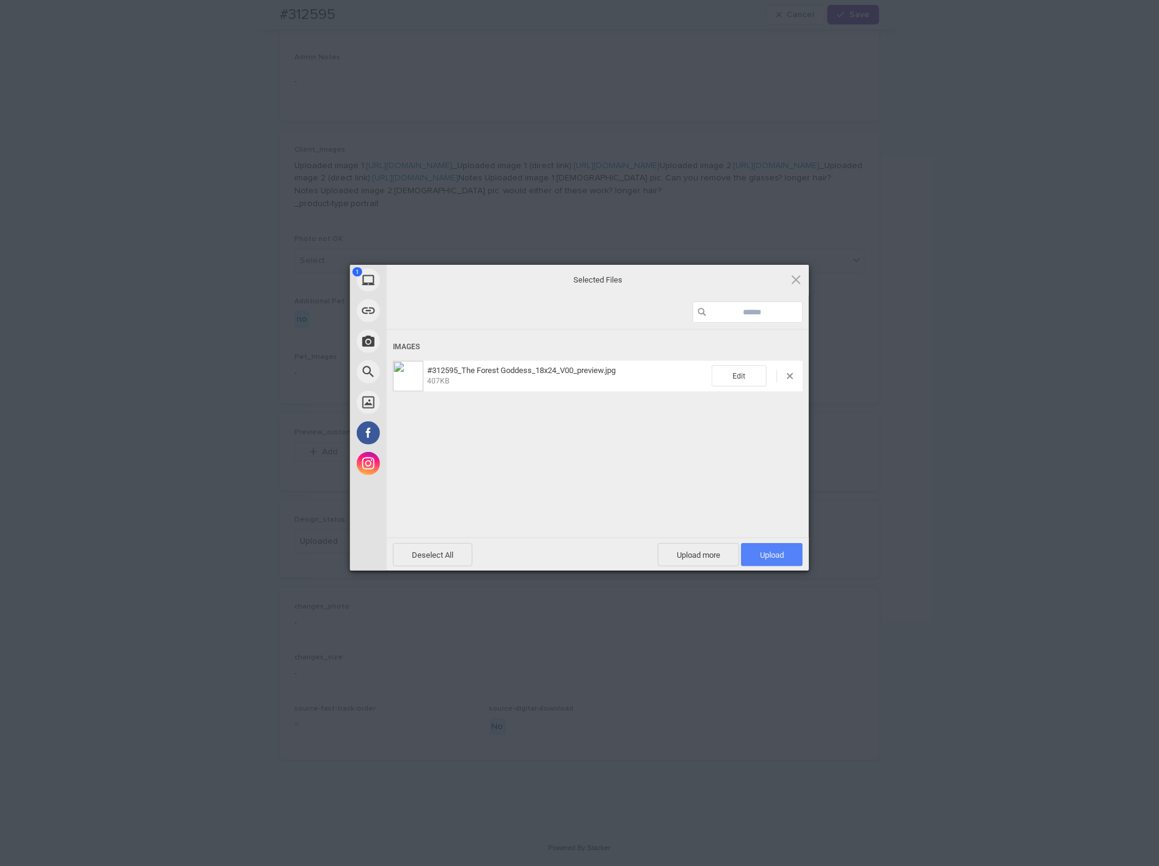
click at [774, 552] on span "Upload 1" at bounding box center [772, 555] width 24 height 9
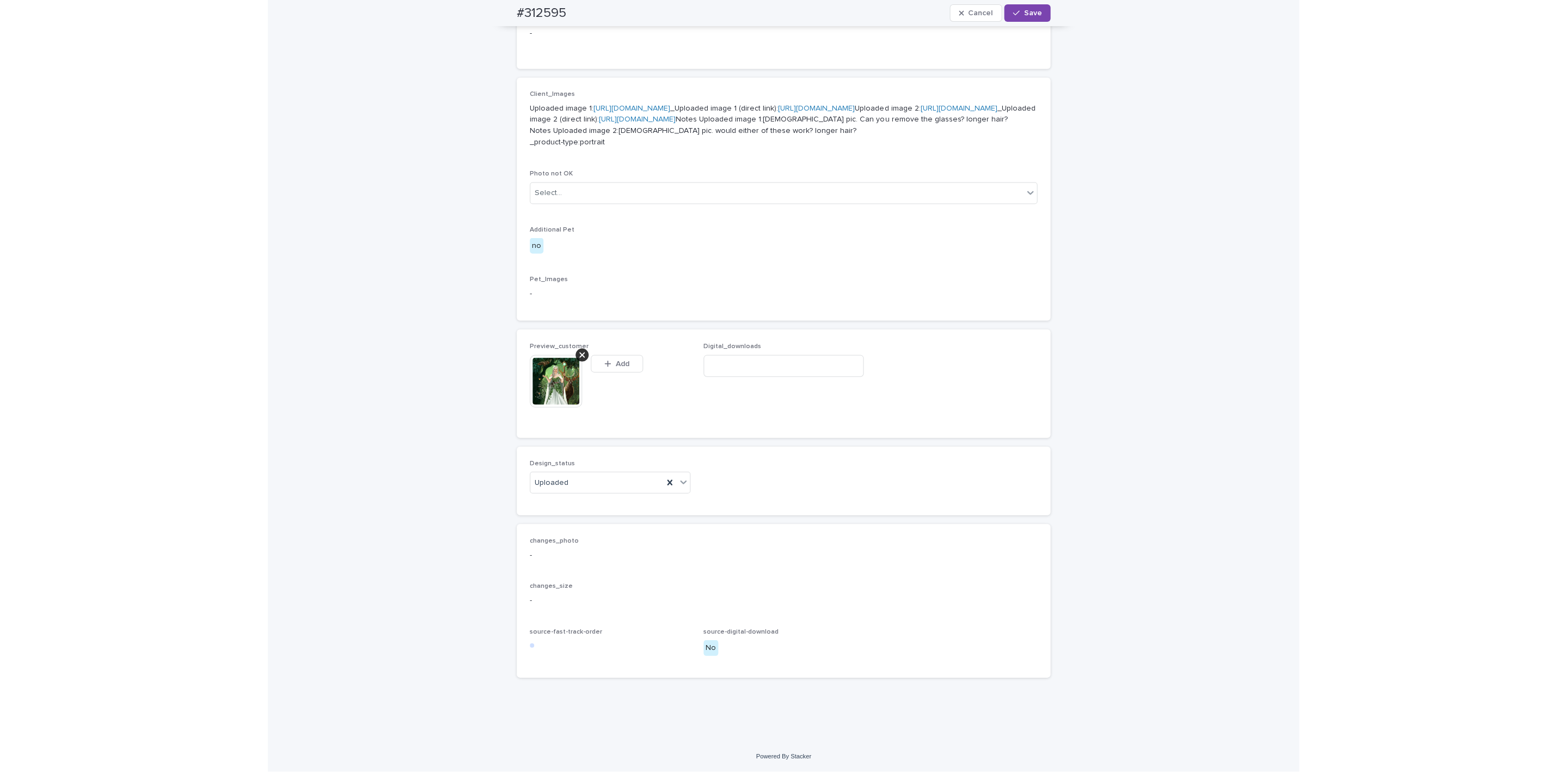
scroll to position [512, 0]
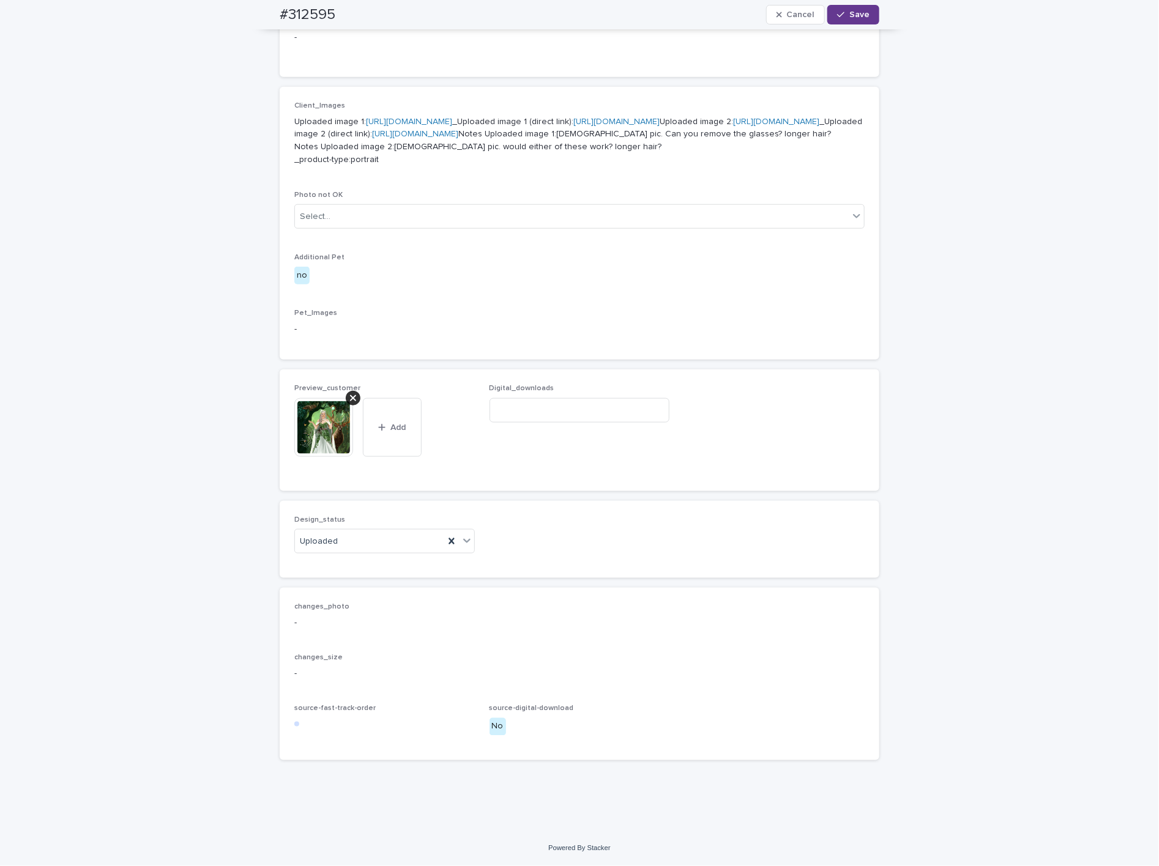
click at [866, 15] on button "Save" at bounding box center [853, 15] width 52 height 20
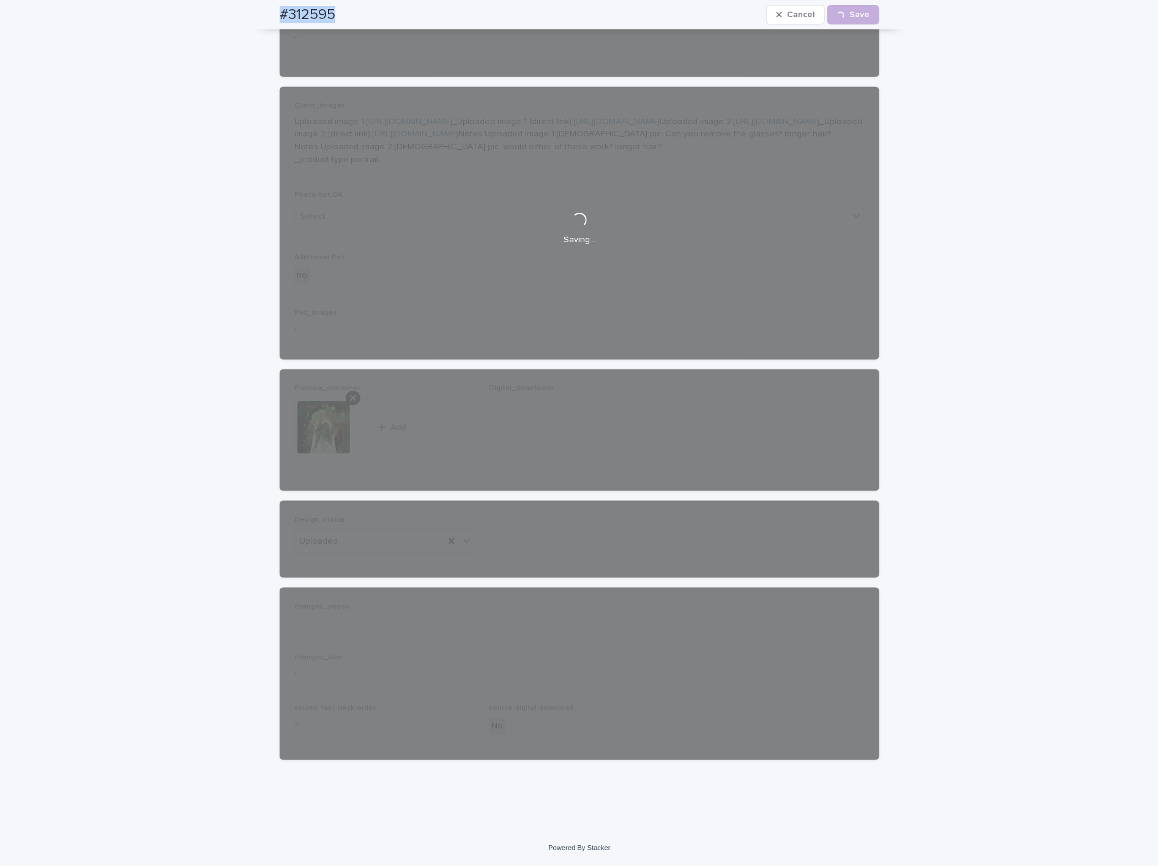
drag, startPoint x: 289, startPoint y: 9, endPoint x: 336, endPoint y: 17, distance: 48.4
click at [336, 17] on div "#312595 Cancel Loading... Save" at bounding box center [579, 14] width 658 height 29
copy h2 "#312595"
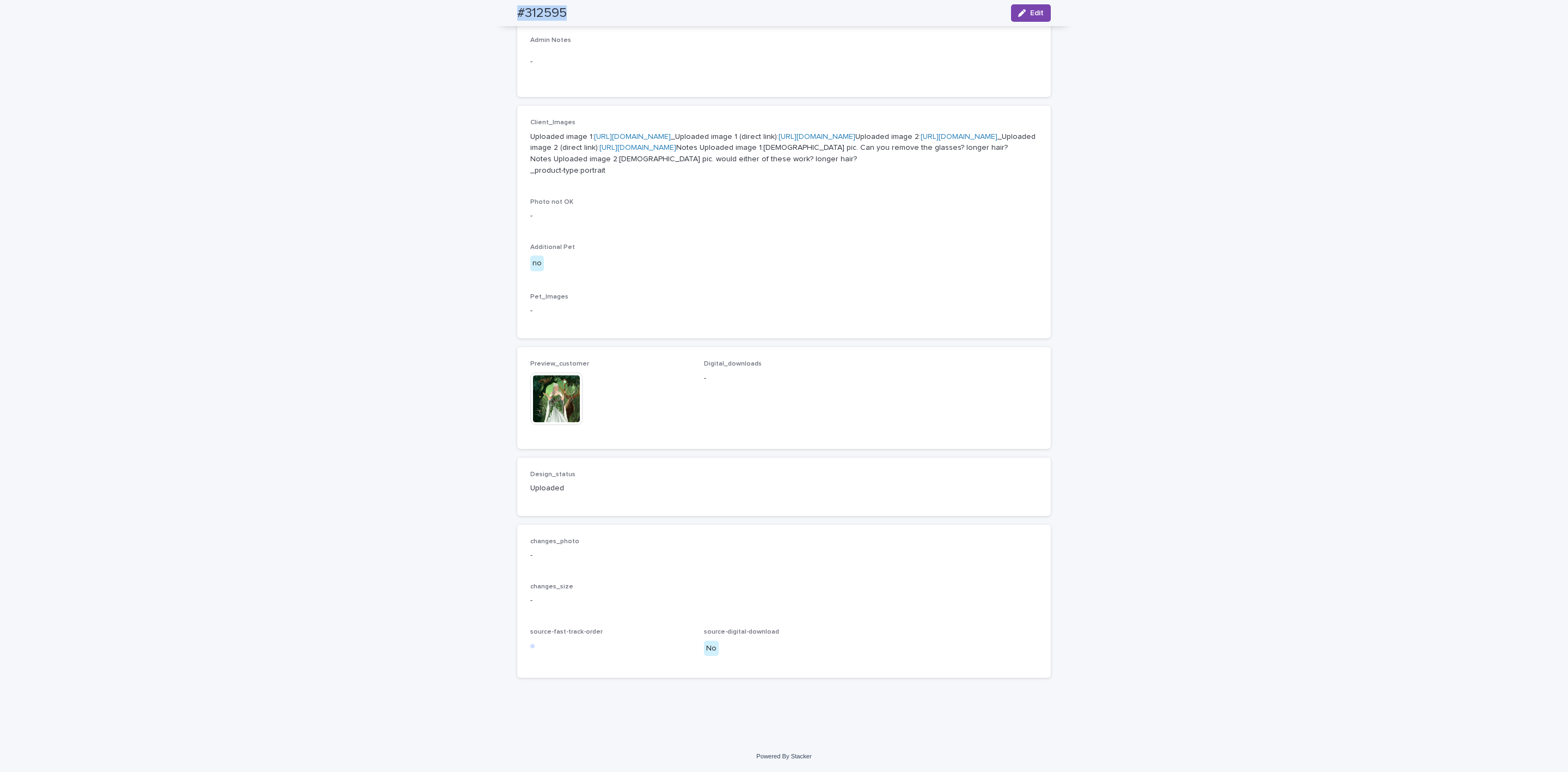
scroll to position [498, 0]
click at [1024, 8] on button "Edit" at bounding box center [1031, 13] width 40 height 18
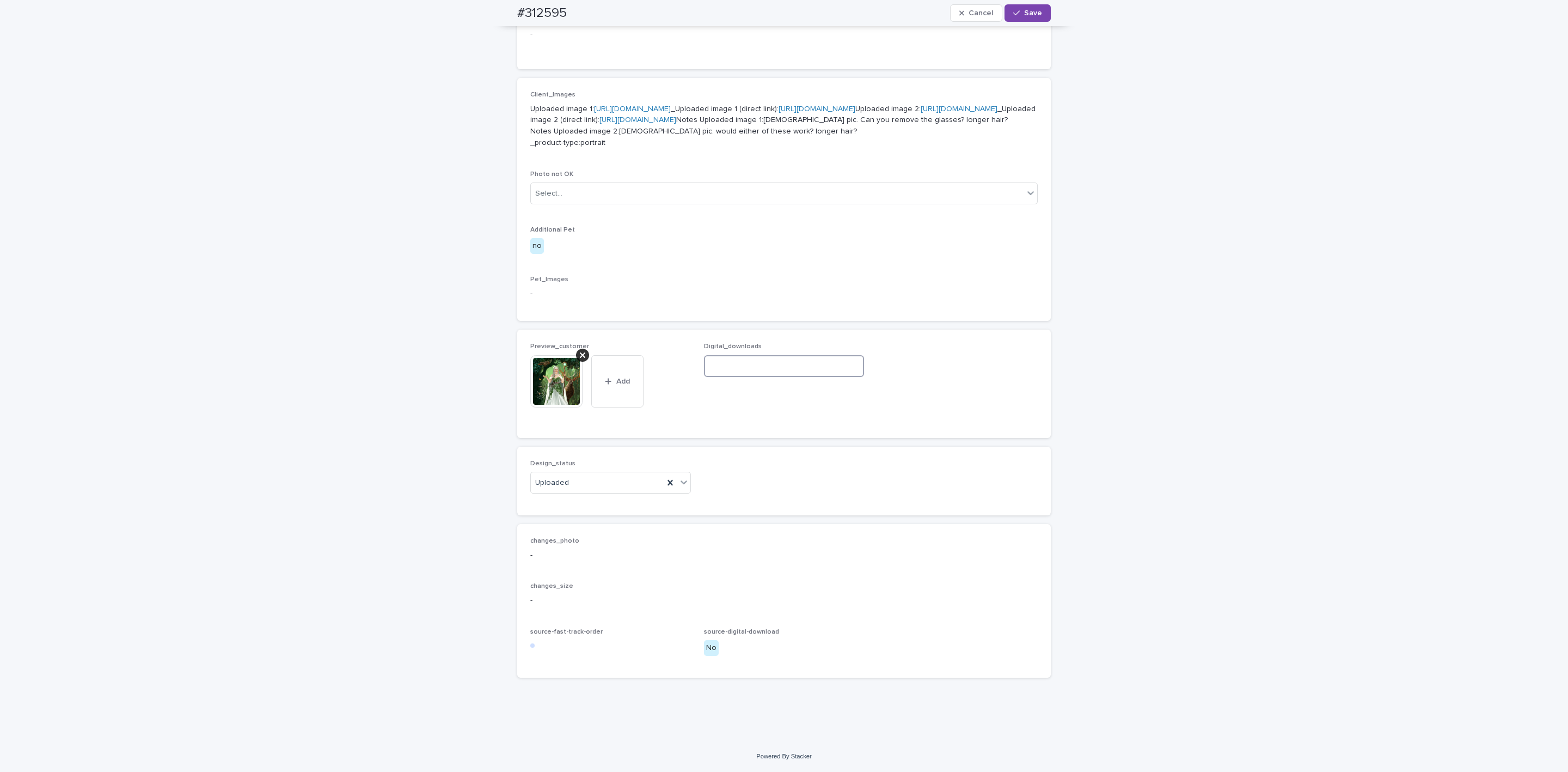
paste input "**********"
type input "**********"
click at [1018, 15] on div "button" at bounding box center [1018, 12] width 11 height 8
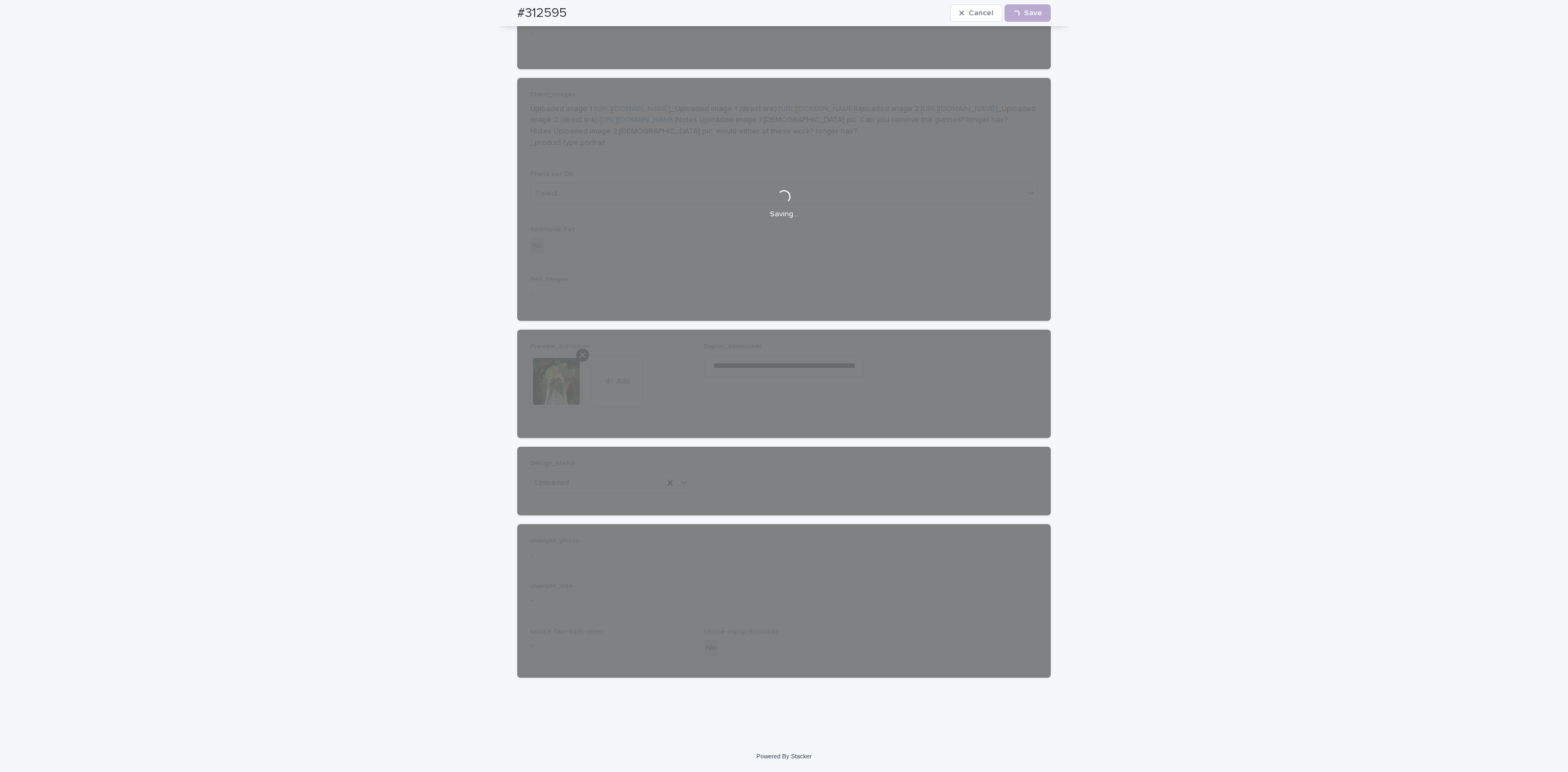
drag, startPoint x: 482, startPoint y: 19, endPoint x: 594, endPoint y: 21, distance: 112.0
click at [594, 21] on div "Loading... Saving… Loading... Saving… #312595 Cancel Loading... Save #312595 Ca…" at bounding box center [784, 198] width 1568 height 1085
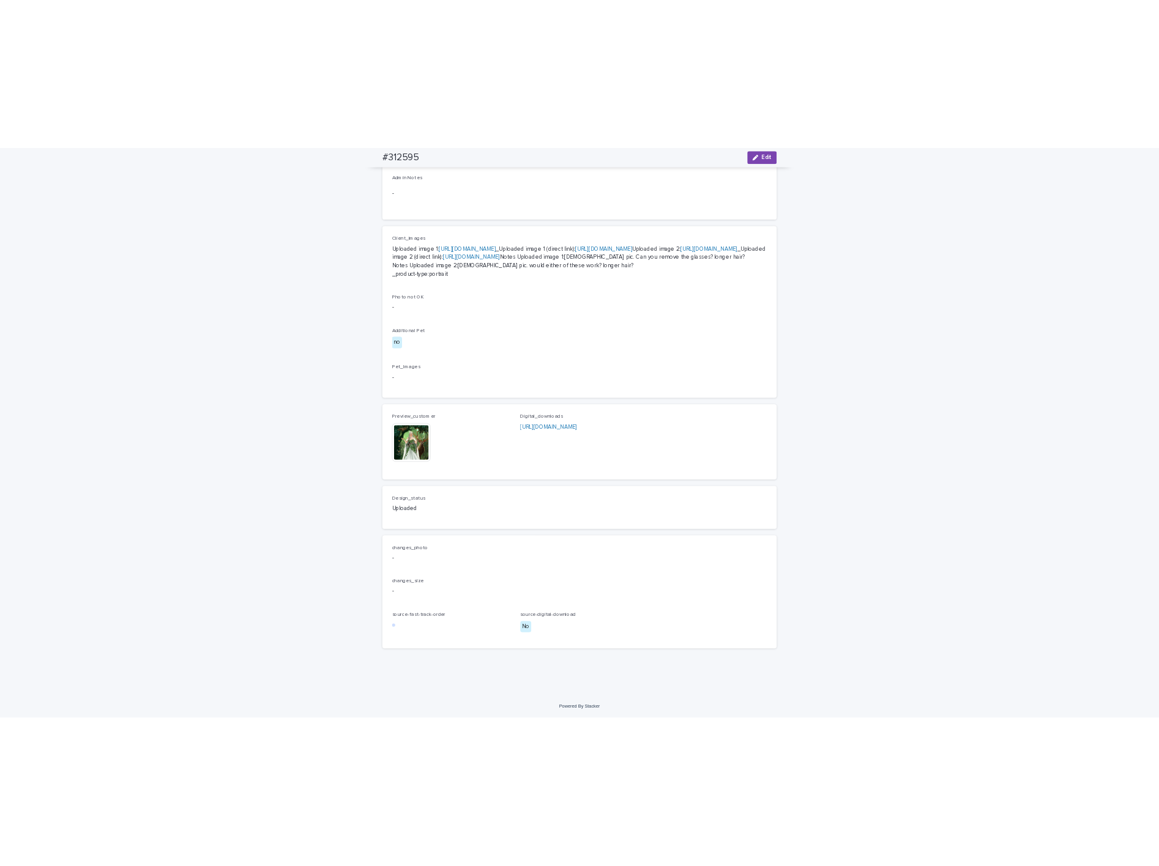
scroll to position [559, 0]
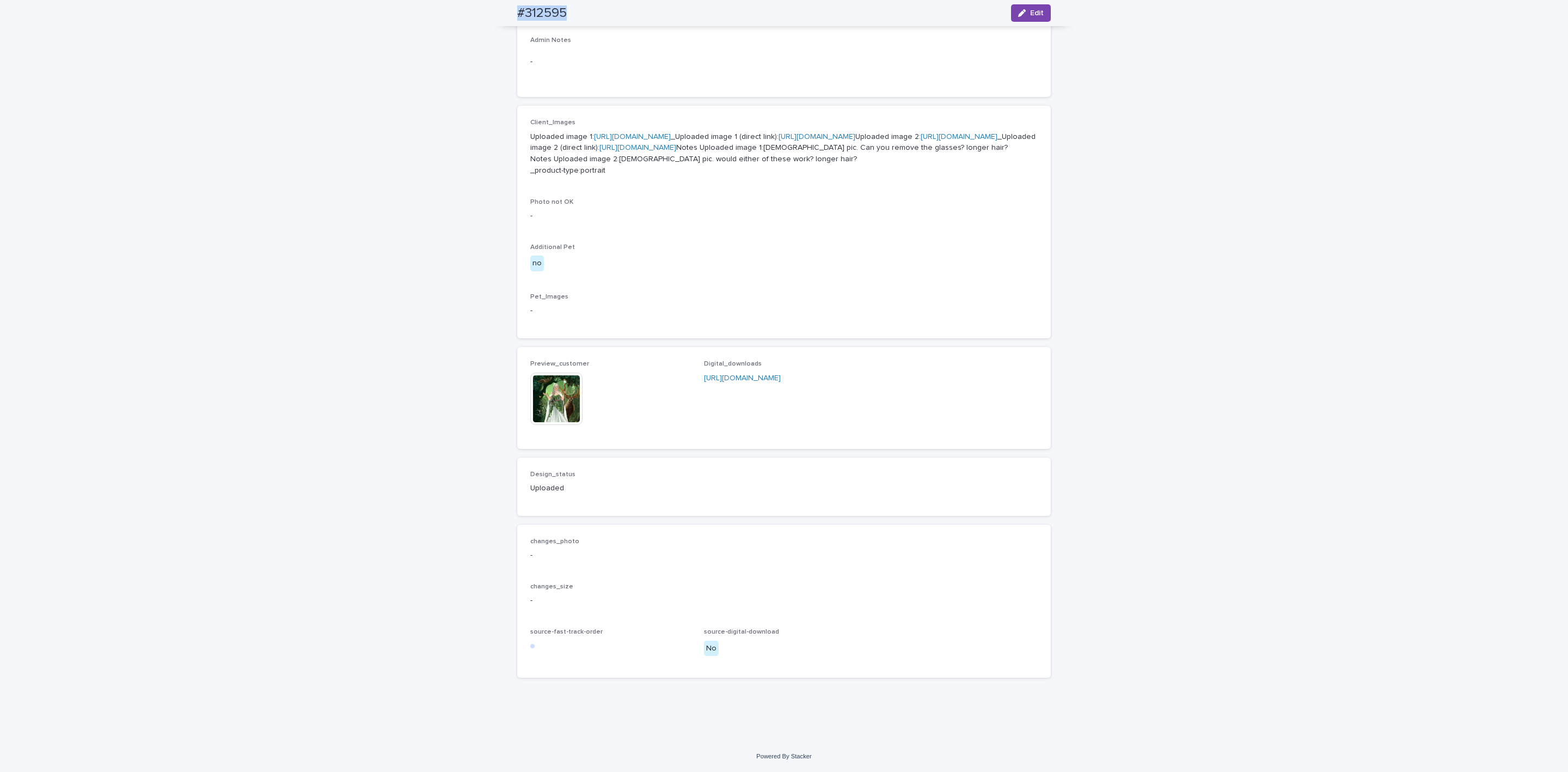
drag, startPoint x: 504, startPoint y: 13, endPoint x: 575, endPoint y: 9, distance: 71.1
click at [575, 9] on div "#312595 Edit" at bounding box center [784, 12] width 586 height 26
copy h2 "#312595"
click at [554, 407] on img at bounding box center [556, 398] width 53 height 53
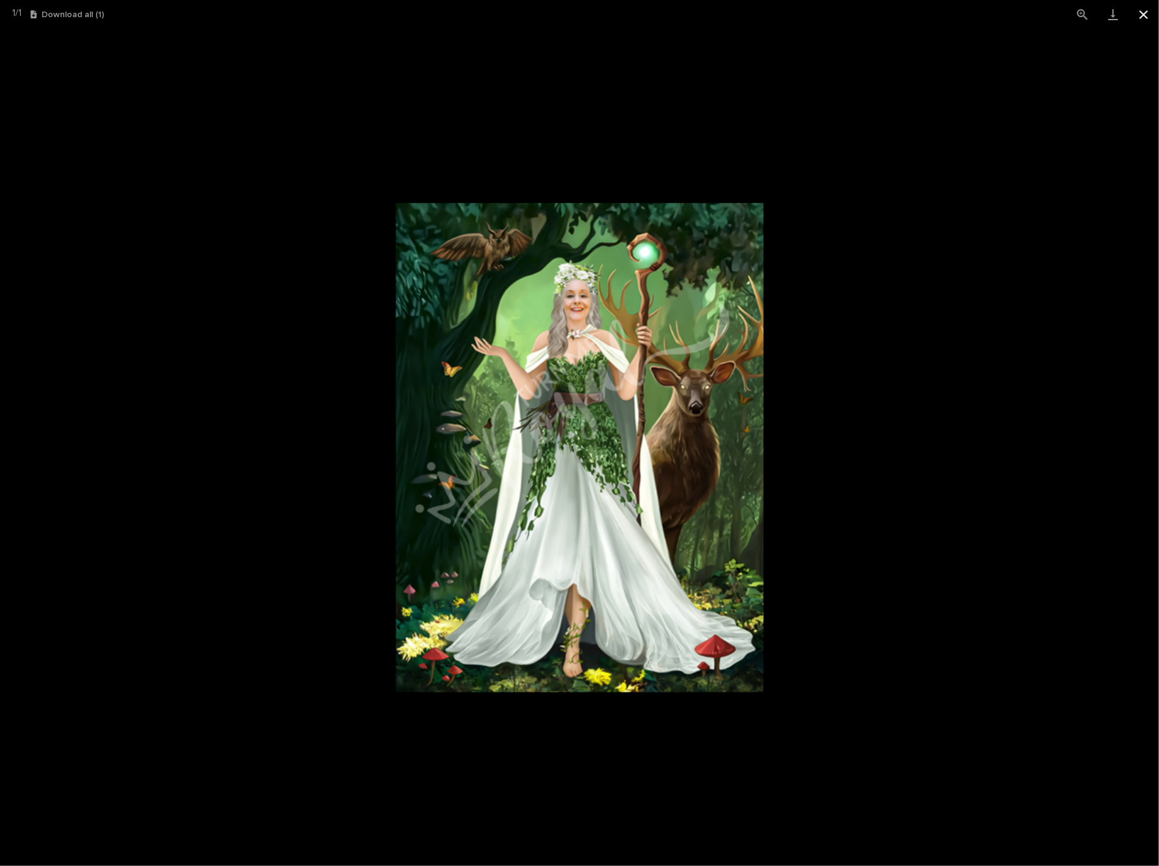
click at [1149, 18] on button "Close gallery" at bounding box center [1143, 14] width 31 height 29
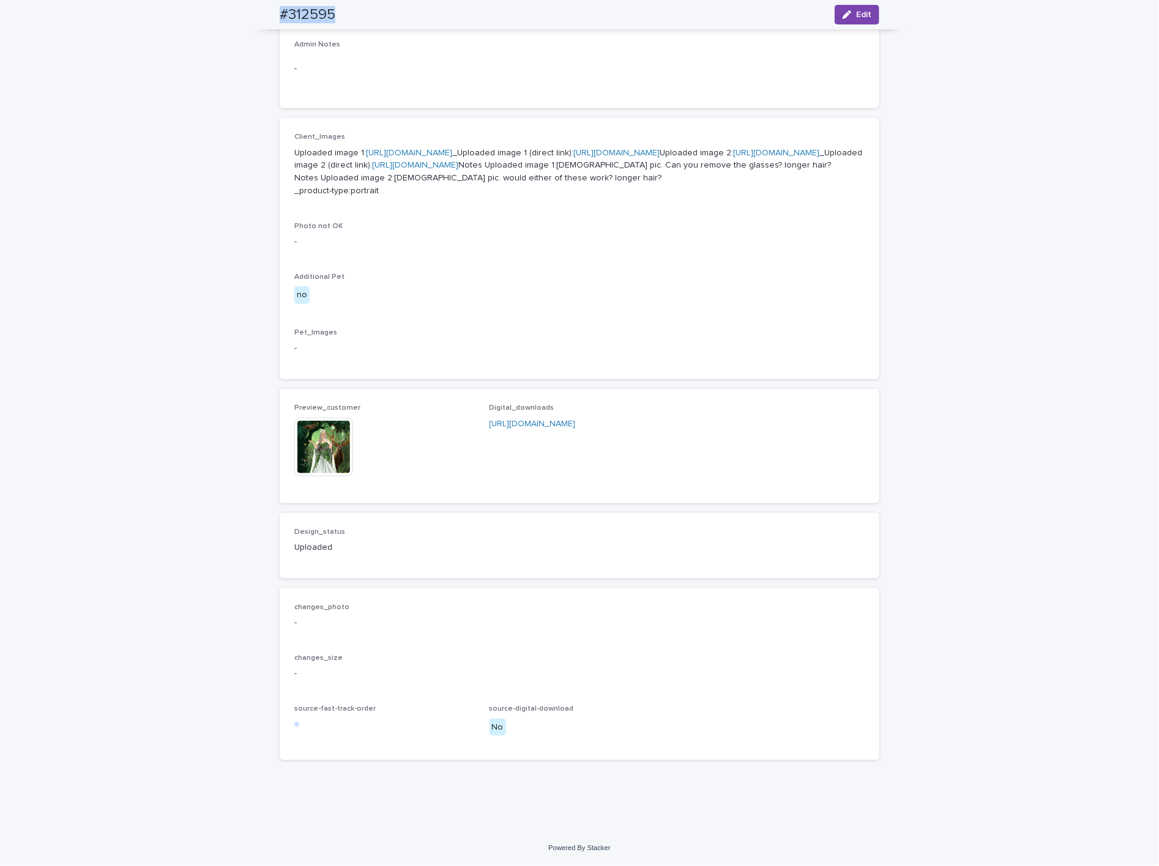
scroll to position [565, 0]
click at [316, 447] on img at bounding box center [323, 447] width 59 height 59
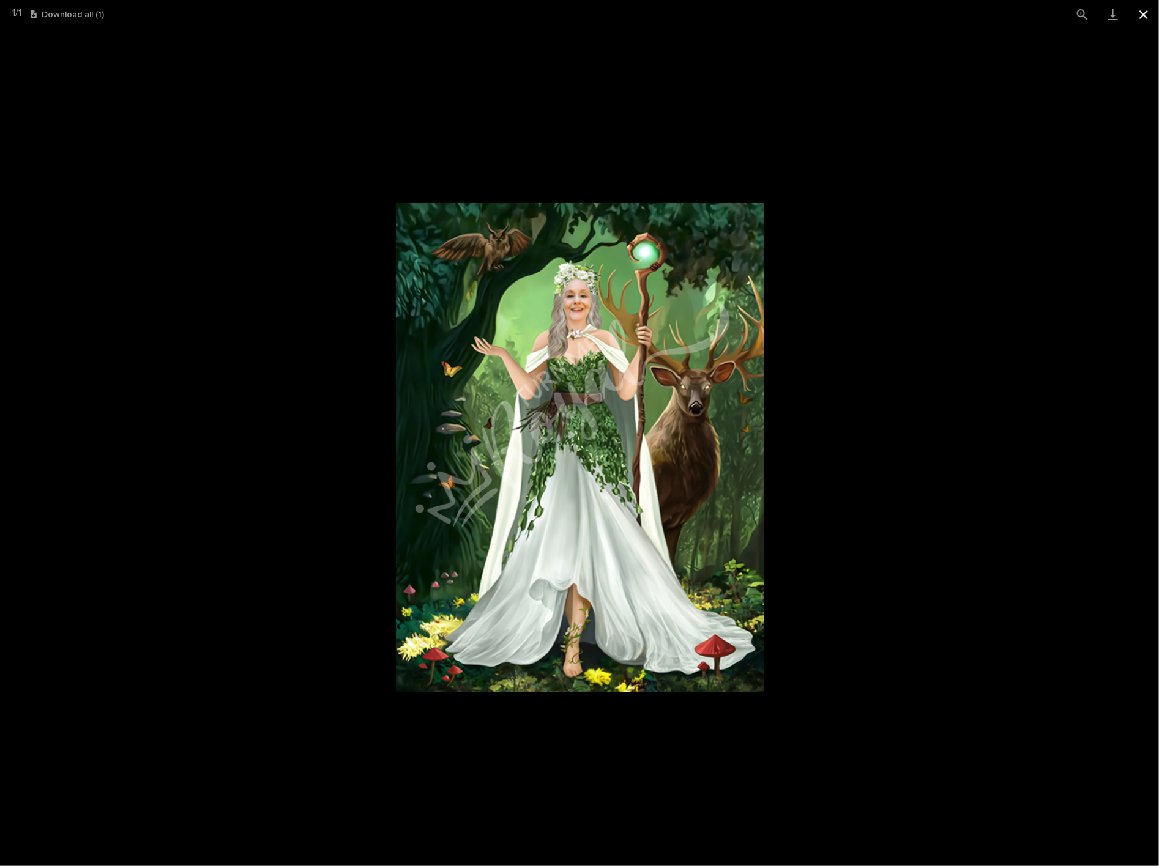
click at [1132, 17] on button "Close gallery" at bounding box center [1143, 14] width 31 height 29
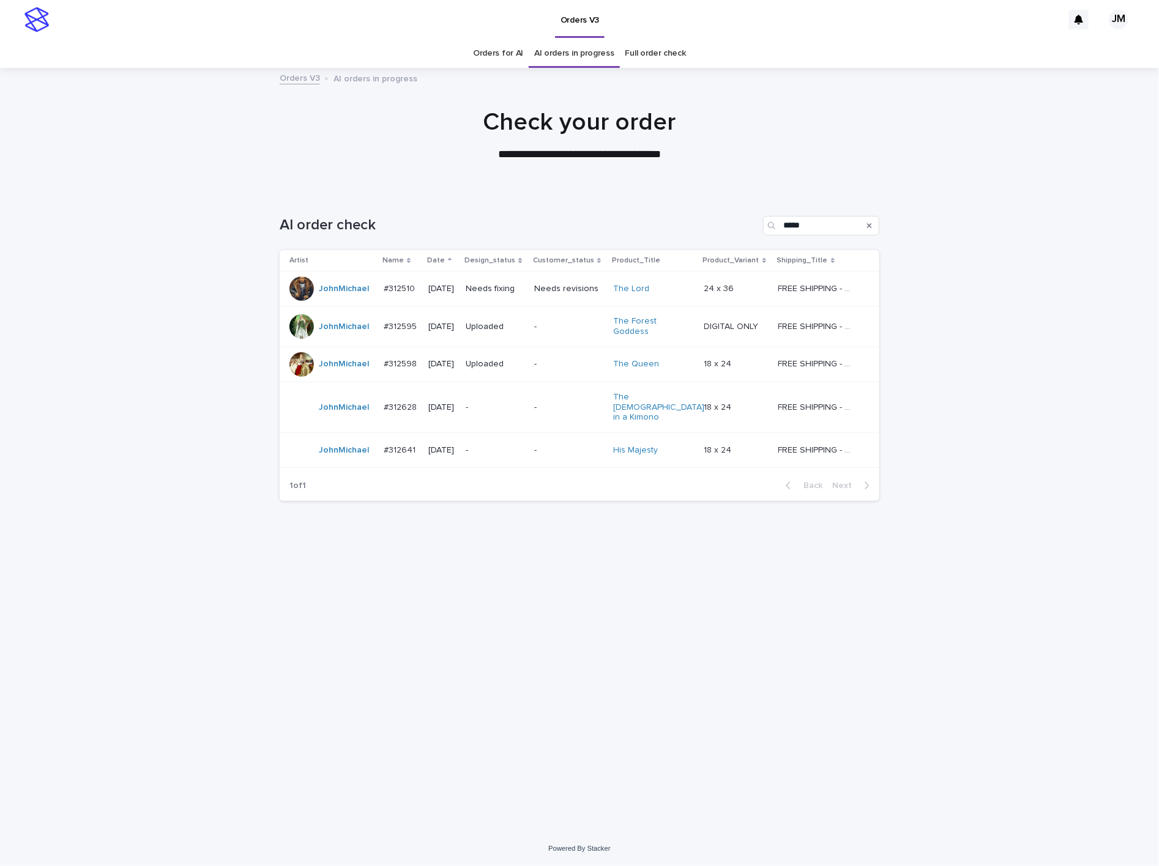
click at [524, 292] on p "Needs fixing" at bounding box center [495, 289] width 59 height 10
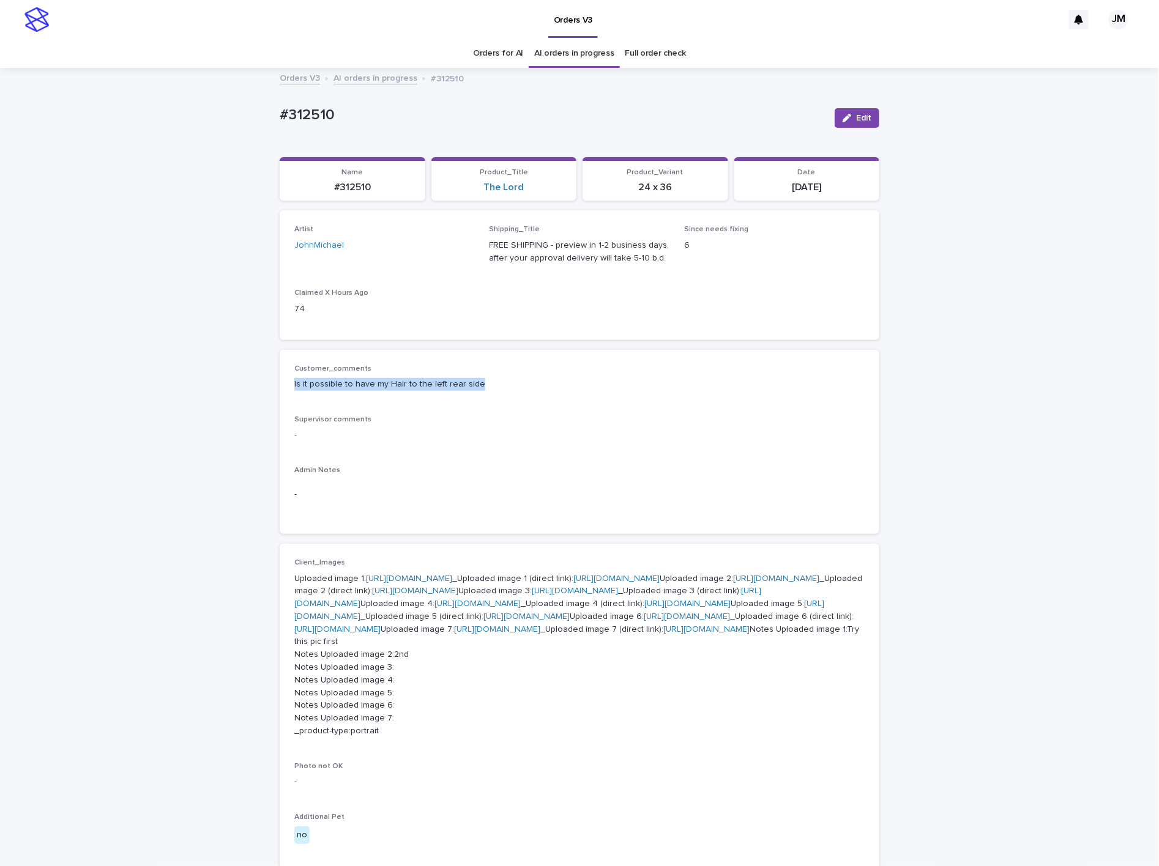
drag, startPoint x: 276, startPoint y: 382, endPoint x: 489, endPoint y: 403, distance: 213.9
click at [489, 403] on div "Customer_comments Is it possible to have my Hair to the left rear side Supervis…" at bounding box center [579, 442] width 599 height 185
copy p "Is it possible to have my Hair to the left rear side"
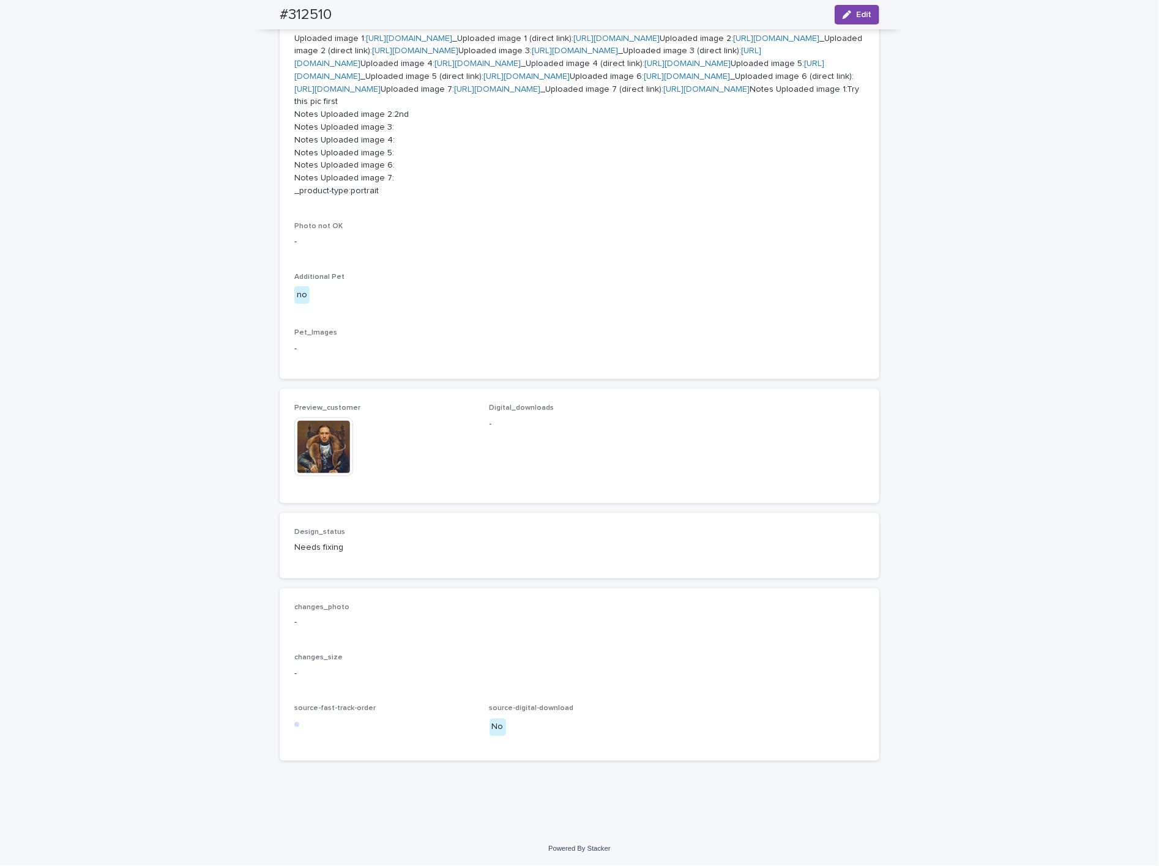
scroll to position [826, 0]
click at [318, 477] on img at bounding box center [323, 447] width 59 height 59
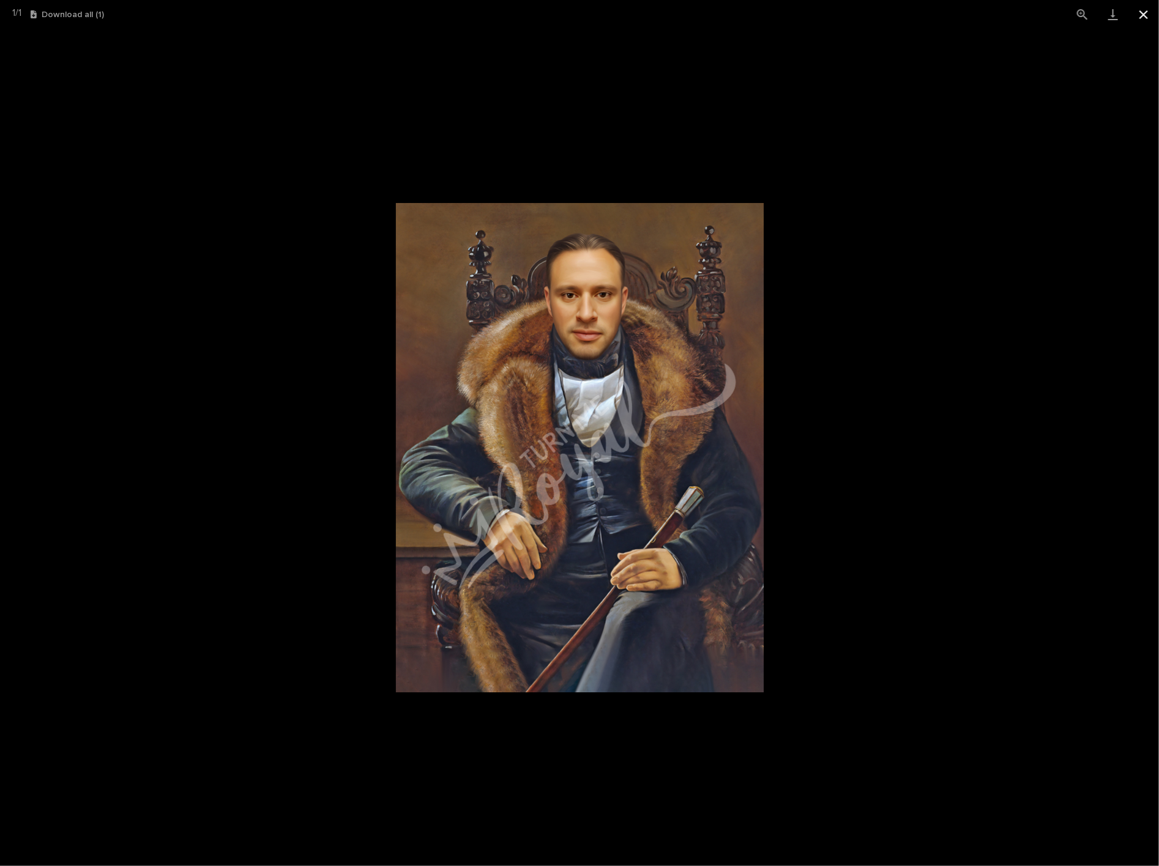
click at [1141, 17] on button "Close gallery" at bounding box center [1143, 14] width 31 height 29
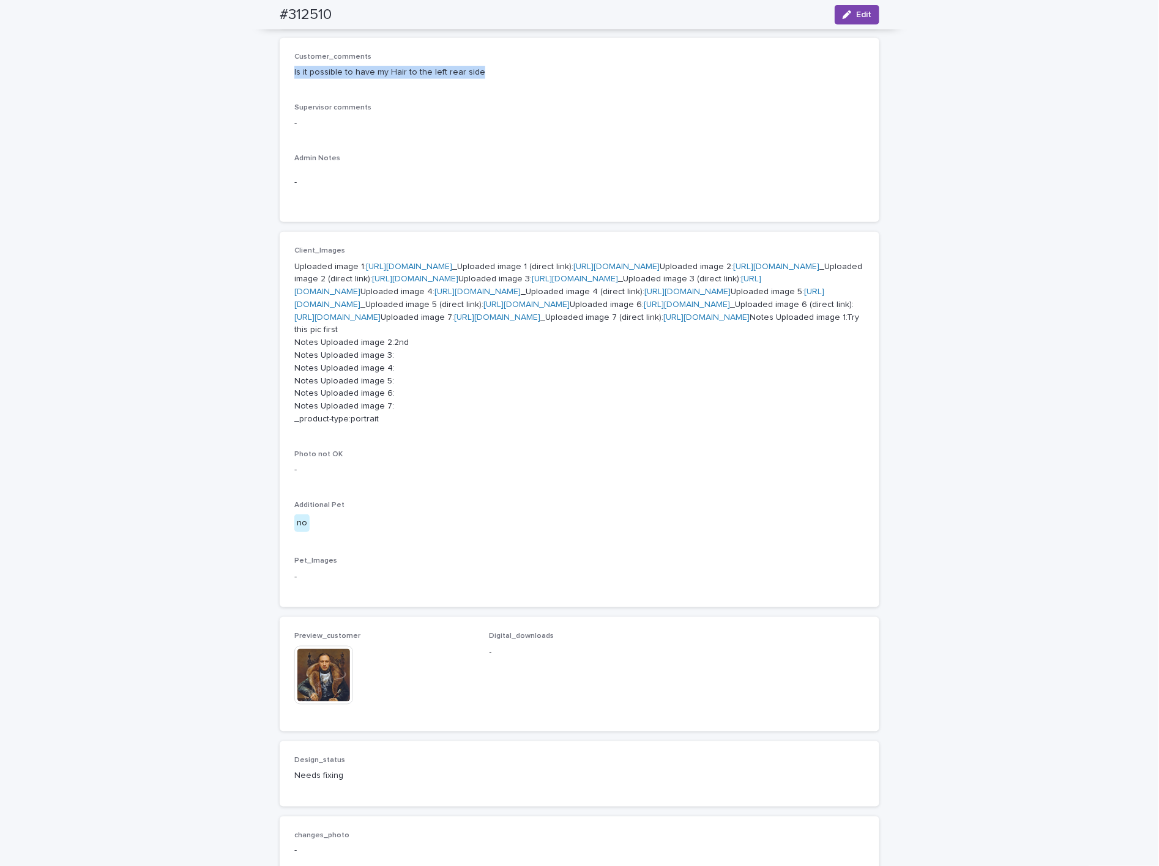
scroll to position [184, 0]
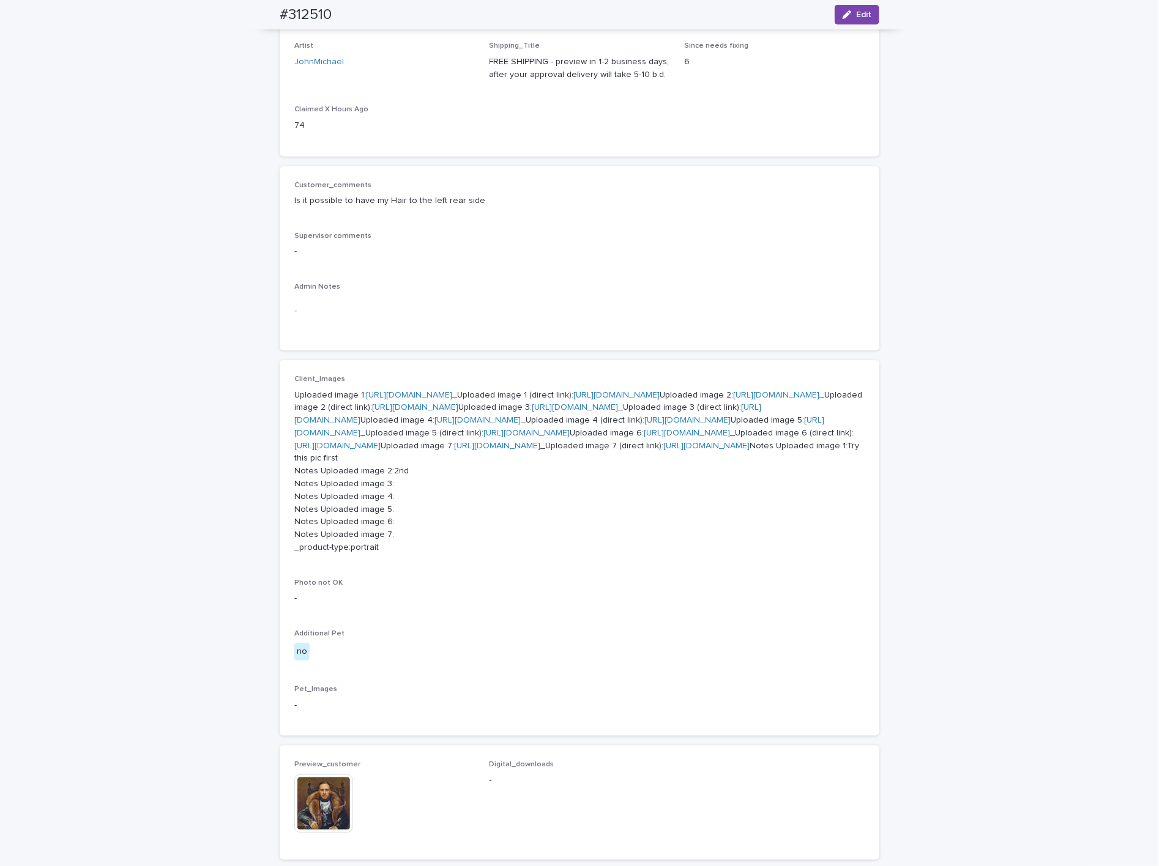
click at [518, 232] on p "Supervisor comments" at bounding box center [579, 236] width 570 height 9
click at [452, 399] on link "https://cdn.shopify.com-uploadkit.app/s/files/1/0033/4807/0511/files/download.h…" at bounding box center [409, 395] width 86 height 9
drag, startPoint x: 265, startPoint y: 15, endPoint x: 351, endPoint y: 17, distance: 85.7
click at [351, 17] on div "#312510 Edit" at bounding box center [579, 14] width 658 height 29
copy h2 "#312510"
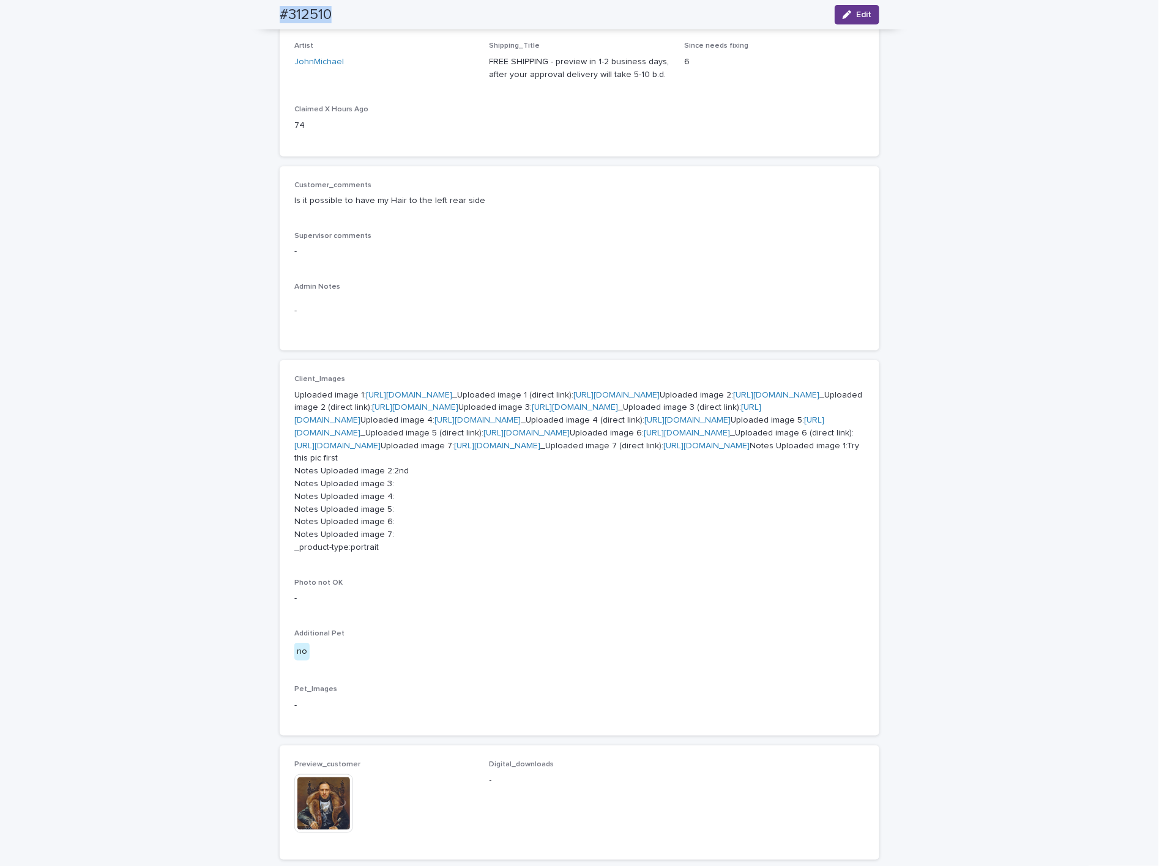
click at [845, 15] on div "button" at bounding box center [848, 14] width 13 height 9
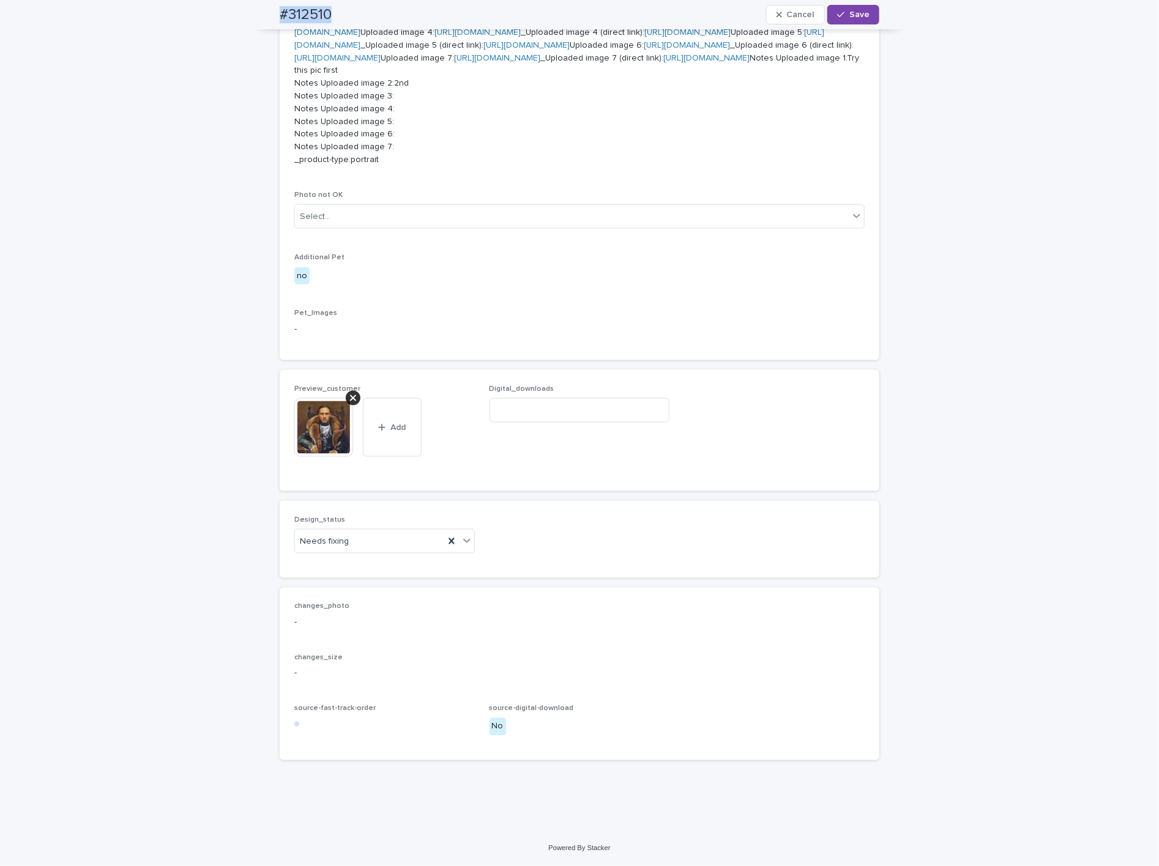
scroll to position [1025, 0]
click at [380, 552] on div "Needs fixing" at bounding box center [369, 542] width 149 height 20
click at [362, 575] on div "Uploaded" at bounding box center [377, 583] width 179 height 21
click at [350, 401] on icon at bounding box center [353, 398] width 6 height 6
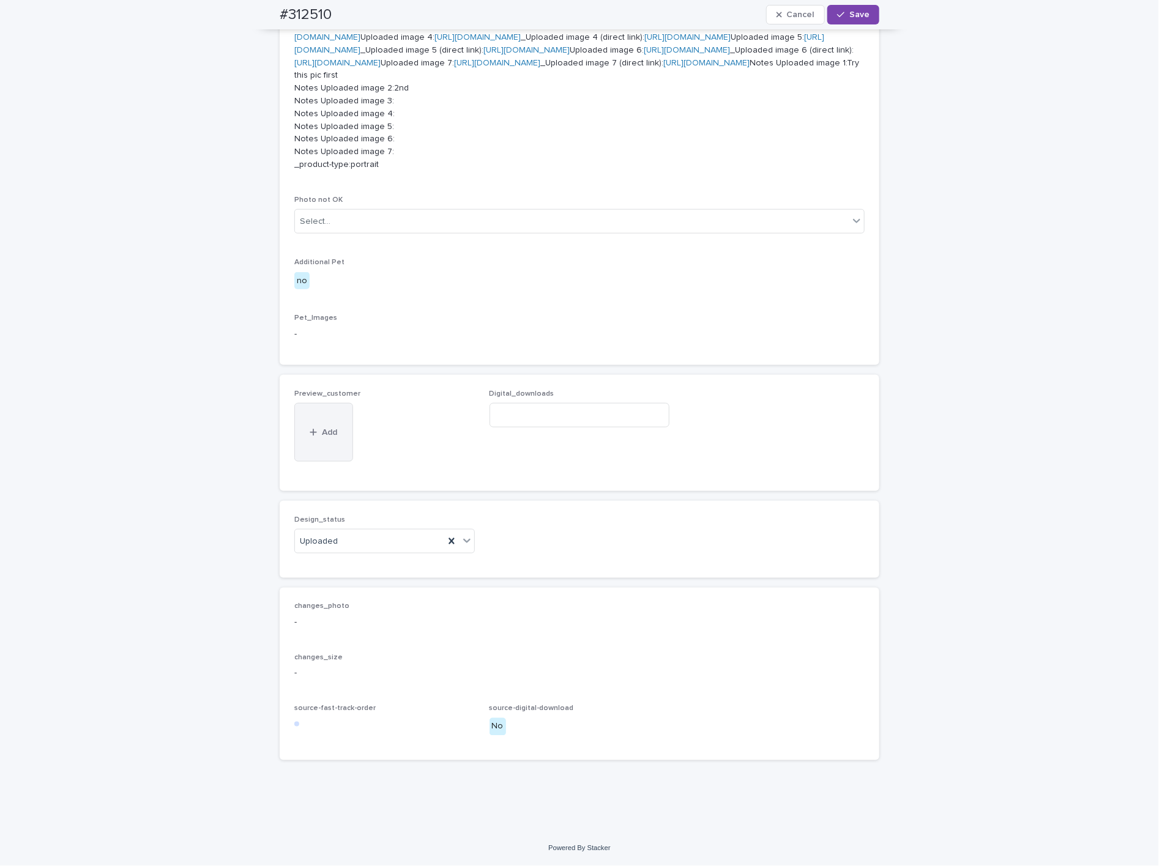
scroll to position [998, 0]
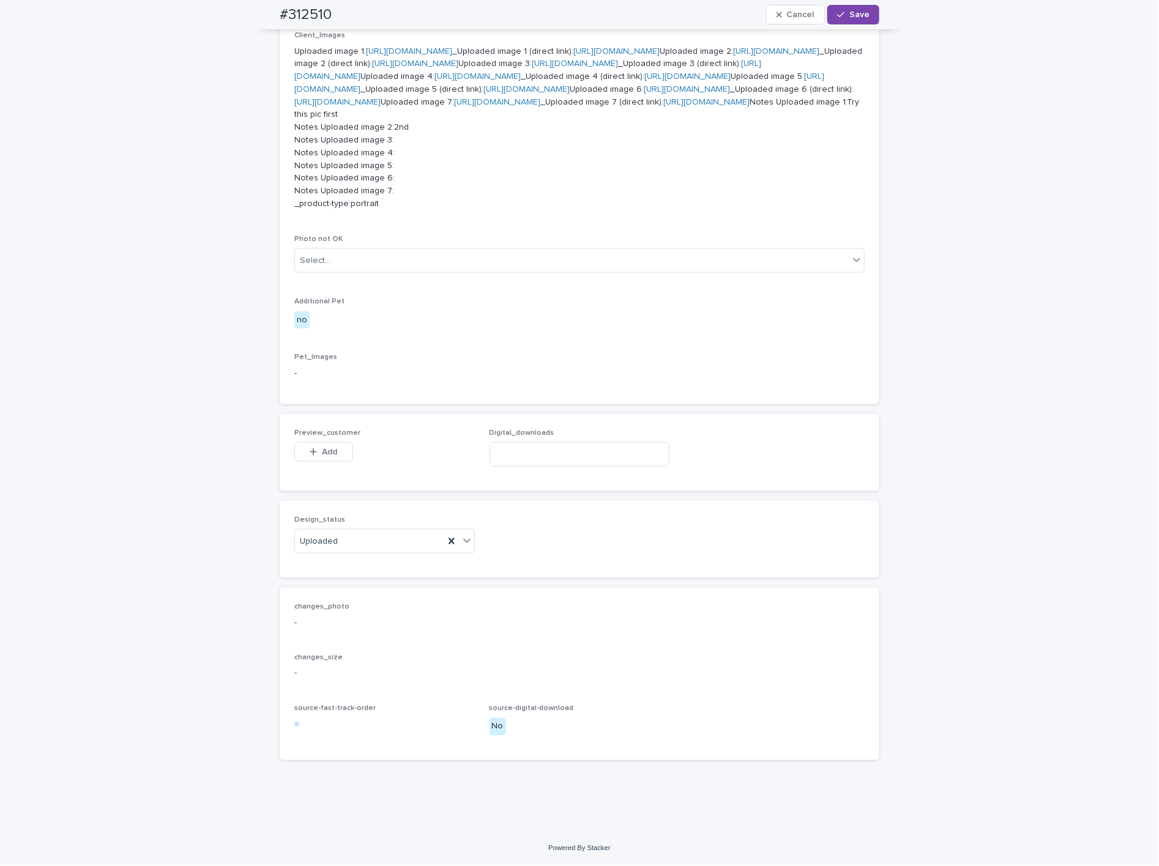
click at [322, 452] on span "Add" at bounding box center [329, 452] width 15 height 9
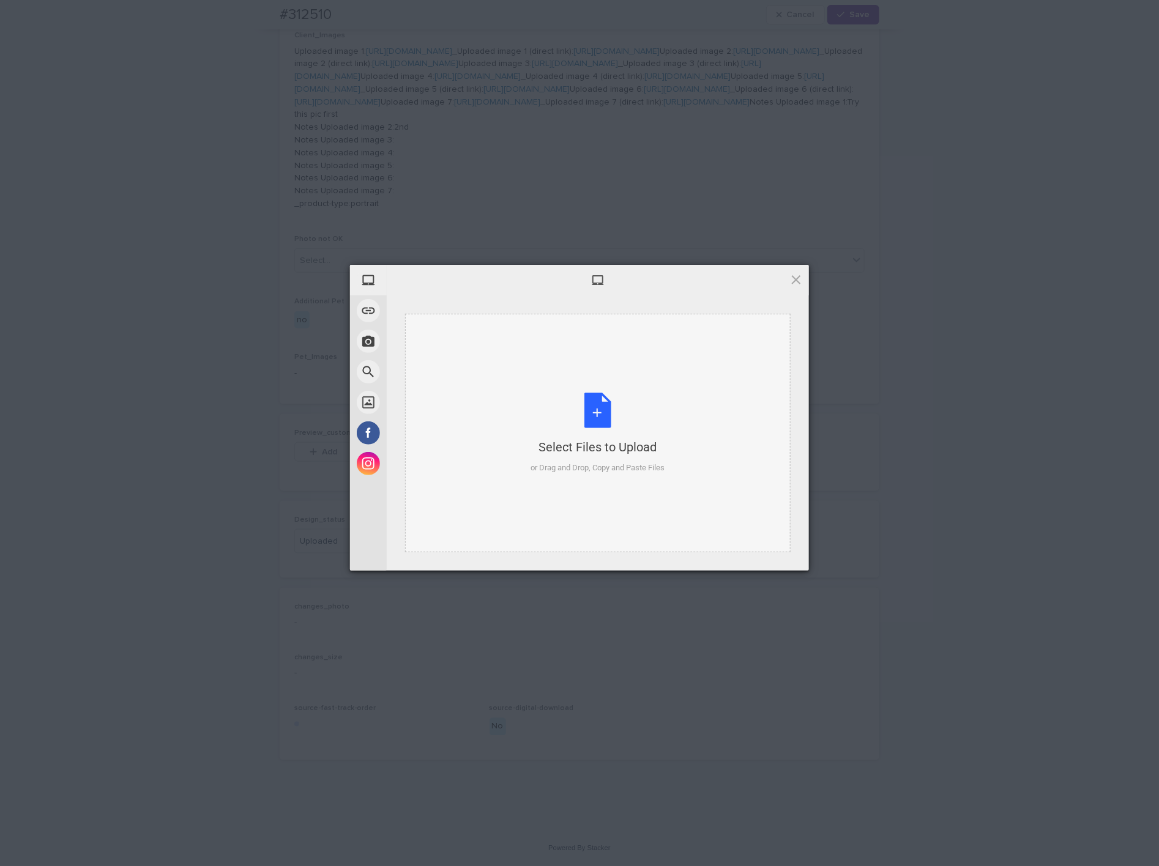
click at [639, 411] on div "Select Files to Upload or Drag and Drop, Copy and Paste Files" at bounding box center [598, 433] width 134 height 81
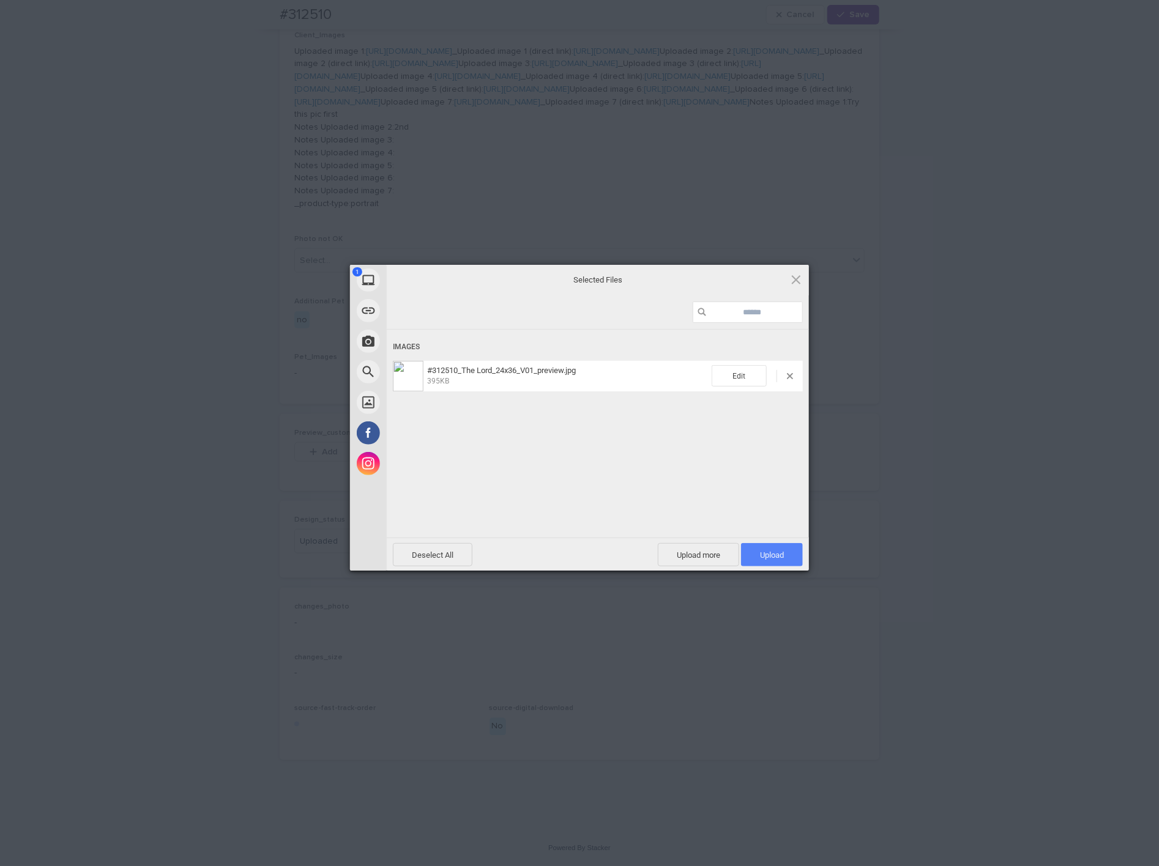
click at [771, 551] on span "Upload 1" at bounding box center [772, 555] width 24 height 9
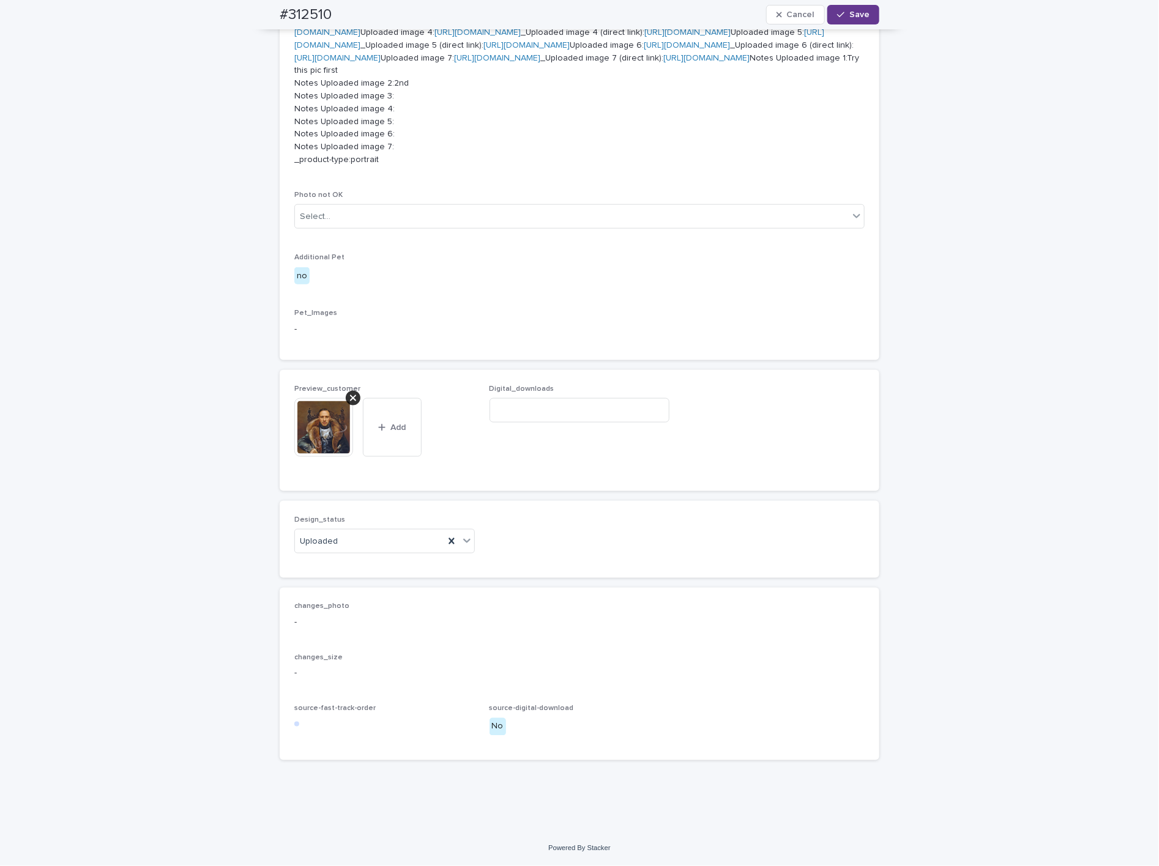
click at [855, 17] on span "Save" at bounding box center [859, 14] width 20 height 9
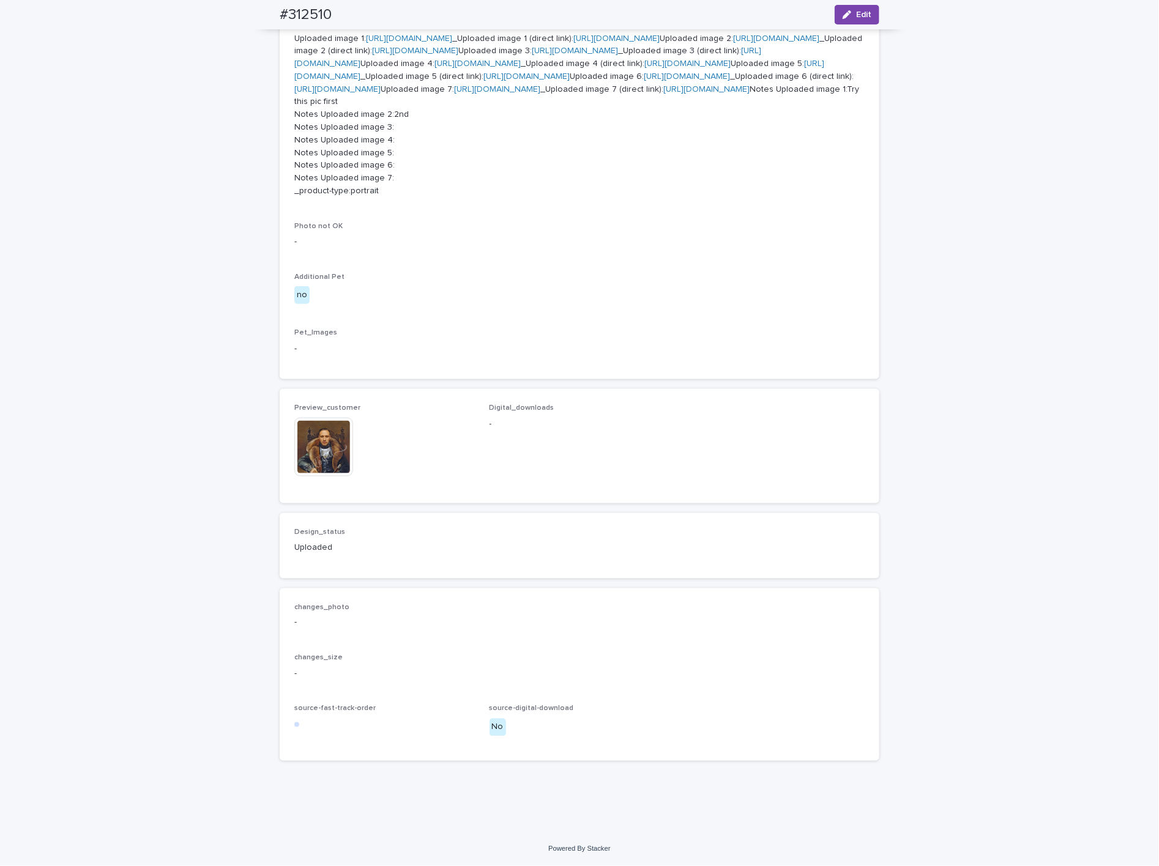
click at [314, 457] on img at bounding box center [323, 447] width 59 height 59
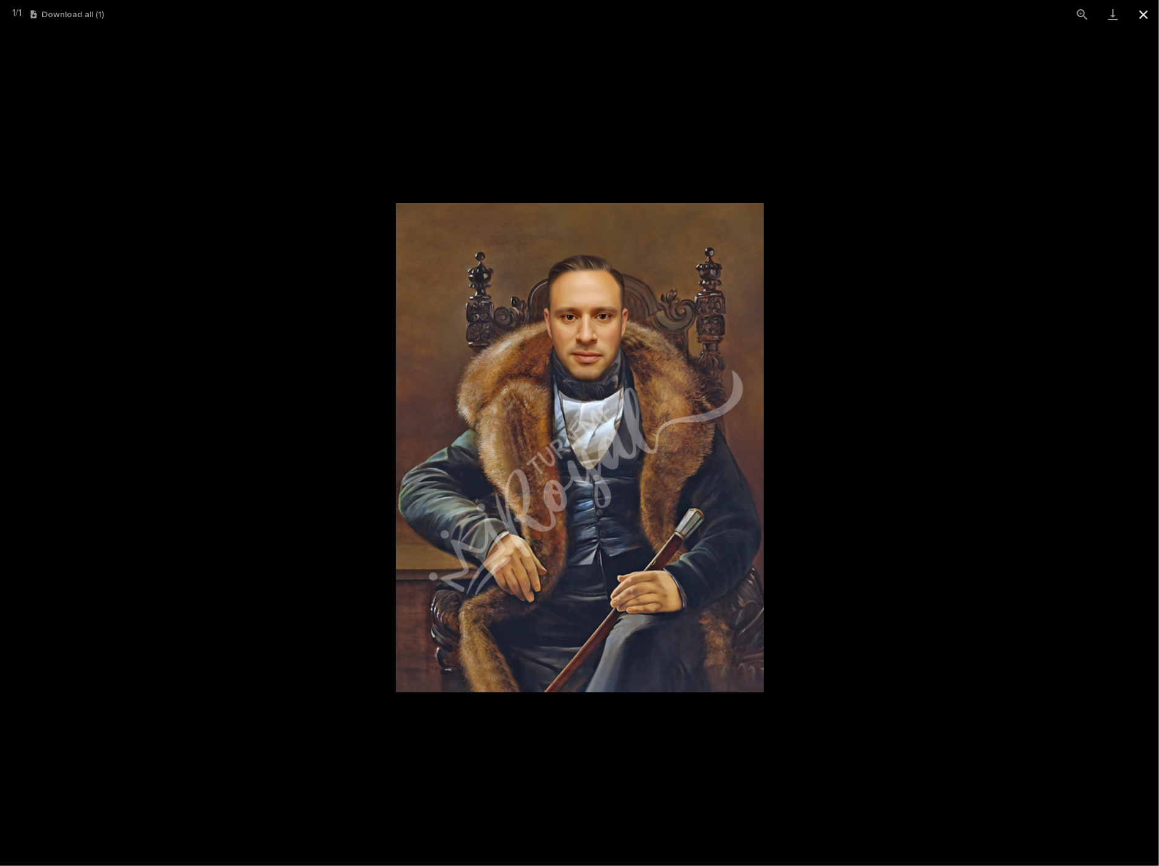
click at [1140, 19] on button "Close gallery" at bounding box center [1143, 14] width 31 height 29
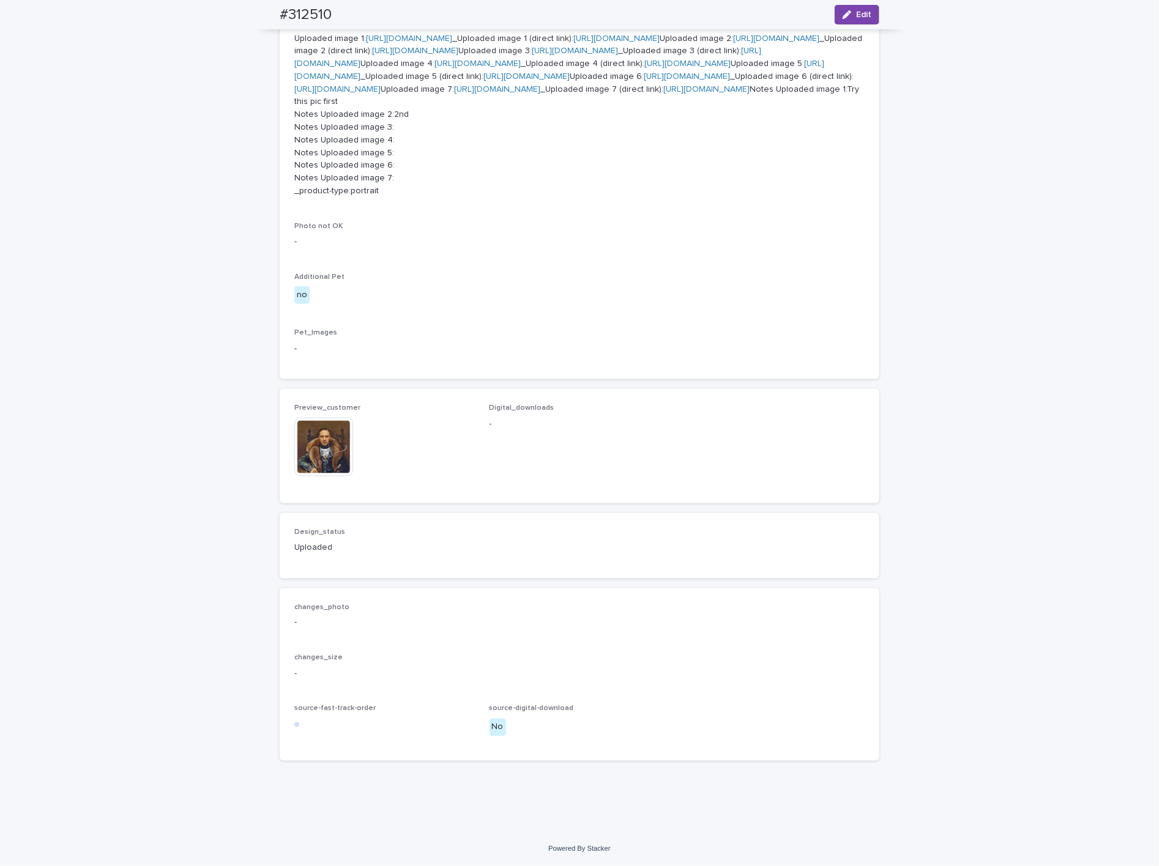
scroll to position [1010, 0]
click at [318, 452] on img at bounding box center [323, 447] width 59 height 59
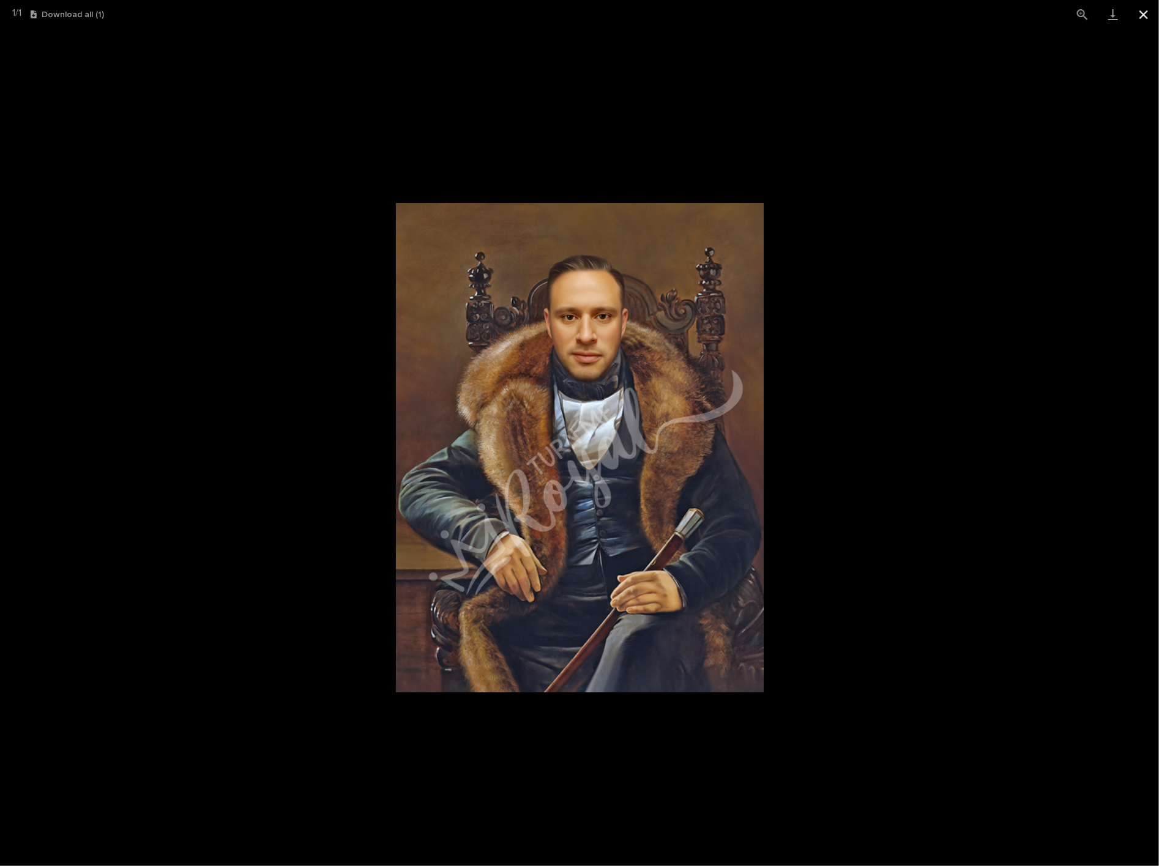
click at [1141, 20] on button "Close gallery" at bounding box center [1143, 14] width 31 height 29
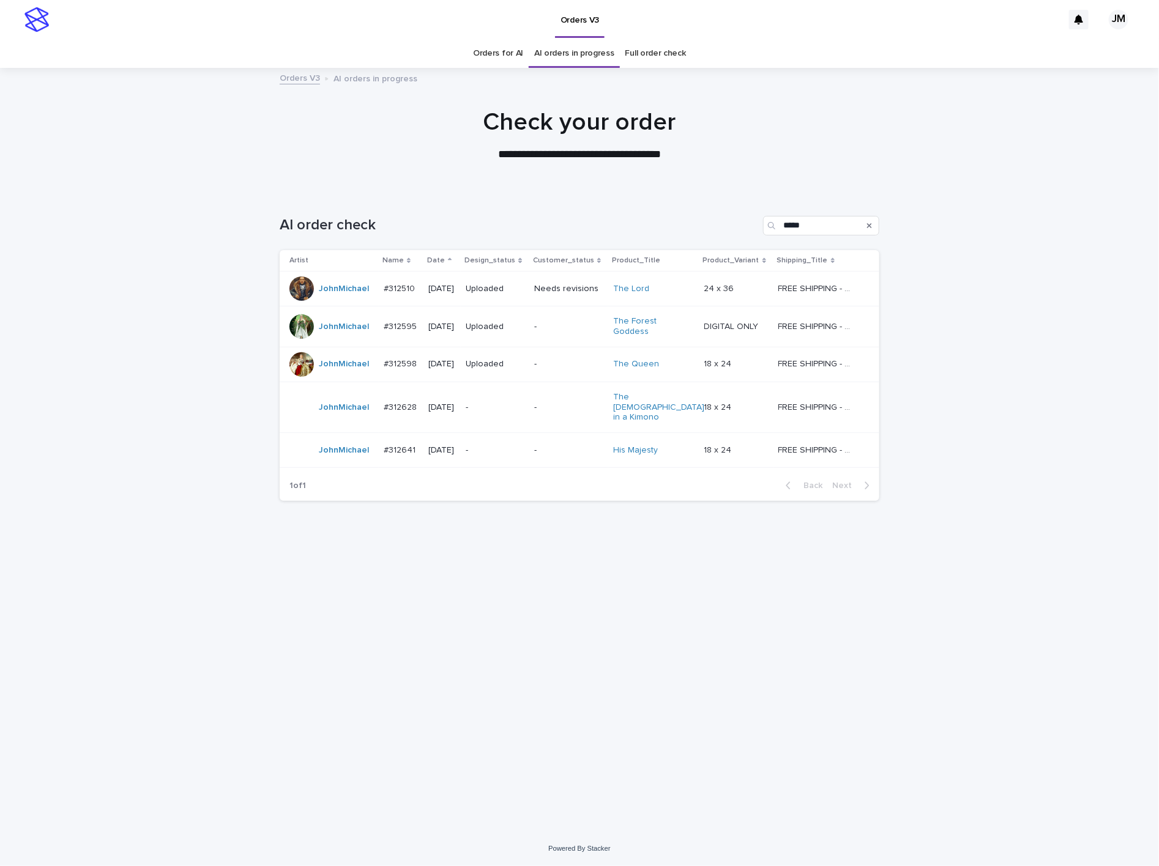
click at [502, 404] on div "-" at bounding box center [495, 408] width 59 height 20
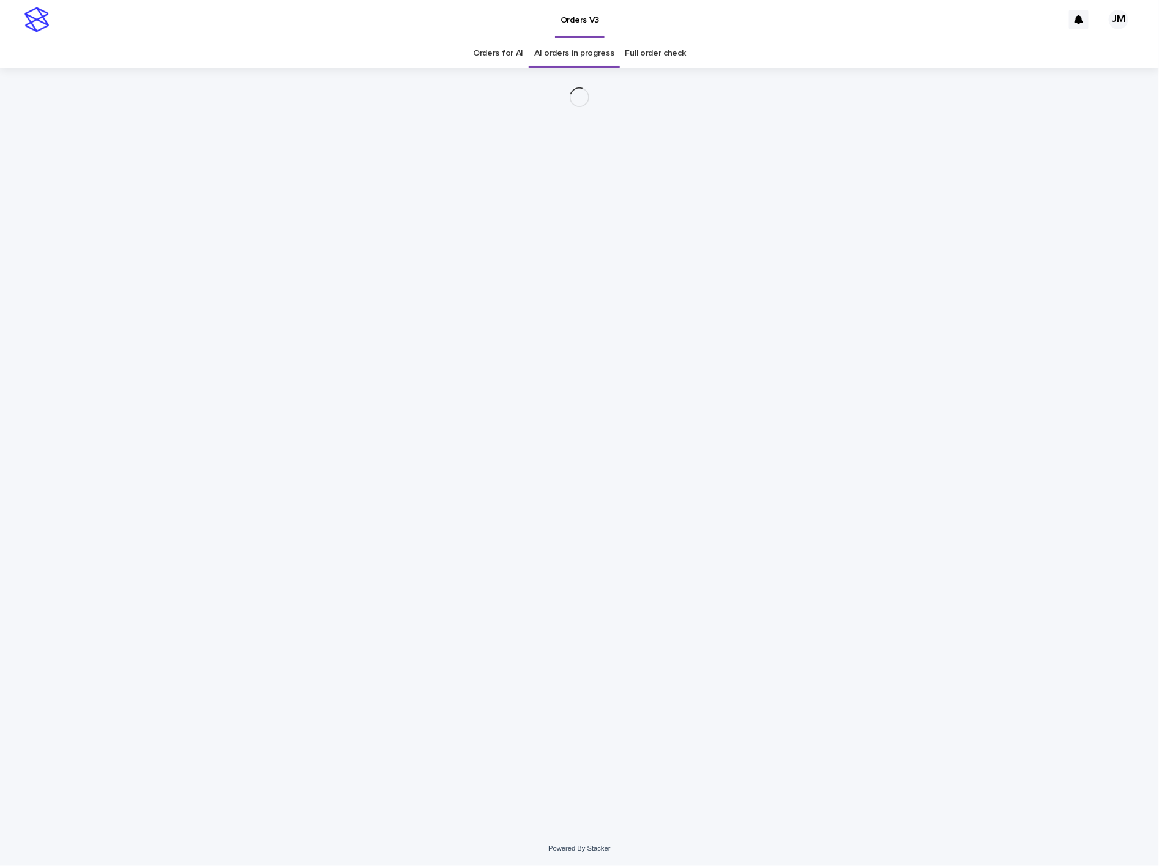
click at [502, 404] on div "Loading... Saving… Loading... Saving…" at bounding box center [579, 434] width 612 height 733
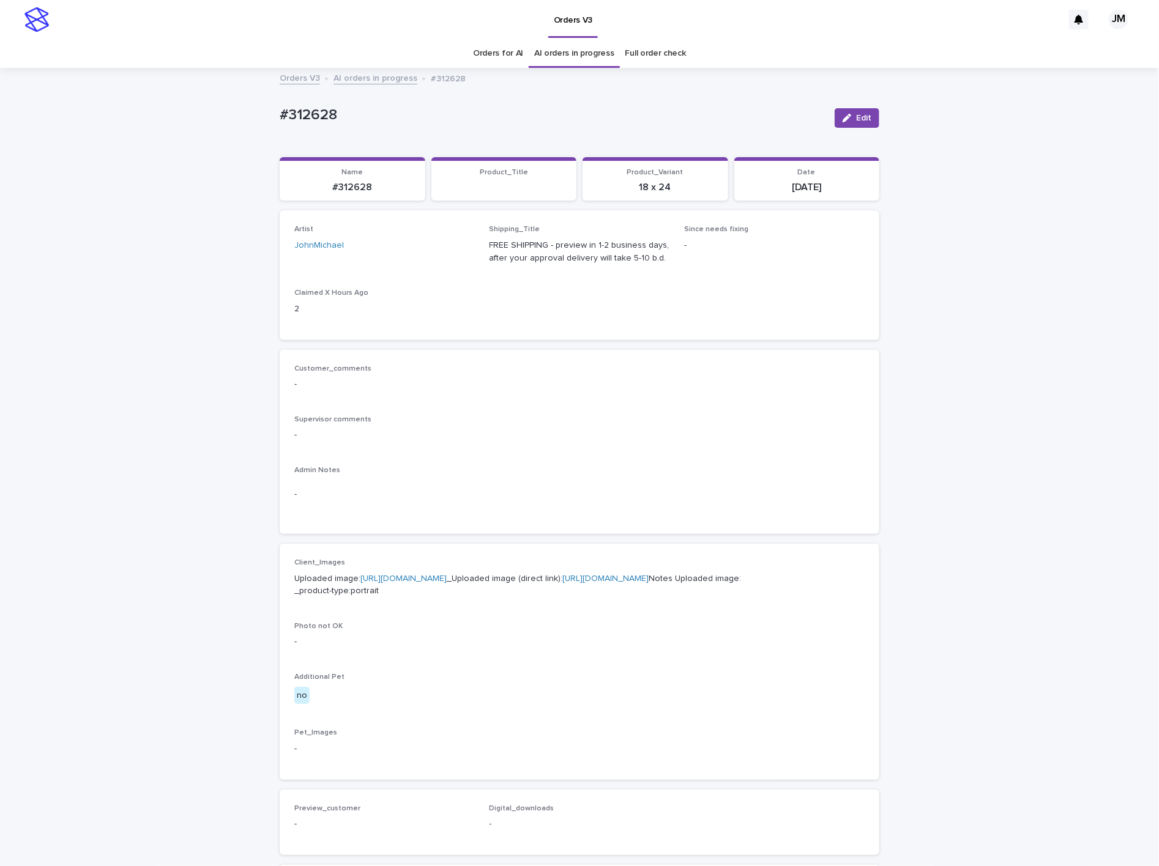
click at [150, 345] on div "Loading... Saving… Loading... Saving… #312628 Edit #312628 Edit Sorry, there wa…" at bounding box center [579, 626] width 1159 height 1115
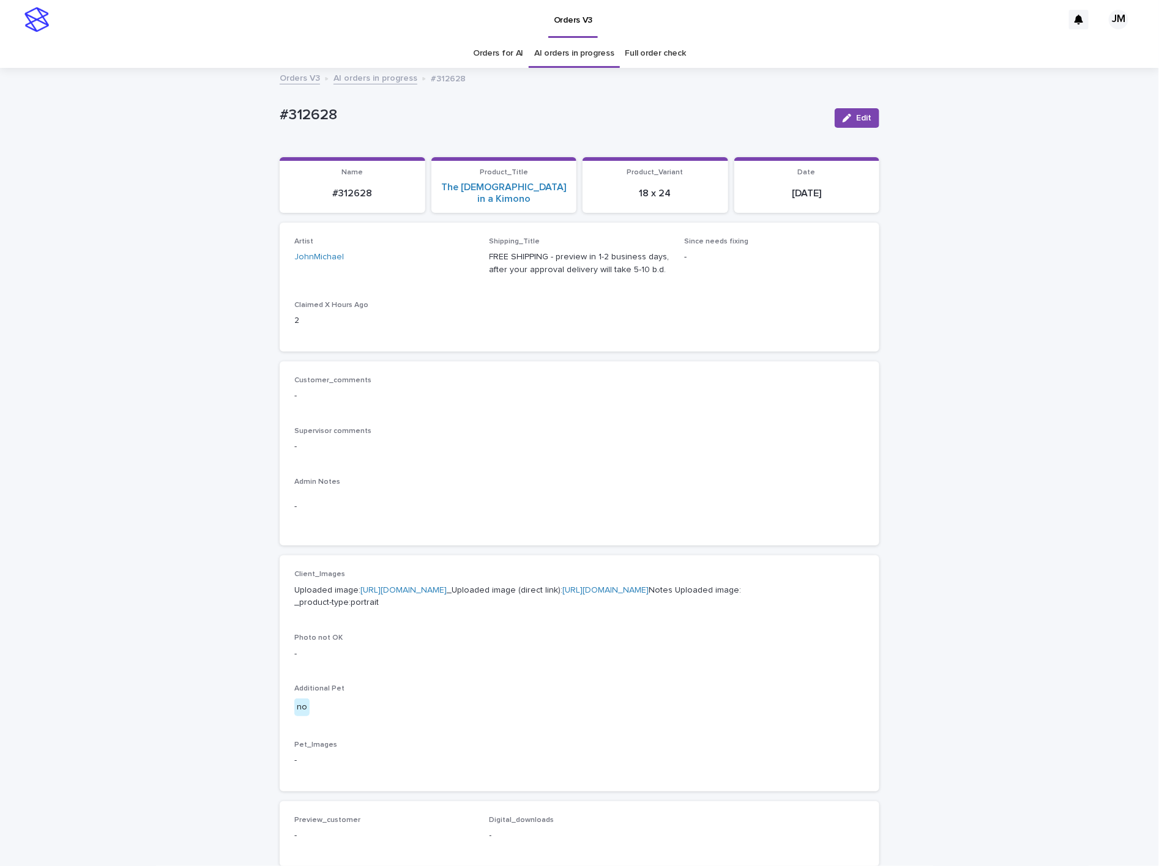
click at [562, 595] on link "[URL][DOMAIN_NAME]" at bounding box center [605, 590] width 86 height 9
click at [191, 373] on div "Loading... Saving… Loading... Saving… #312628 Edit #312628 Edit Sorry, there wa…" at bounding box center [579, 632] width 1159 height 1126
click at [562, 595] on link "[URL][DOMAIN_NAME]" at bounding box center [605, 590] width 86 height 9
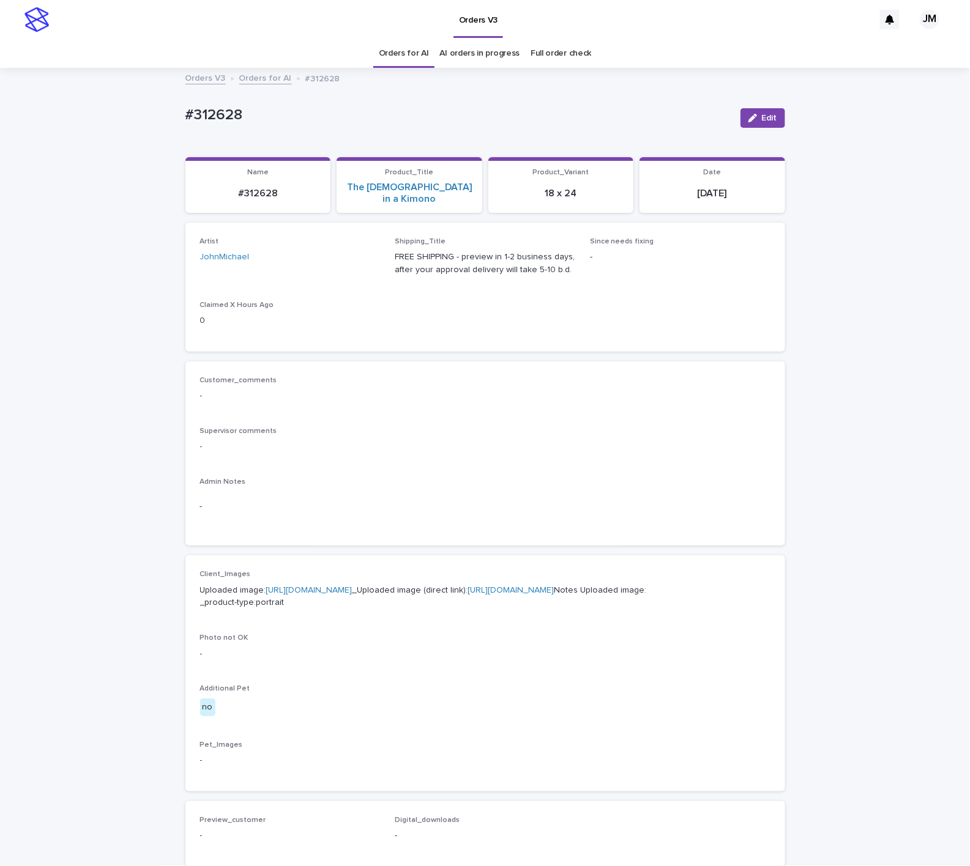
drag, startPoint x: 42, startPoint y: 316, endPoint x: 84, endPoint y: 144, distance: 177.0
click at [44, 312] on div "Loading... Saving… Loading... Saving… #312628 Edit #312628 Edit Sorry, there wa…" at bounding box center [485, 632] width 970 height 1126
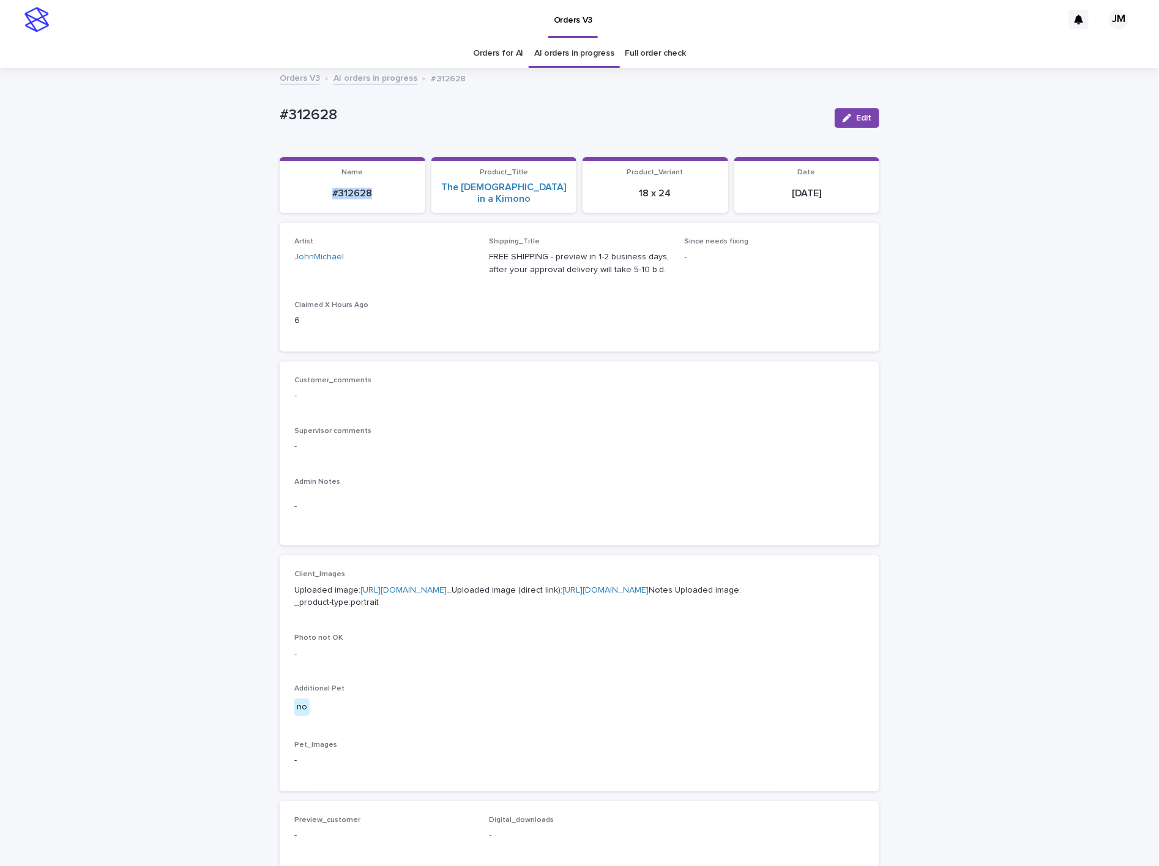
drag, startPoint x: 319, startPoint y: 187, endPoint x: 374, endPoint y: 189, distance: 55.1
click at [377, 189] on p "#312628" at bounding box center [352, 194] width 131 height 12
copy p "#312628"
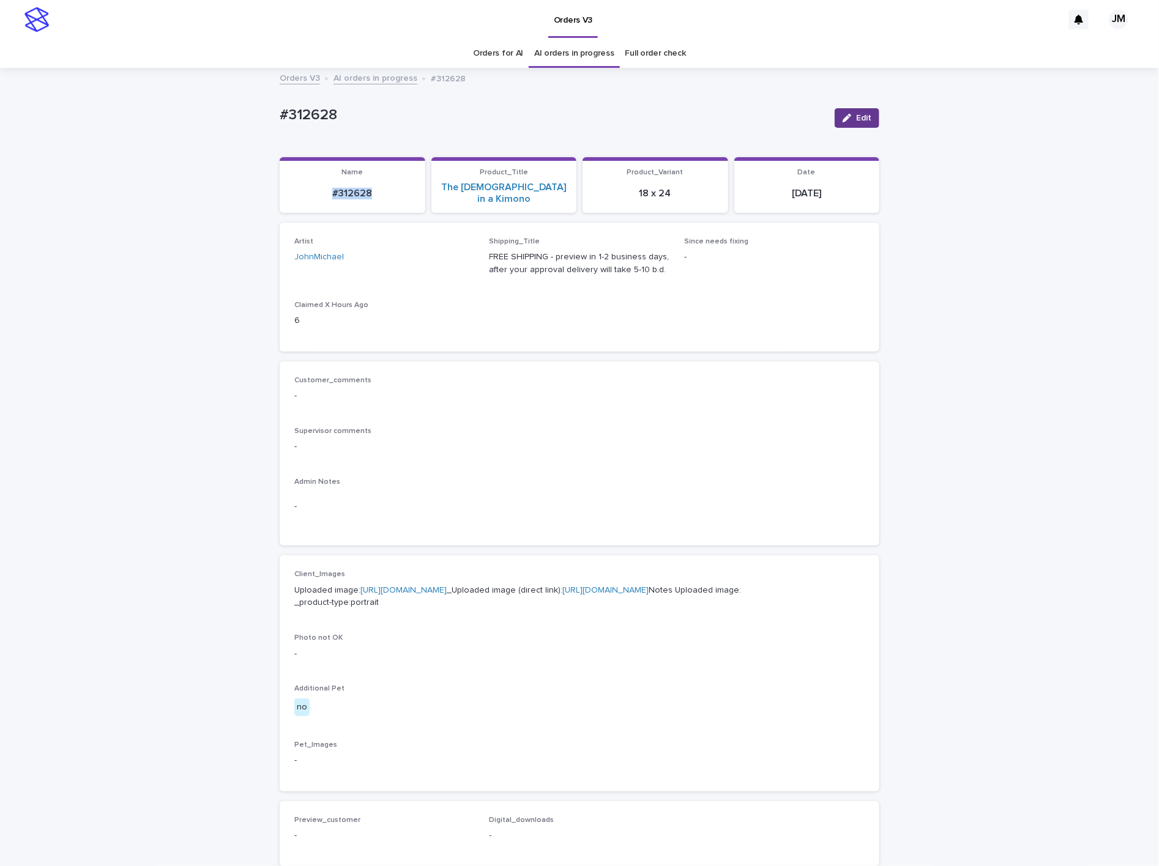
click at [848, 117] on div "button" at bounding box center [848, 118] width 13 height 9
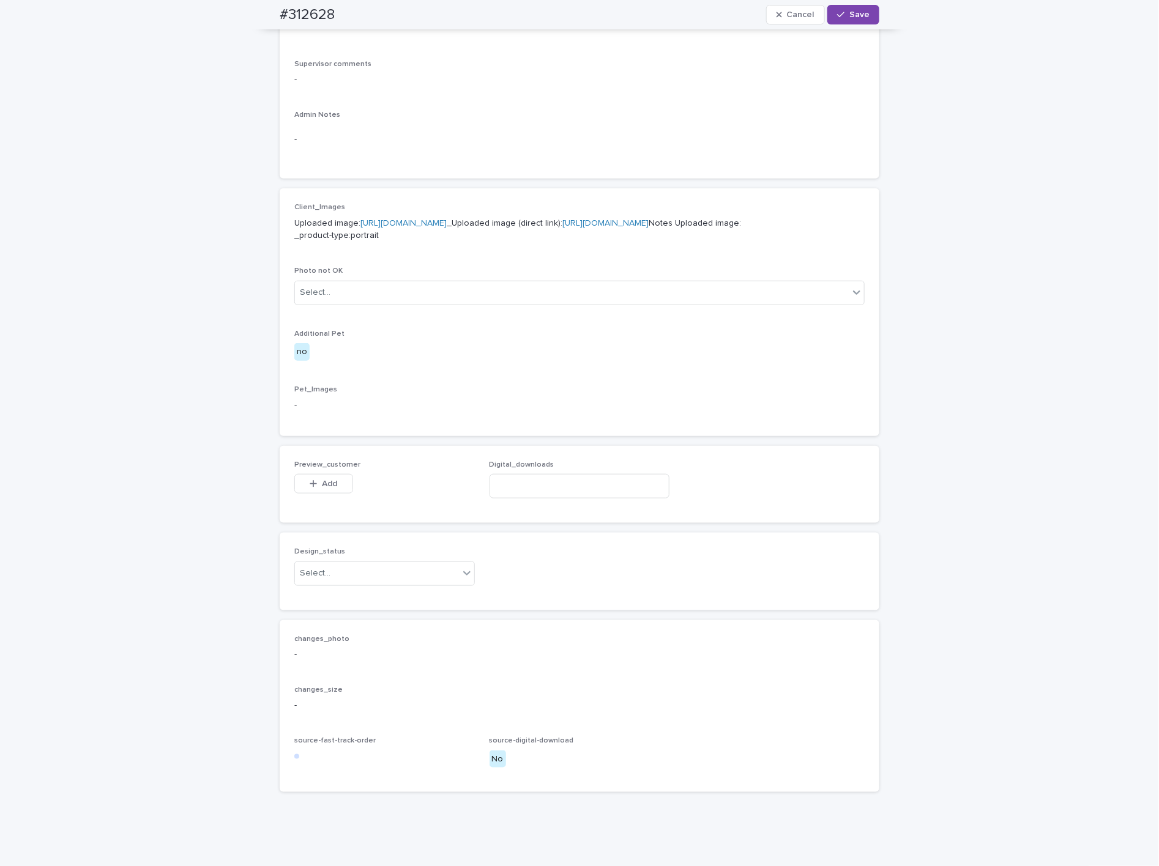
scroll to position [464, 0]
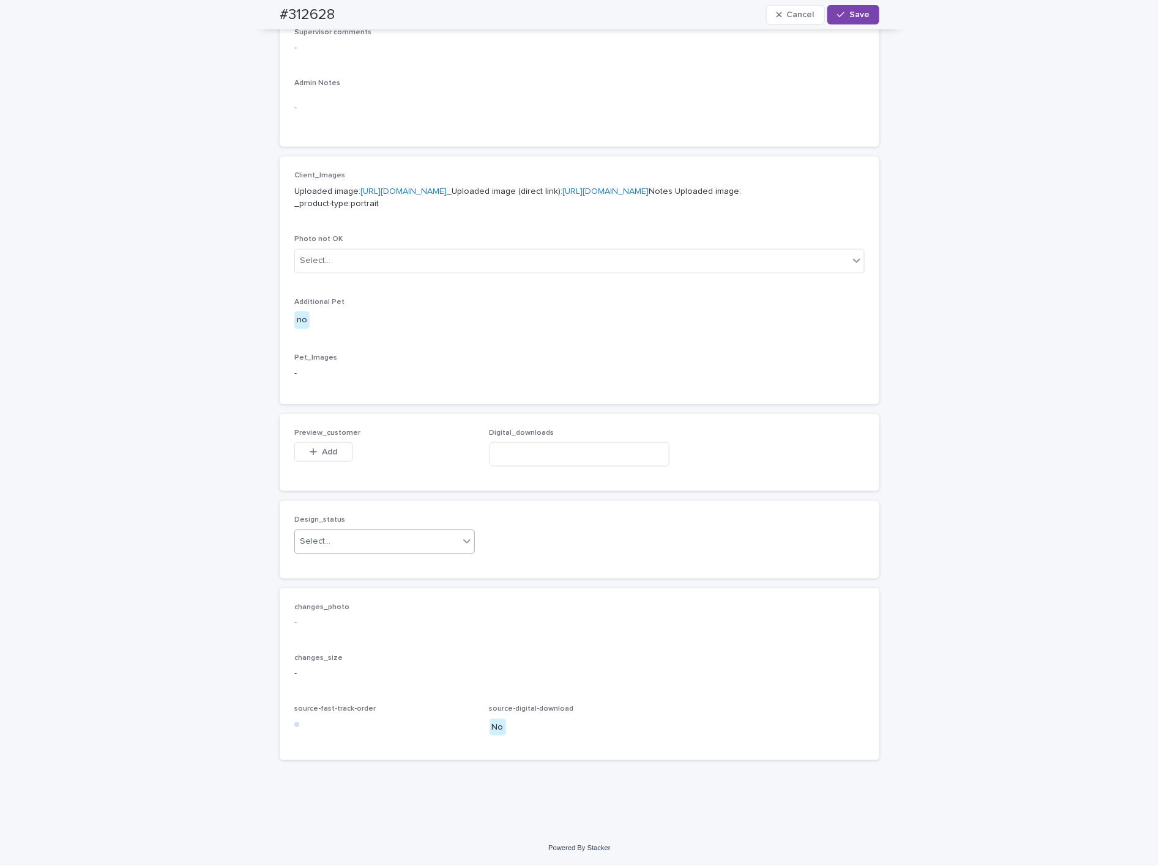
drag, startPoint x: 360, startPoint y: 546, endPoint x: 351, endPoint y: 553, distance: 11.3
click at [358, 546] on div "Select..." at bounding box center [377, 542] width 164 height 20
drag, startPoint x: 340, startPoint y: 563, endPoint x: 344, endPoint y: 518, distance: 46.0
click at [340, 563] on div "Uploaded" at bounding box center [377, 565] width 179 height 21
click at [316, 457] on button "Add" at bounding box center [323, 452] width 59 height 20
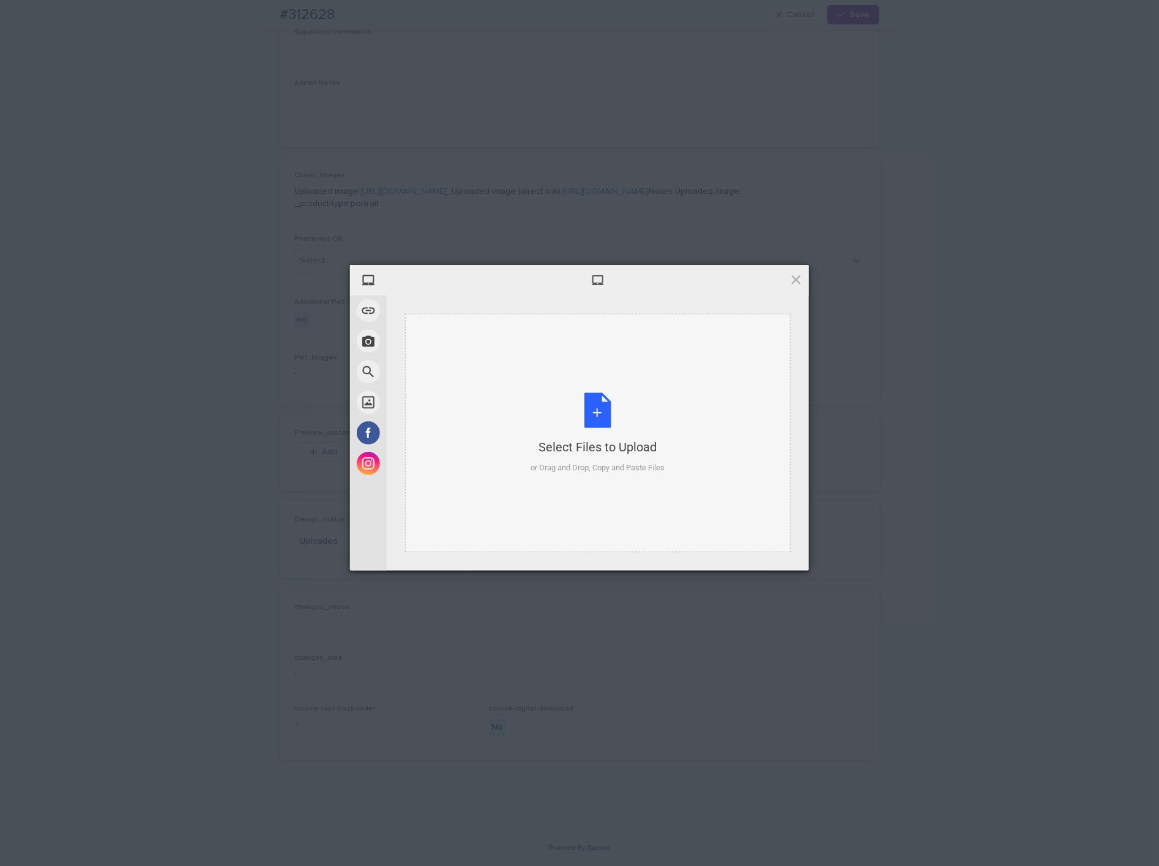
click at [654, 396] on div "Select Files to Upload or Drag and Drop, Copy and Paste Files" at bounding box center [598, 433] width 134 height 81
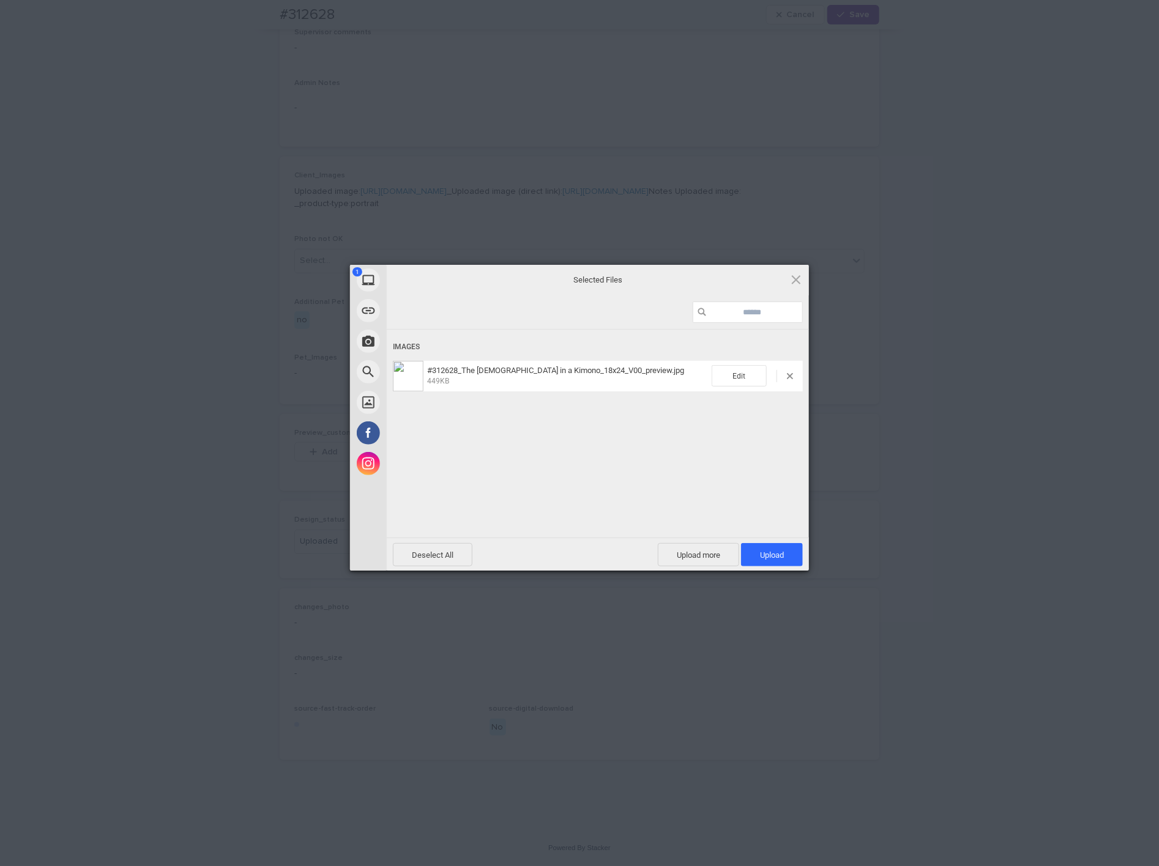
click at [807, 553] on div "Deselect All Upload more Upload 1" at bounding box center [598, 554] width 422 height 33
click at [776, 556] on span "Upload 1" at bounding box center [772, 555] width 24 height 9
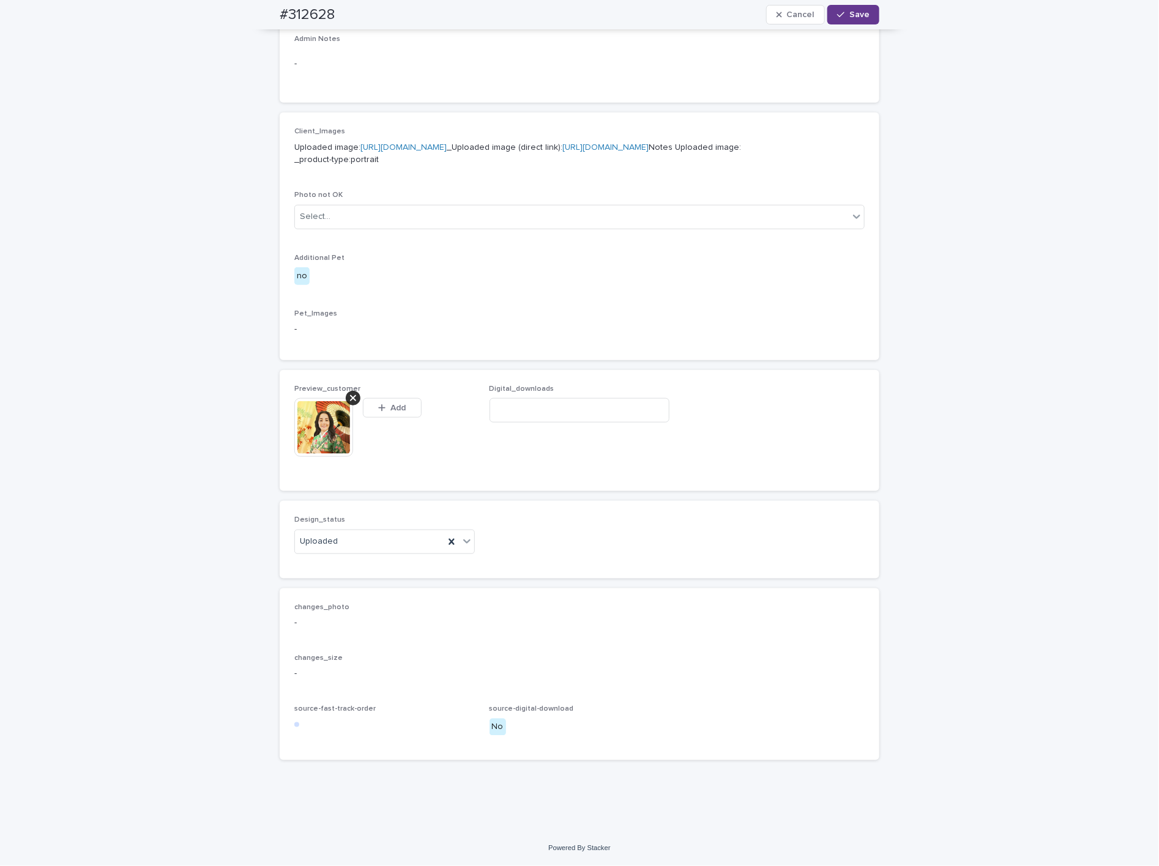
scroll to position [486, 0]
click at [841, 15] on div "button" at bounding box center [843, 14] width 12 height 9
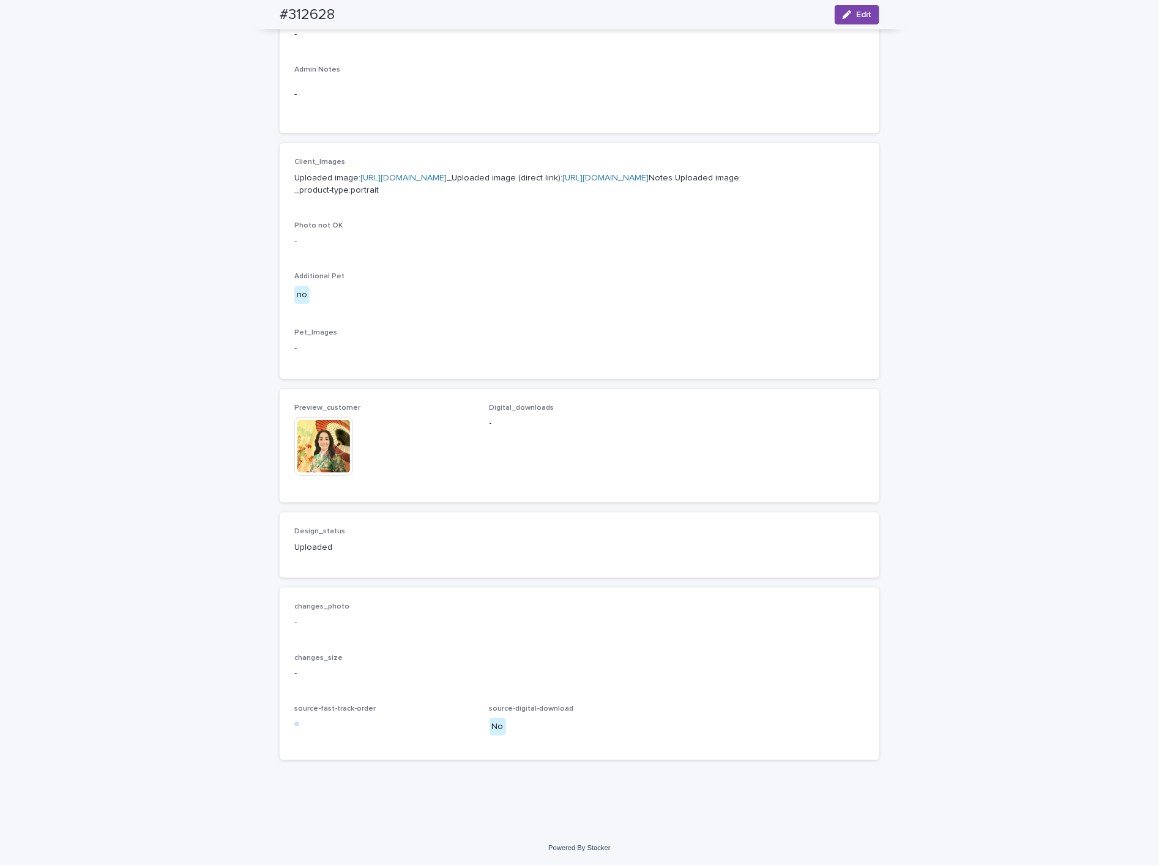
scroll to position [470, 0]
click at [310, 448] on img at bounding box center [323, 446] width 59 height 59
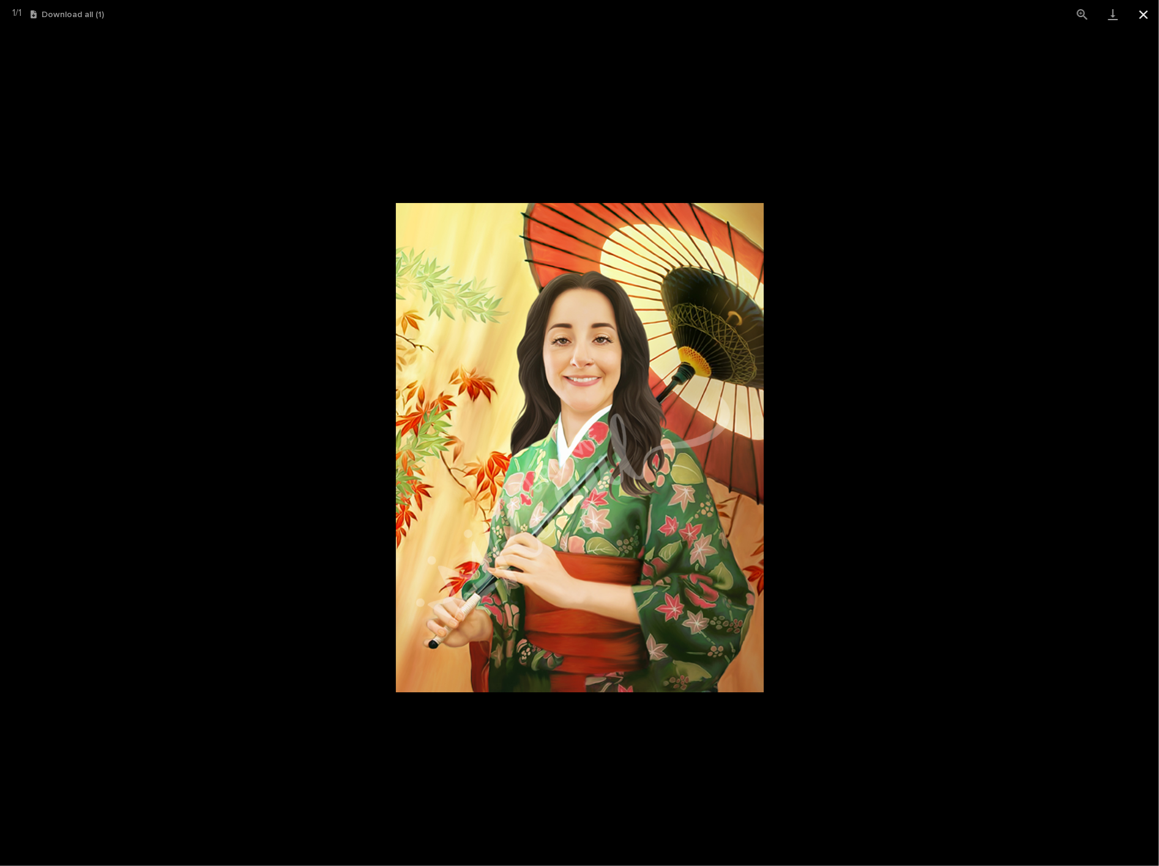
click at [1141, 20] on button "Close gallery" at bounding box center [1143, 14] width 31 height 29
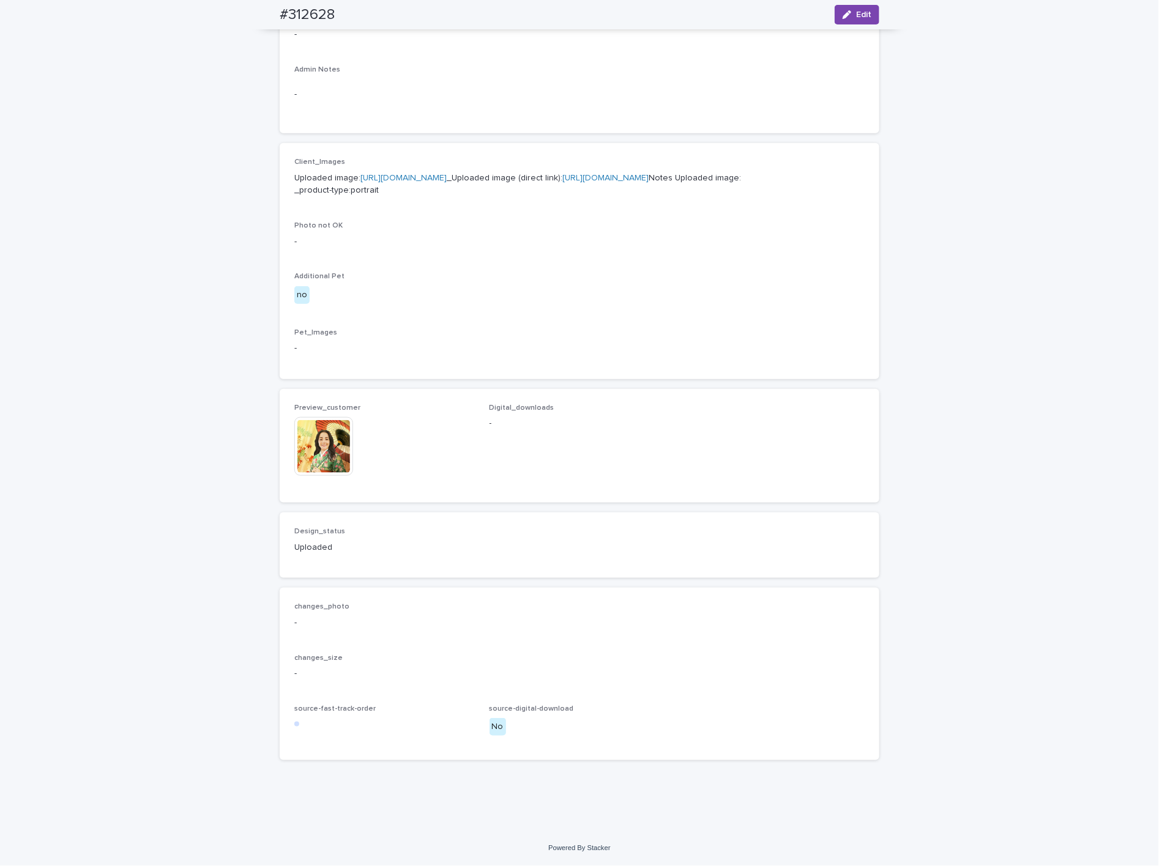
click at [297, 464] on img at bounding box center [323, 446] width 59 height 59
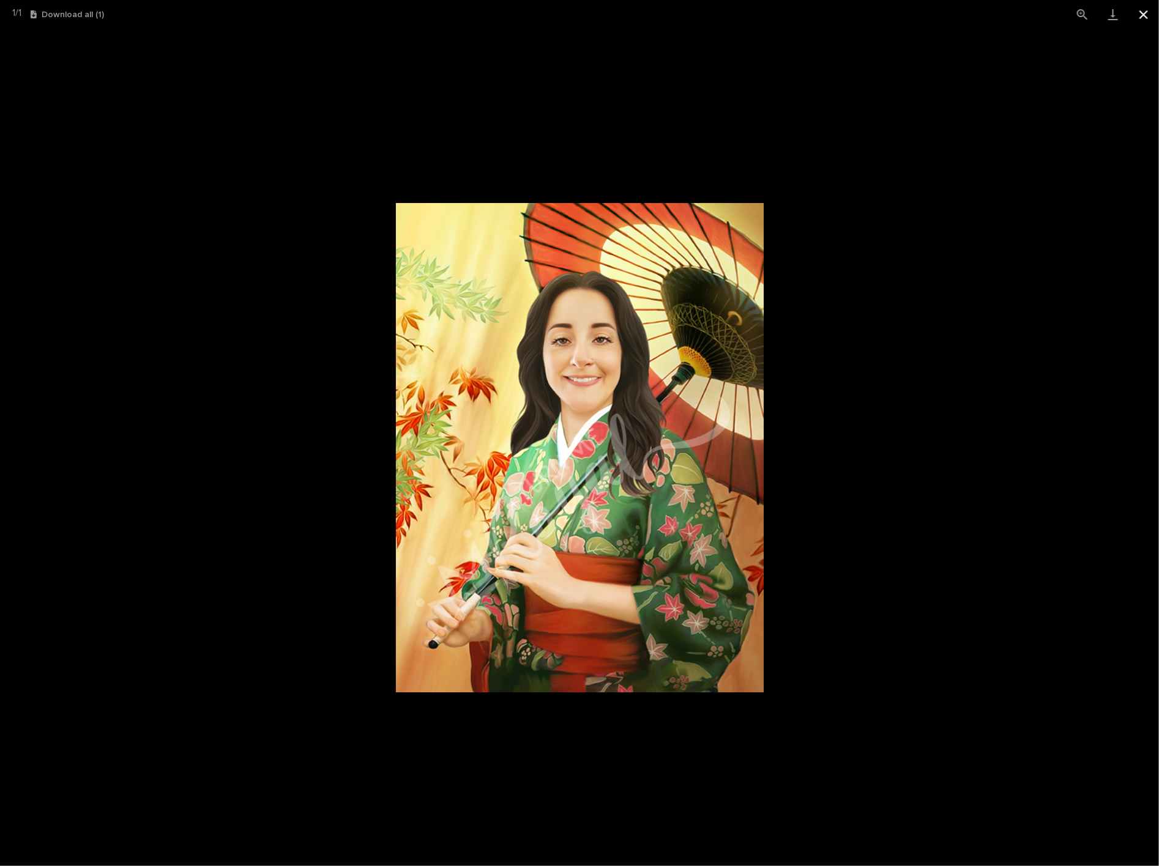
click at [1147, 15] on button "Close gallery" at bounding box center [1143, 14] width 31 height 29
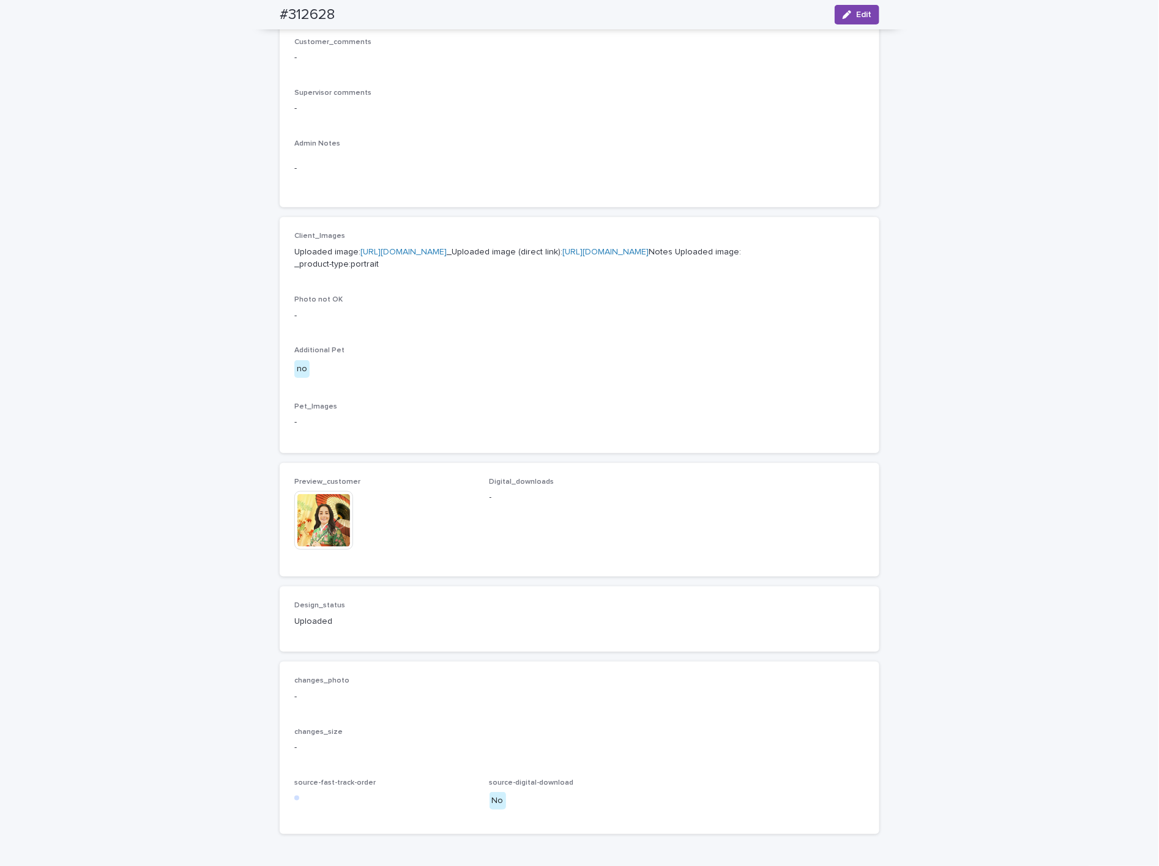
scroll to position [195, 0]
